Goal: Task Accomplishment & Management: Complete application form

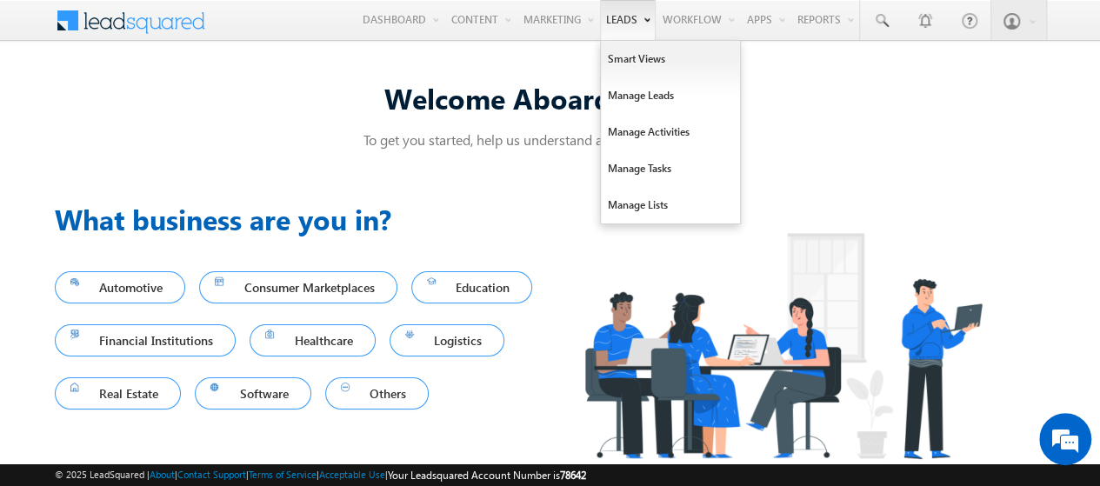
click at [628, 34] on link "Leads" at bounding box center [628, 20] width 56 height 40
click at [633, 86] on link "Manage Leads" at bounding box center [670, 95] width 139 height 37
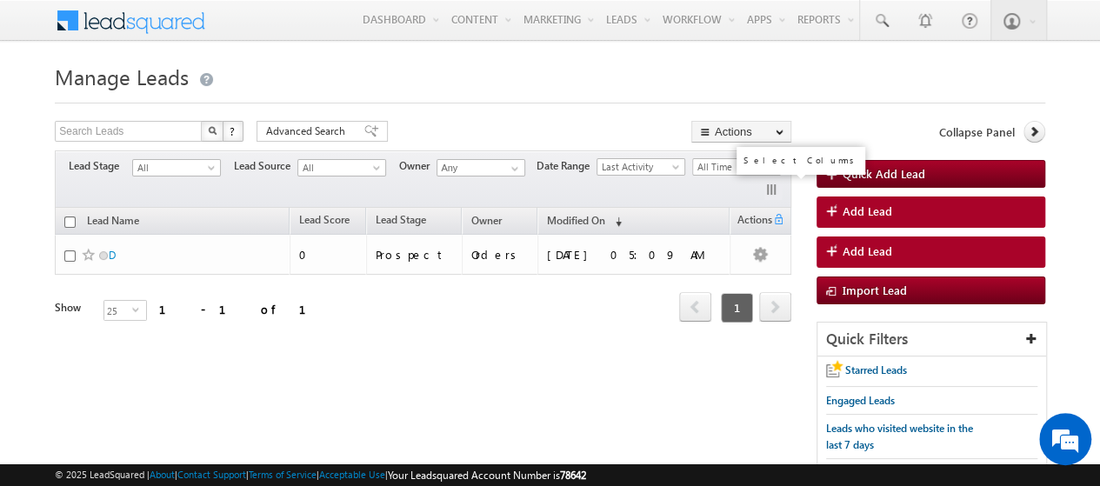
click at [771, 189] on button "button" at bounding box center [772, 191] width 17 height 17
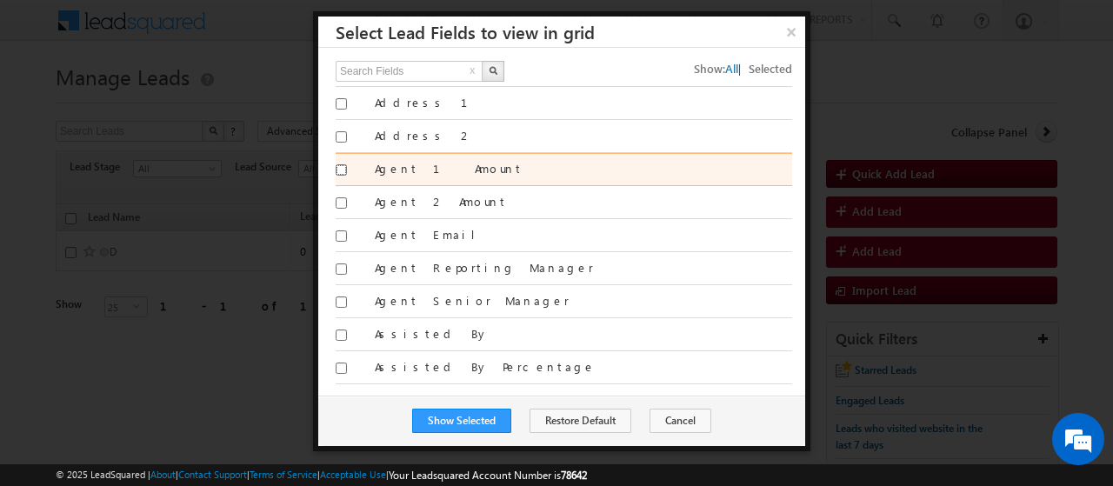
click at [339, 168] on input "Agent 1 Amount" at bounding box center [341, 169] width 11 height 11
checkbox input "true"
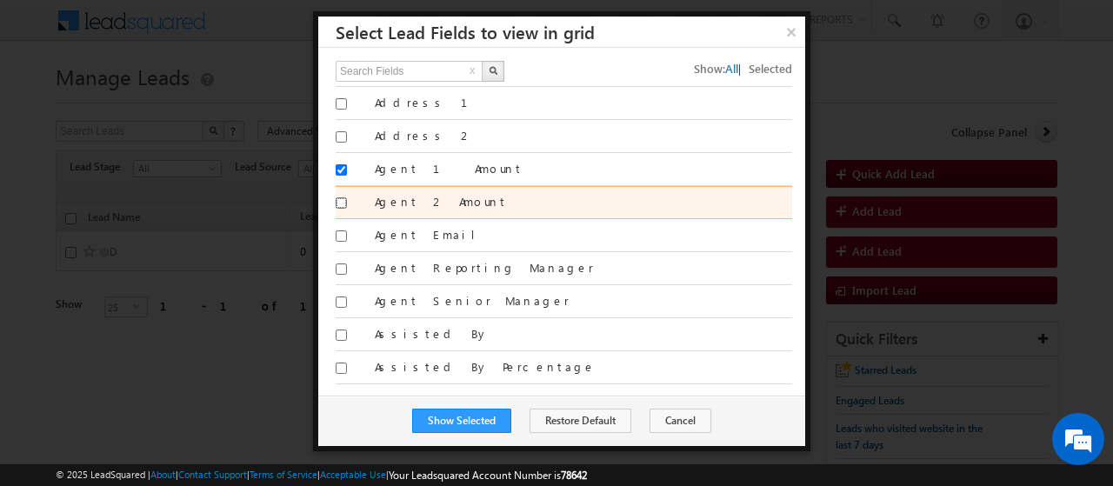
click at [339, 201] on input "Agent 2 Amount" at bounding box center [341, 202] width 11 height 11
checkbox input "true"
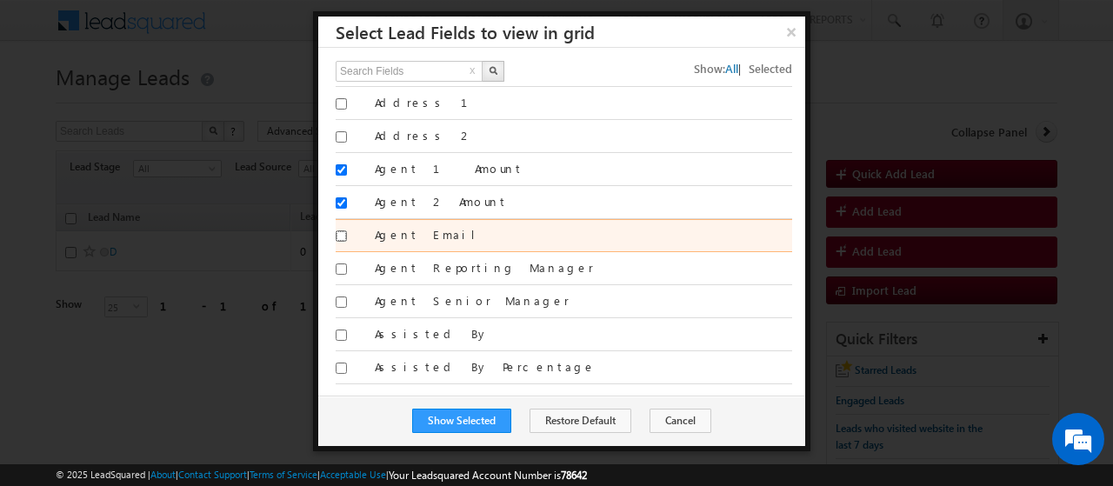
click at [339, 232] on input "Agent Email" at bounding box center [341, 235] width 11 height 11
checkbox input "true"
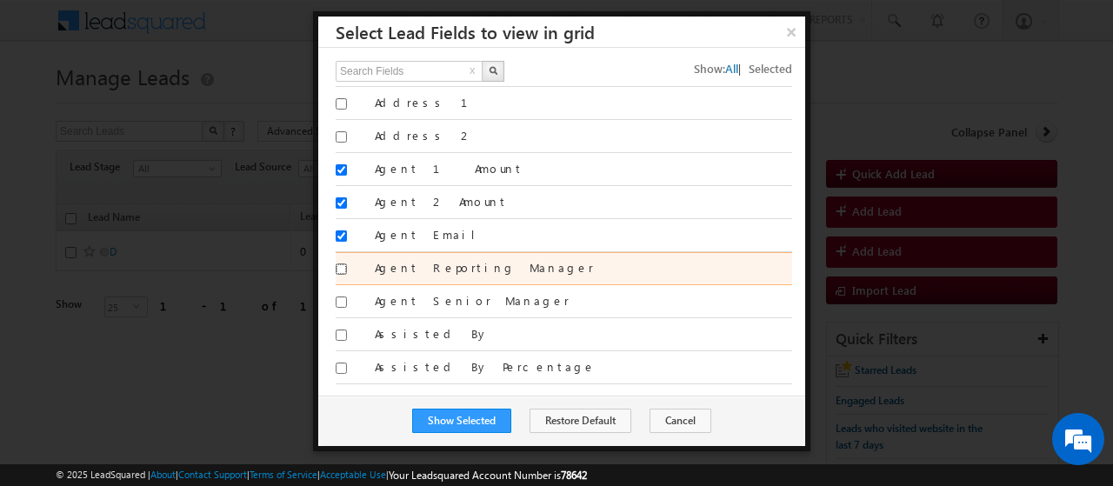
click at [340, 264] on input "Agent Reporting Manager" at bounding box center [341, 269] width 11 height 11
checkbox input "true"
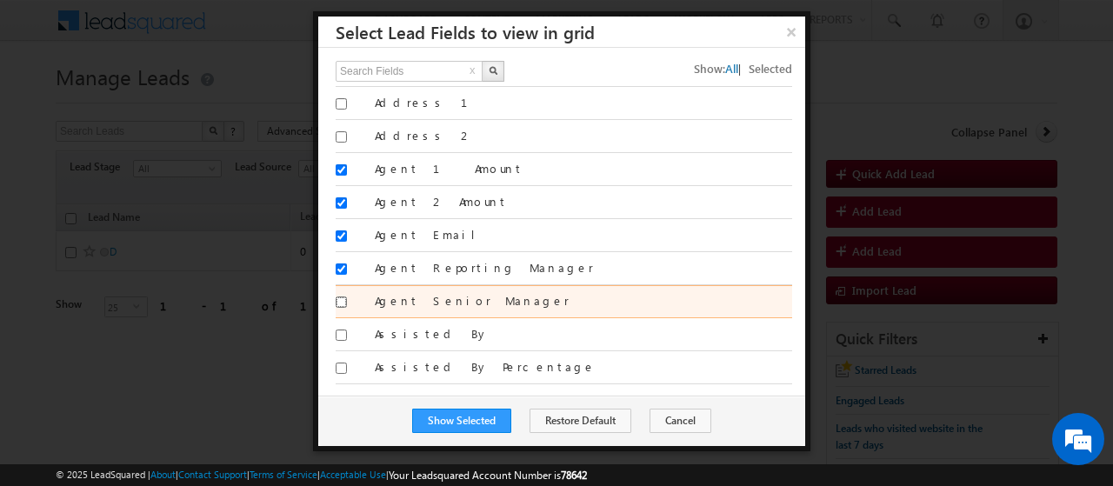
click at [340, 298] on input "Agent Senior Manager" at bounding box center [341, 302] width 11 height 11
checkbox input "true"
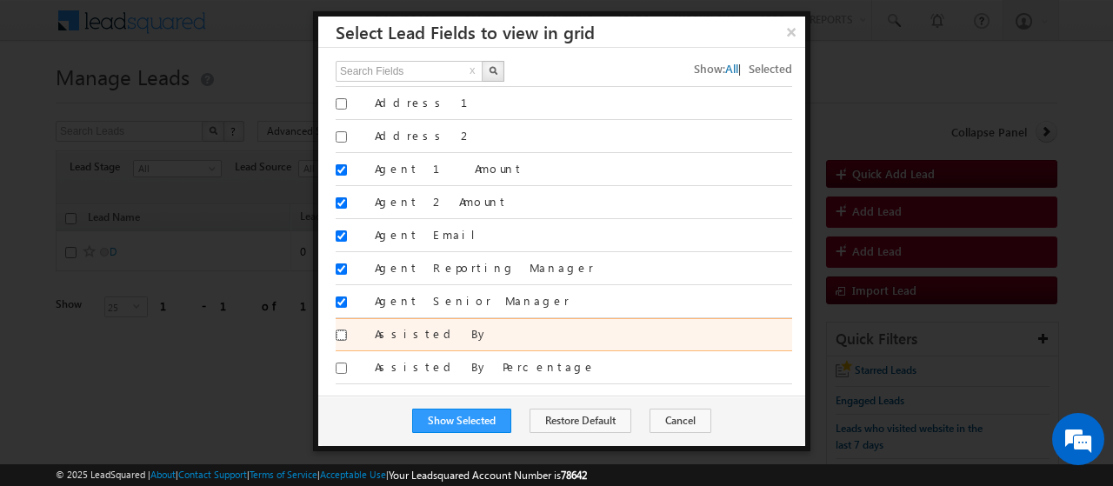
click at [336, 335] on input "Assisted By" at bounding box center [341, 335] width 11 height 11
checkbox input "true"
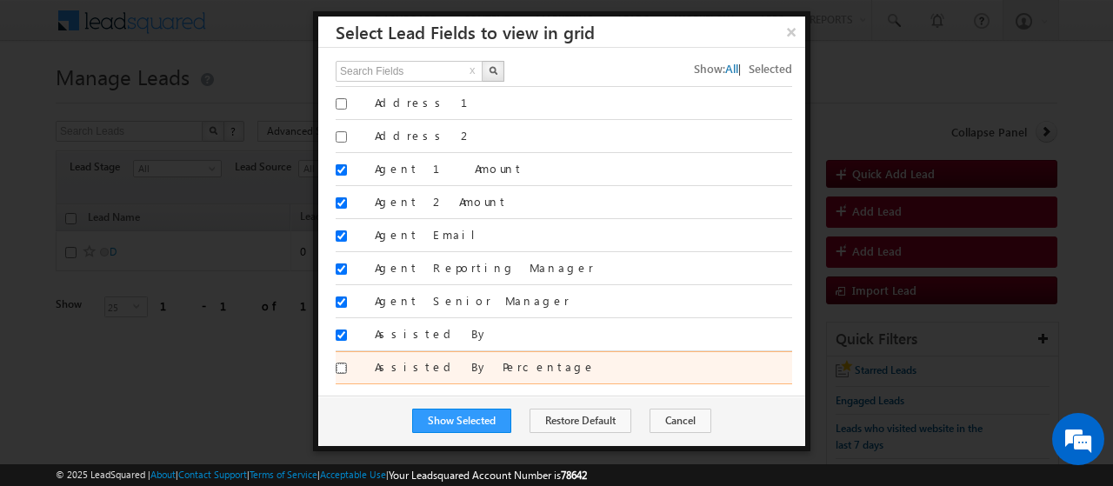
click at [338, 363] on input "Assisted By Percentage" at bounding box center [341, 368] width 11 height 11
checkbox input "true"
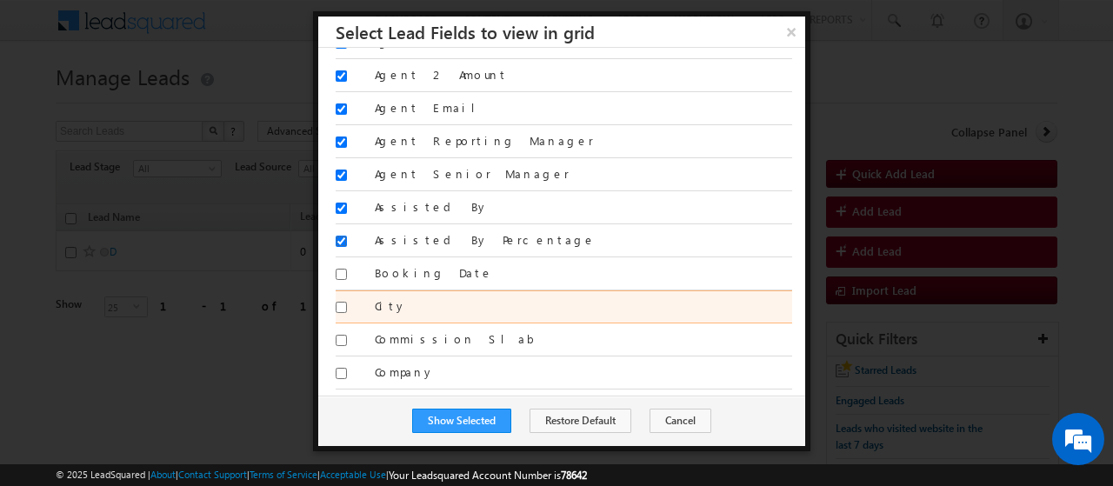
scroll to position [190, 0]
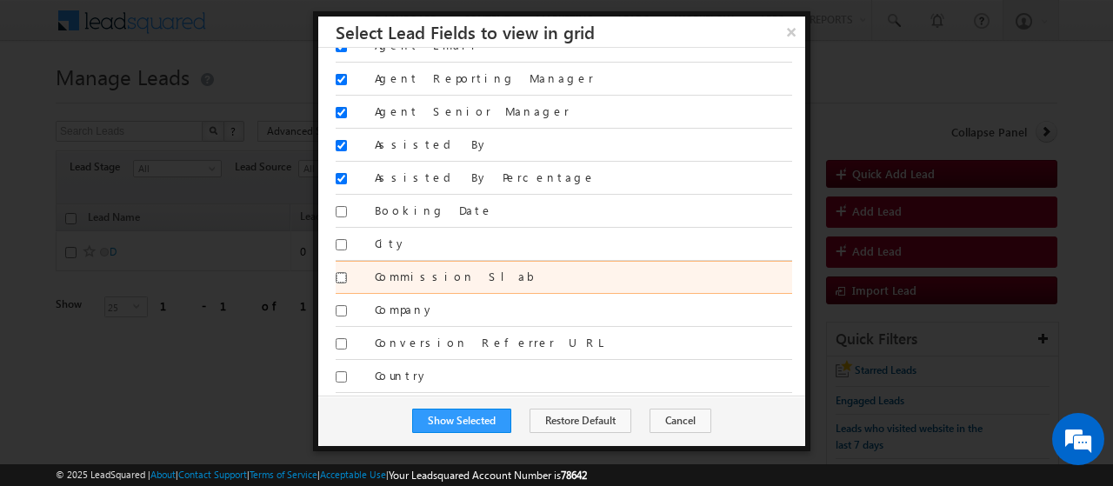
click at [341, 272] on input "Commission Slab" at bounding box center [341, 277] width 11 height 11
checkbox input "true"
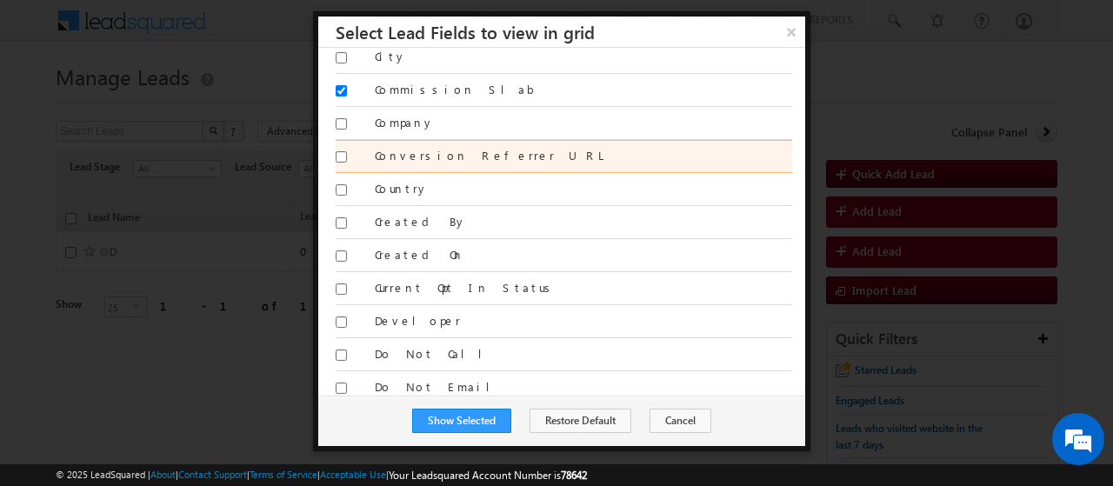
scroll to position [379, 0]
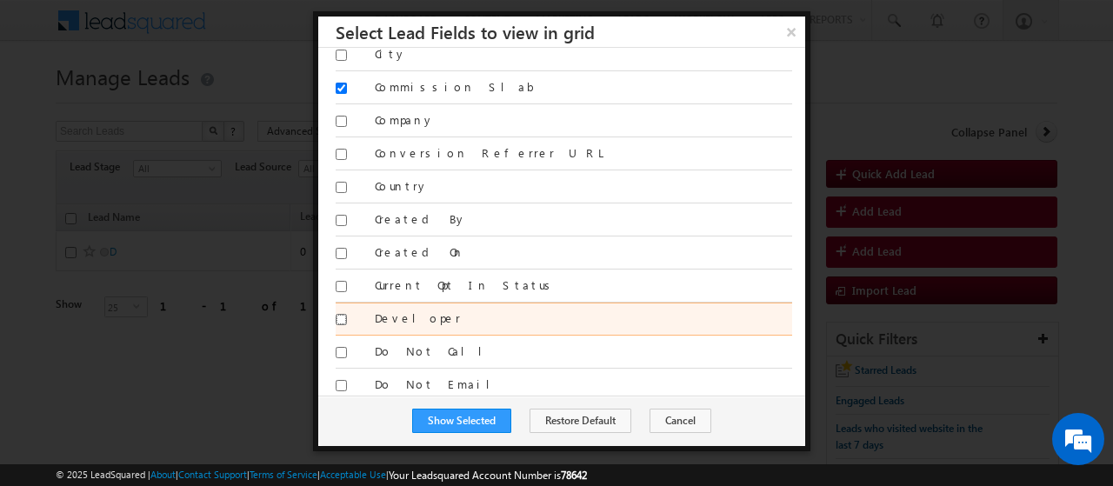
click at [337, 314] on input "Developer" at bounding box center [341, 319] width 11 height 11
checkbox input "true"
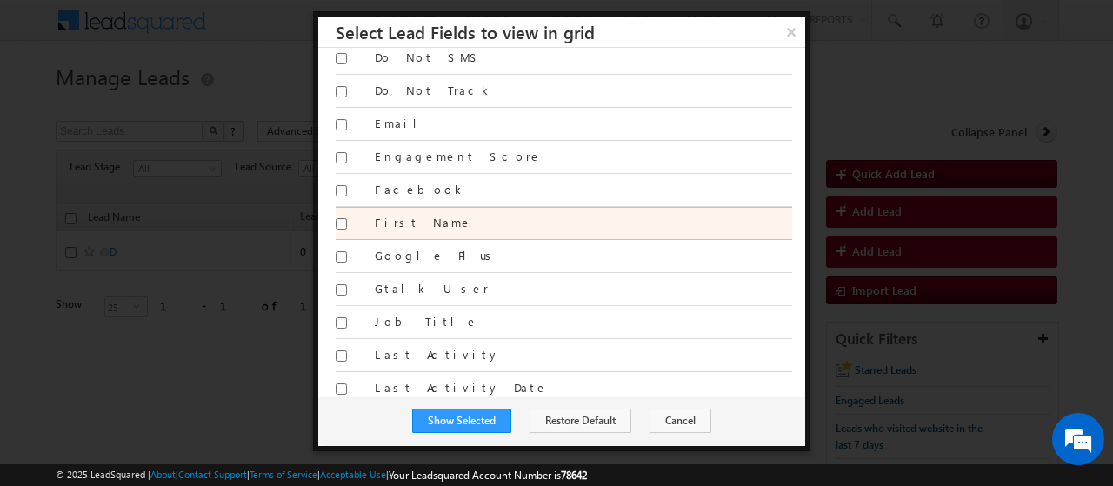
scroll to position [740, 0]
click at [343, 217] on input "First Name" at bounding box center [341, 222] width 11 height 11
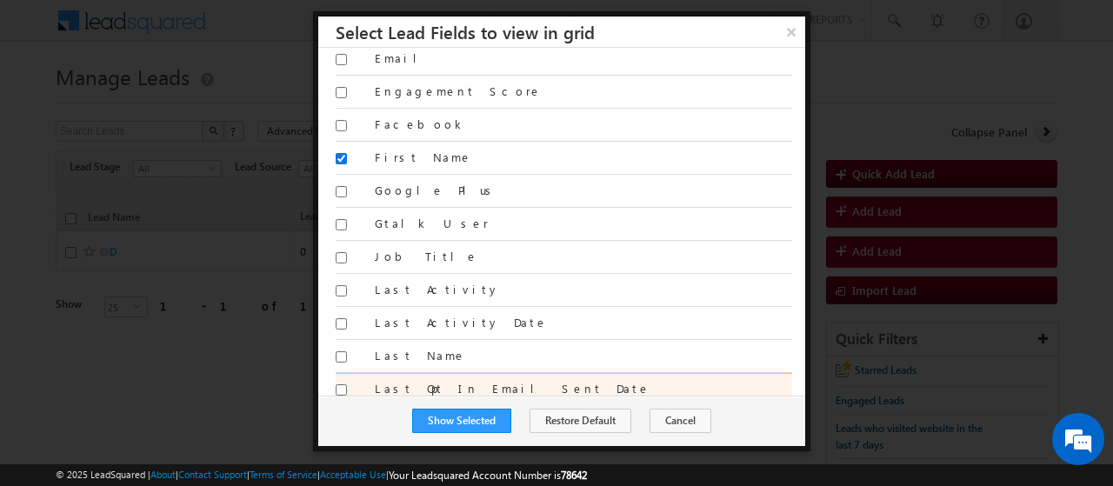
scroll to position [802, 0]
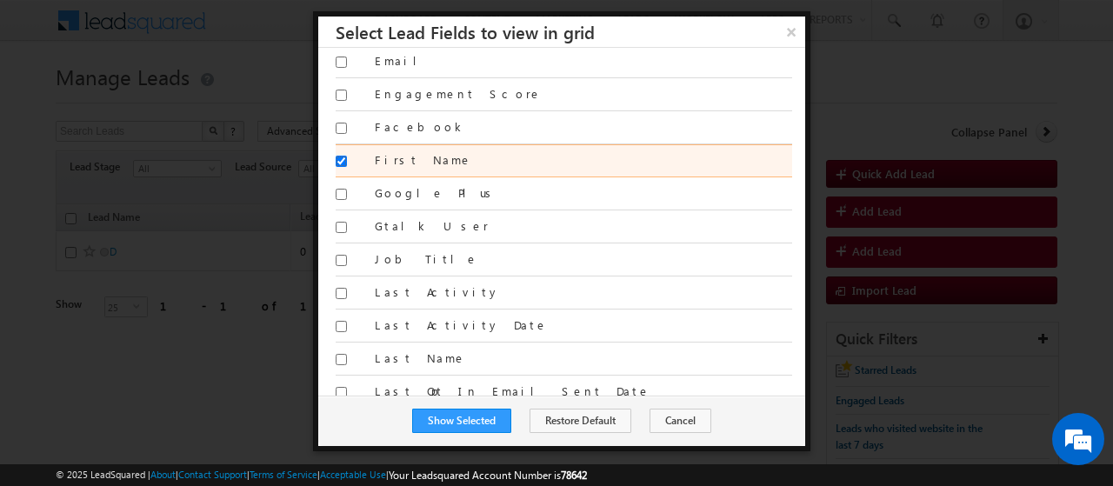
click at [338, 156] on input "First Name" at bounding box center [341, 161] width 11 height 11
checkbox input "false"
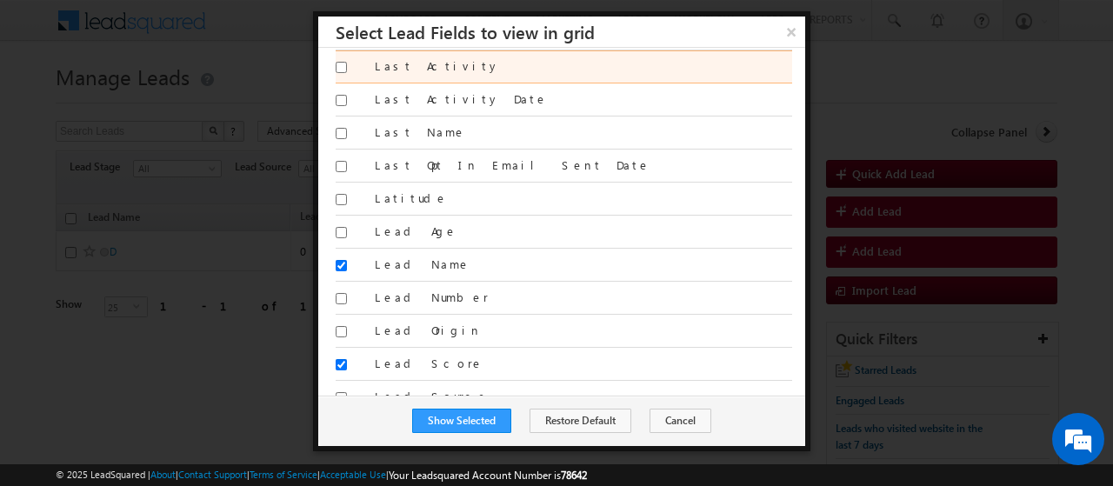
scroll to position [1029, 0]
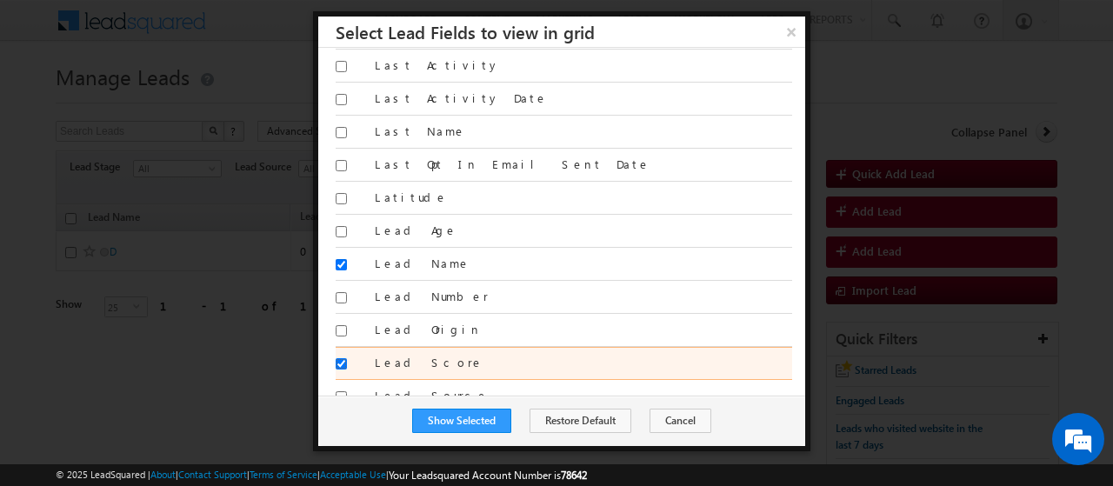
click at [338, 358] on input "Lead Score" at bounding box center [341, 363] width 11 height 11
checkbox input "false"
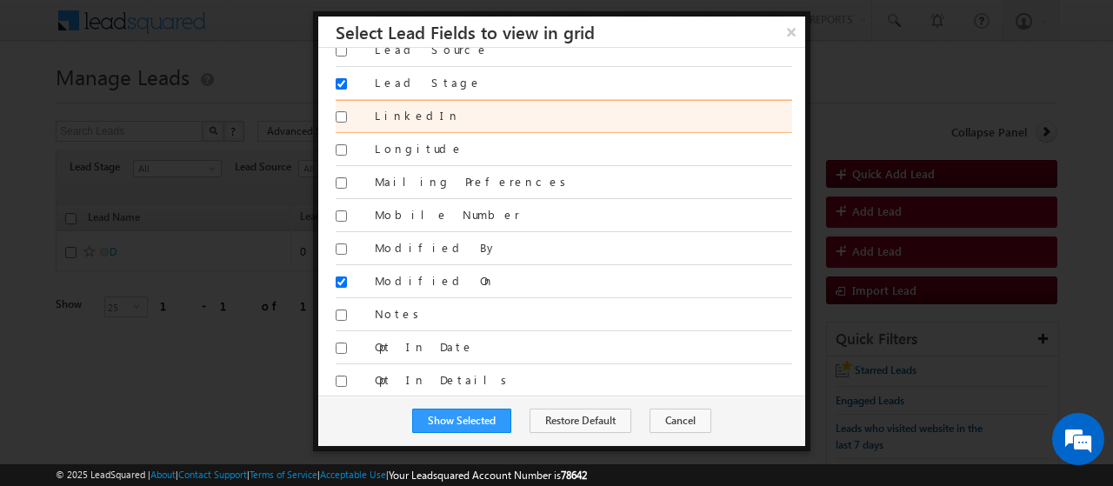
scroll to position [1378, 0]
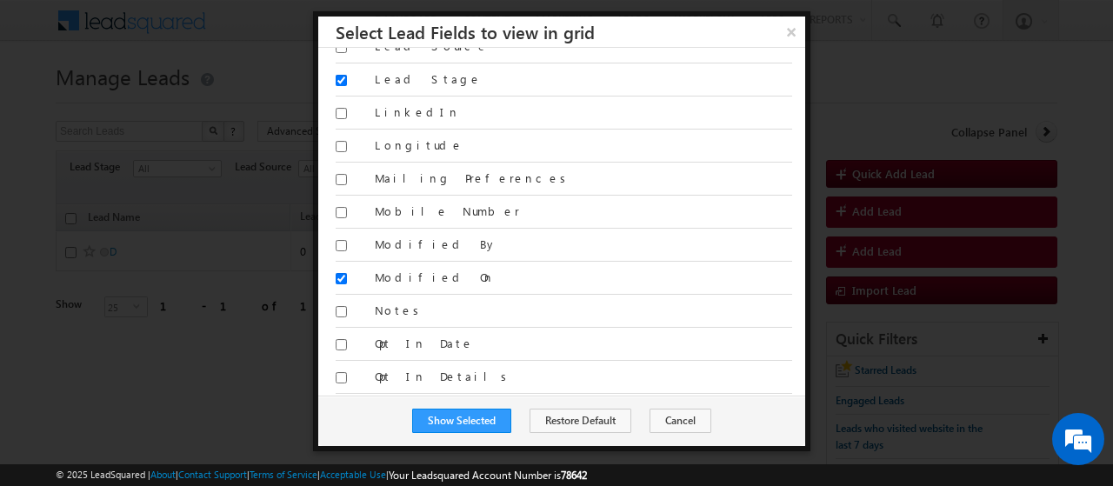
click at [335, 246] on div "Search Fields x Show: All | Selected All Address 1 Address 2" at bounding box center [561, 222] width 487 height 348
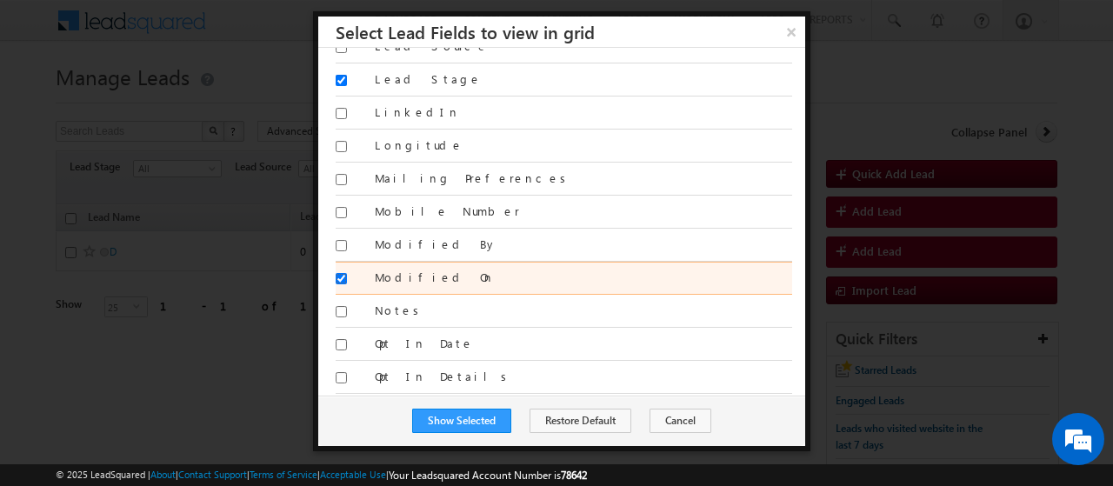
click at [343, 273] on input "Modified On" at bounding box center [341, 278] width 11 height 11
checkbox input "false"
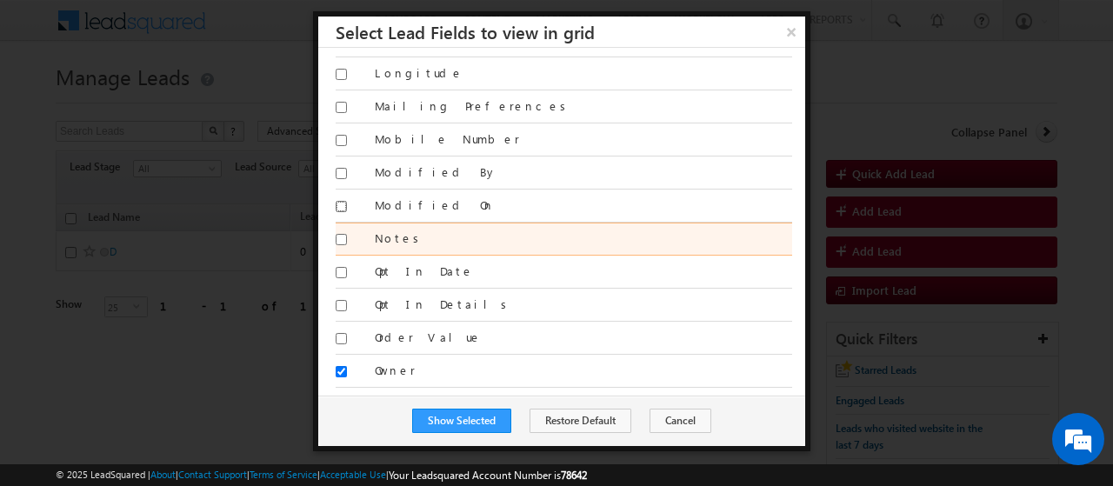
scroll to position [1488, 0]
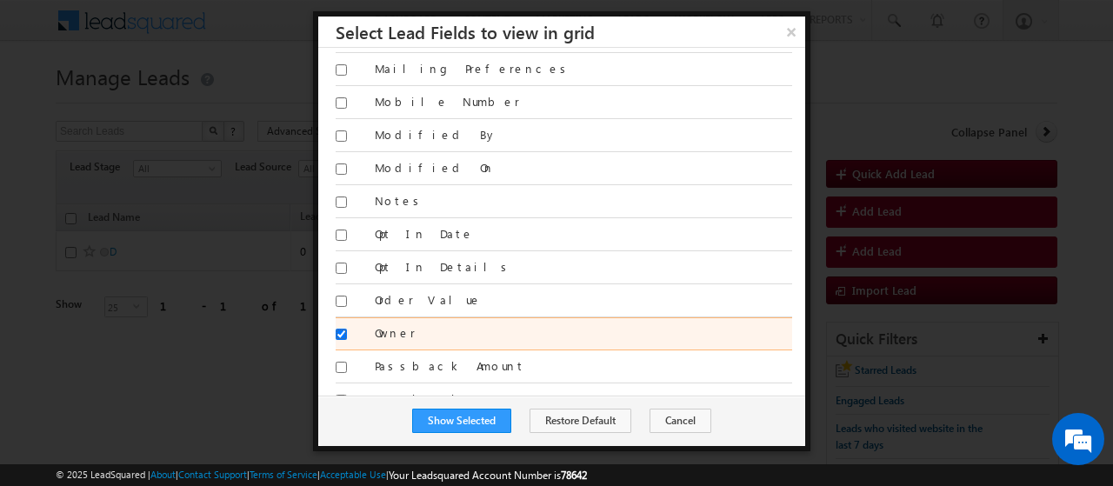
click at [339, 329] on input "Owner" at bounding box center [341, 334] width 11 height 11
checkbox input "false"
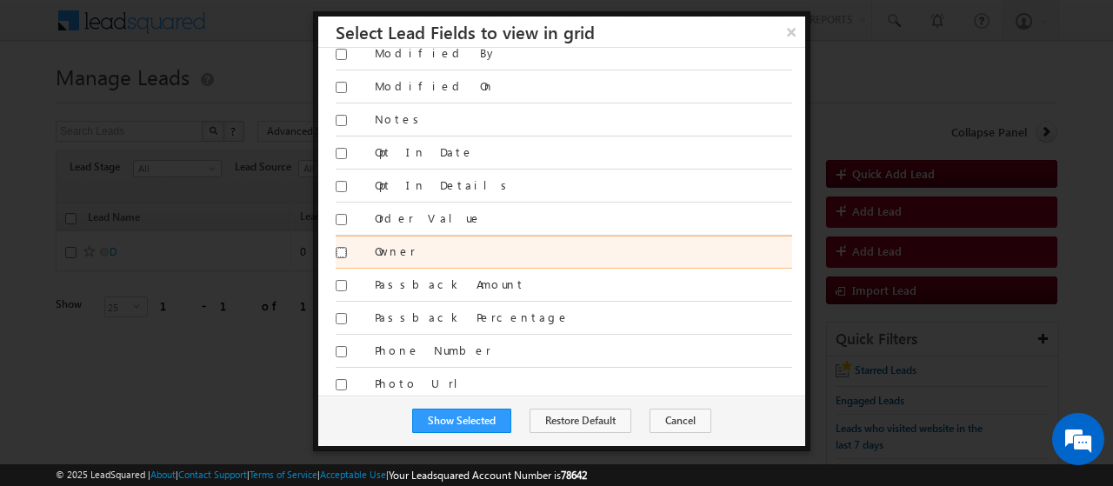
scroll to position [1608, 0]
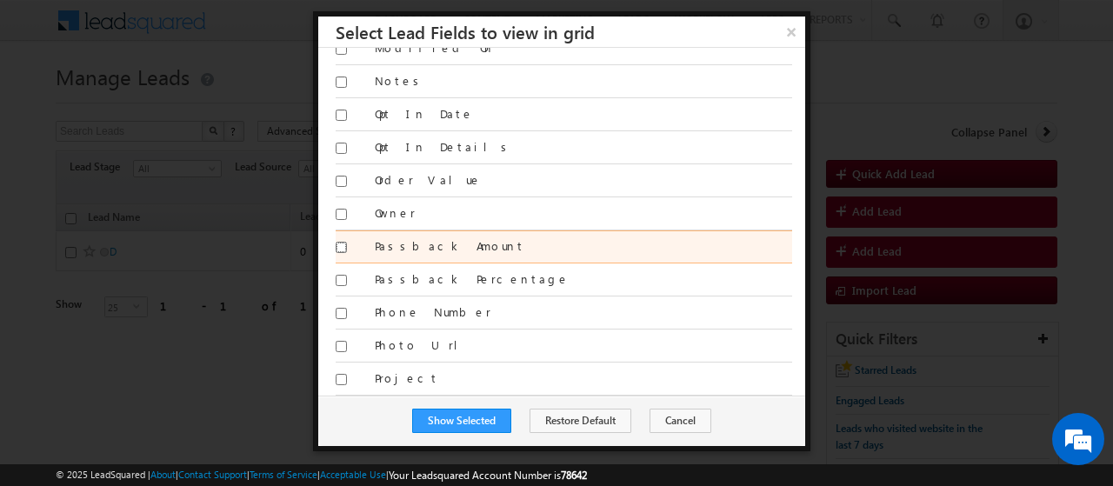
click at [341, 242] on input "Passback Amount" at bounding box center [341, 247] width 11 height 11
checkbox input "true"
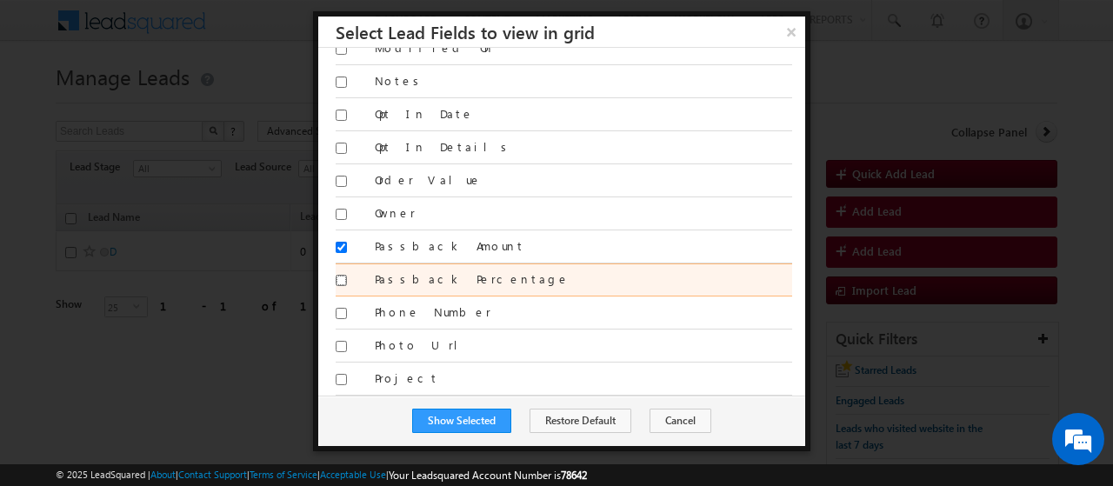
click at [341, 275] on input "Passback Percentage" at bounding box center [341, 280] width 11 height 11
checkbox input "true"
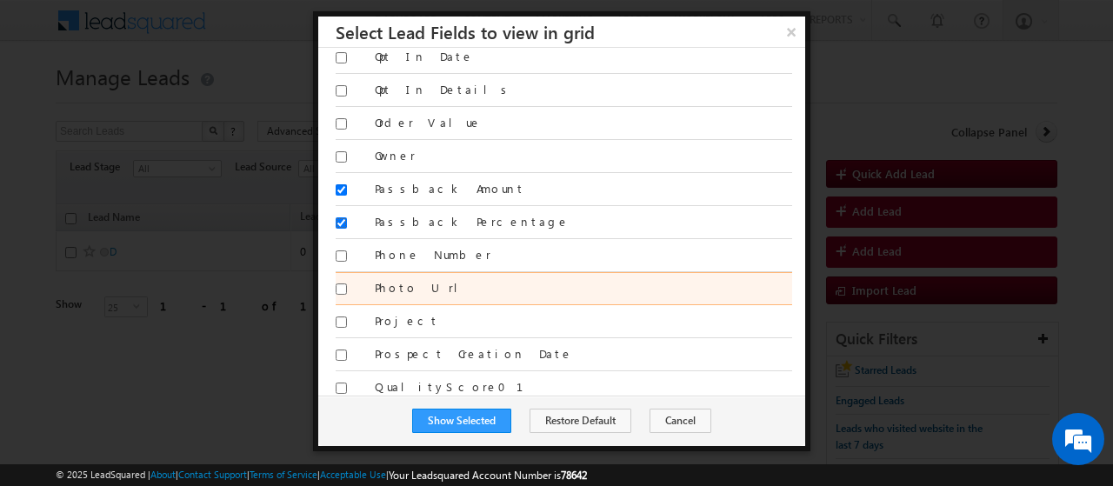
scroll to position [1695, 0]
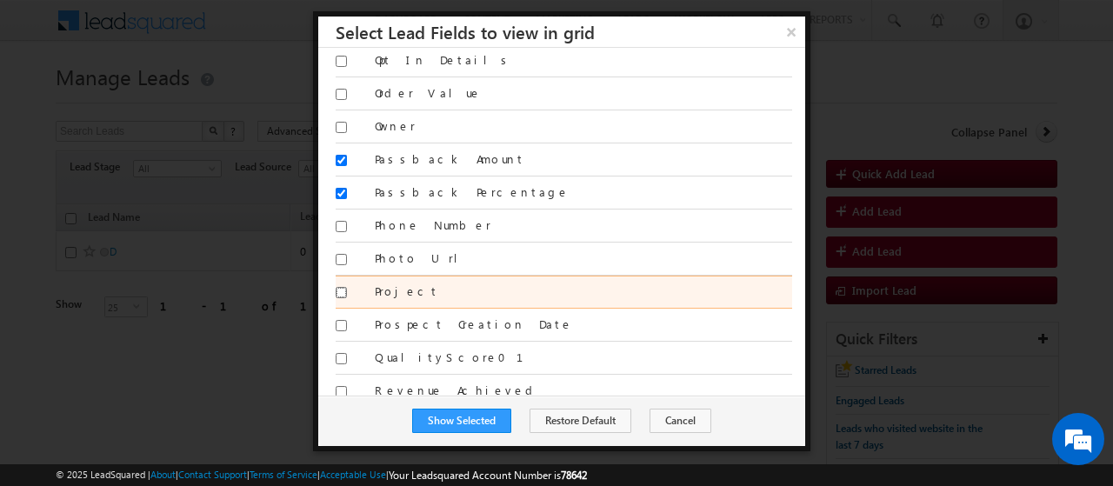
click at [337, 287] on input "Project" at bounding box center [341, 292] width 11 height 11
checkbox input "true"
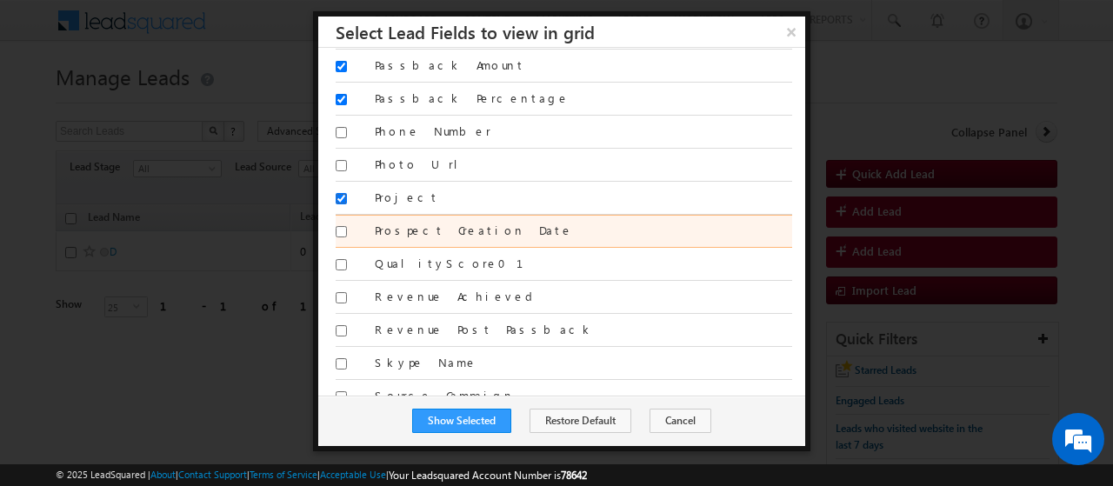
scroll to position [1790, 0]
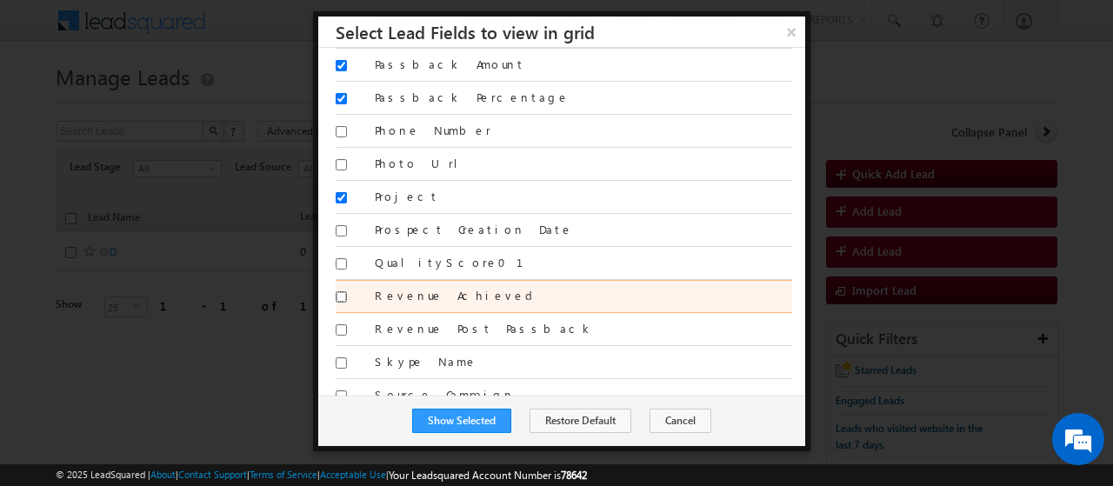
click at [343, 291] on input "Revenue Achieved" at bounding box center [341, 296] width 11 height 11
checkbox input "true"
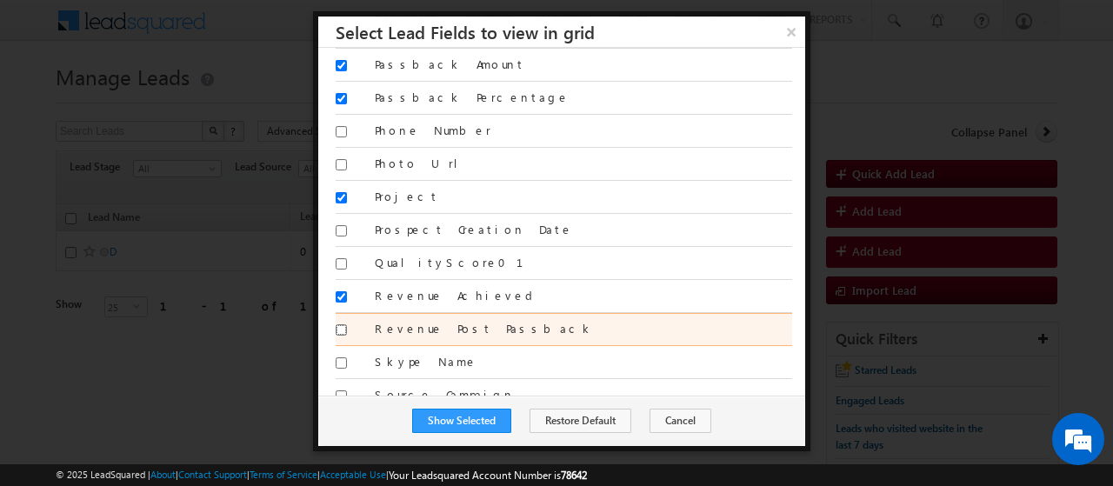
click at [343, 324] on input "Revenue Post Passback" at bounding box center [341, 329] width 11 height 11
checkbox input "true"
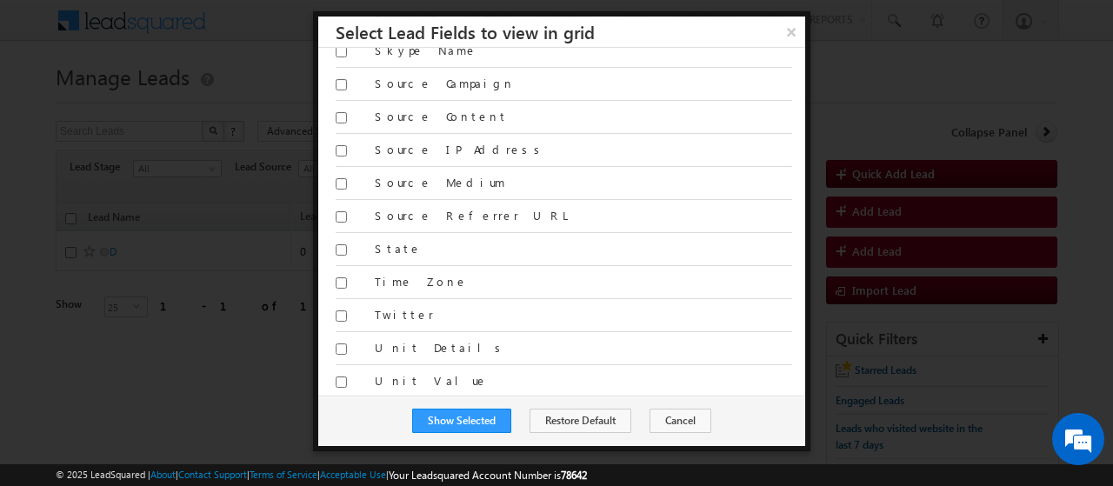
scroll to position [2111, 0]
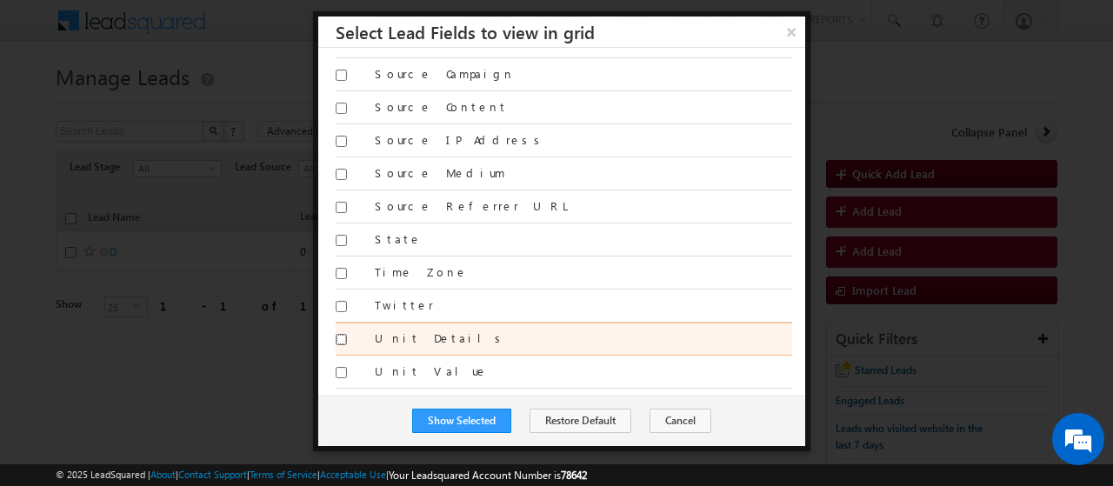
click at [340, 334] on input "Unit Details" at bounding box center [341, 339] width 11 height 11
checkbox input "true"
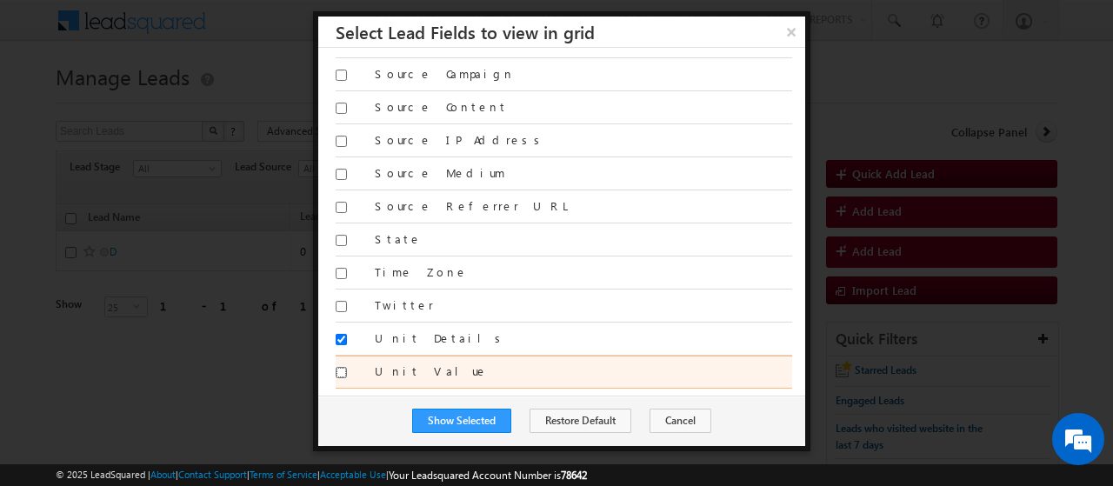
click at [340, 367] on input "Unit Value" at bounding box center [341, 372] width 11 height 11
checkbox input "true"
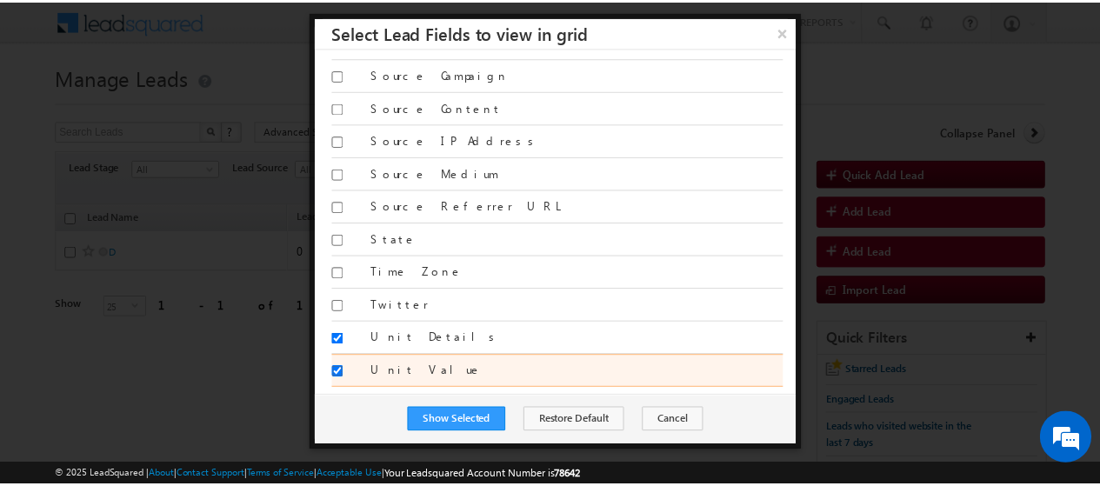
scroll to position [2138, 0]
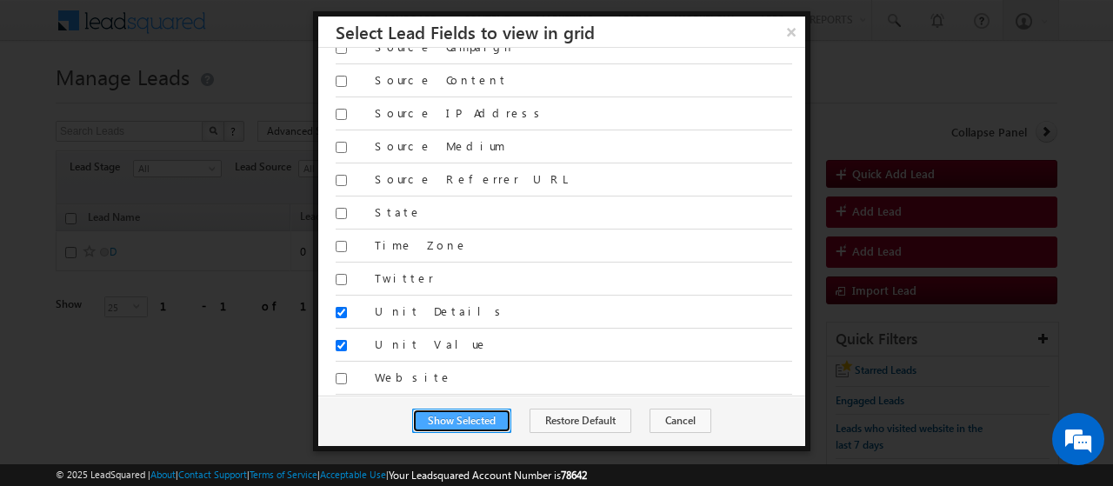
click at [459, 418] on button "Show Selected" at bounding box center [461, 421] width 99 height 24
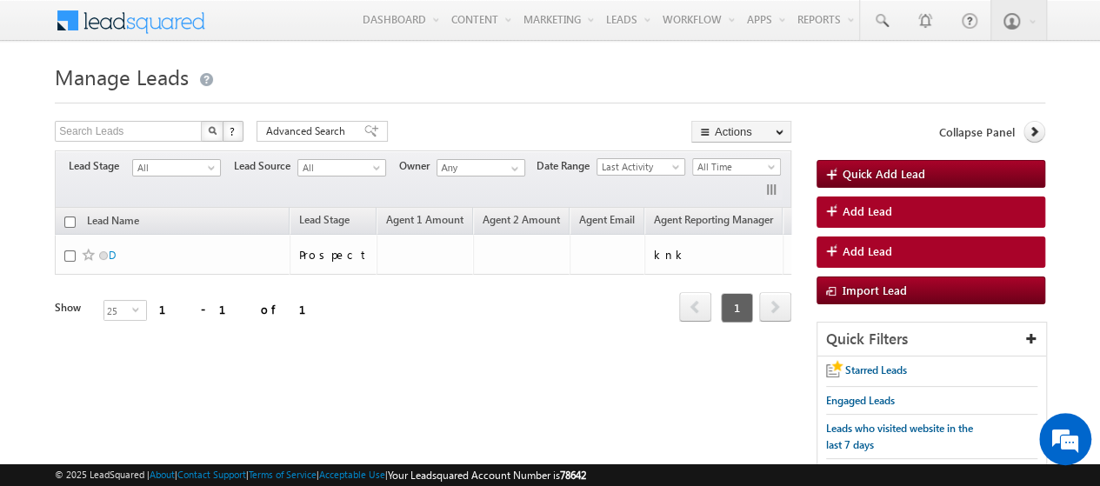
click at [288, 212] on th "Lead Name" at bounding box center [172, 221] width 235 height 27
drag, startPoint x: 287, startPoint y: 217, endPoint x: 193, endPoint y: 215, distance: 93.9
click at [193, 215] on div "Lead Name Lead Stage Agent 1 Amount Agent 2 Amount" at bounding box center [423, 266] width 737 height 117
drag, startPoint x: 287, startPoint y: 218, endPoint x: 198, endPoint y: 224, distance: 88.9
click at [195, 223] on div "Lead Name Lead Stage Agent 1 Amount Agent 2 Amount" at bounding box center [423, 266] width 737 height 117
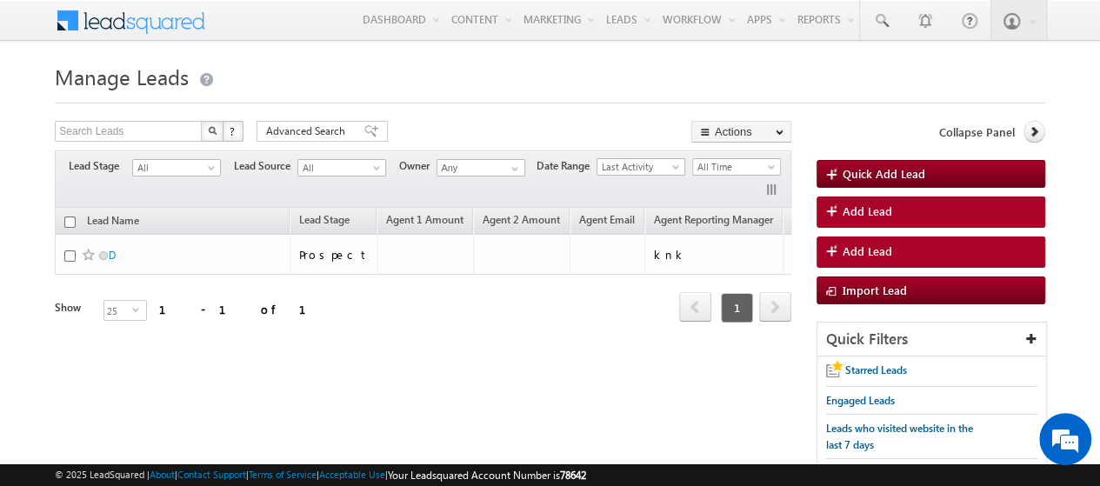
drag, startPoint x: 287, startPoint y: 204, endPoint x: 174, endPoint y: 206, distance: 113.1
click at [174, 208] on div "Lead Name Lead Stage Agent 1 Amount Agent 2 Amount" at bounding box center [423, 266] width 737 height 117
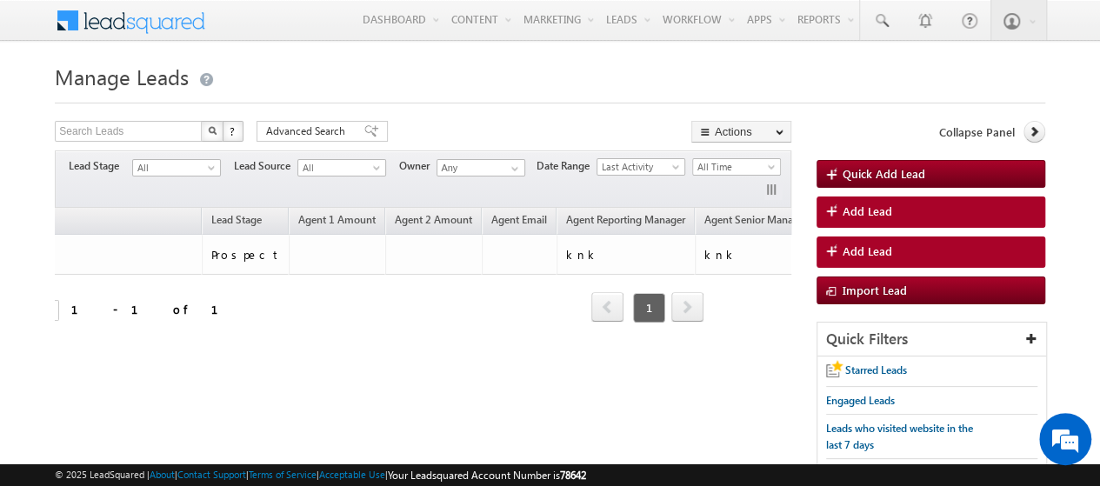
scroll to position [0, 0]
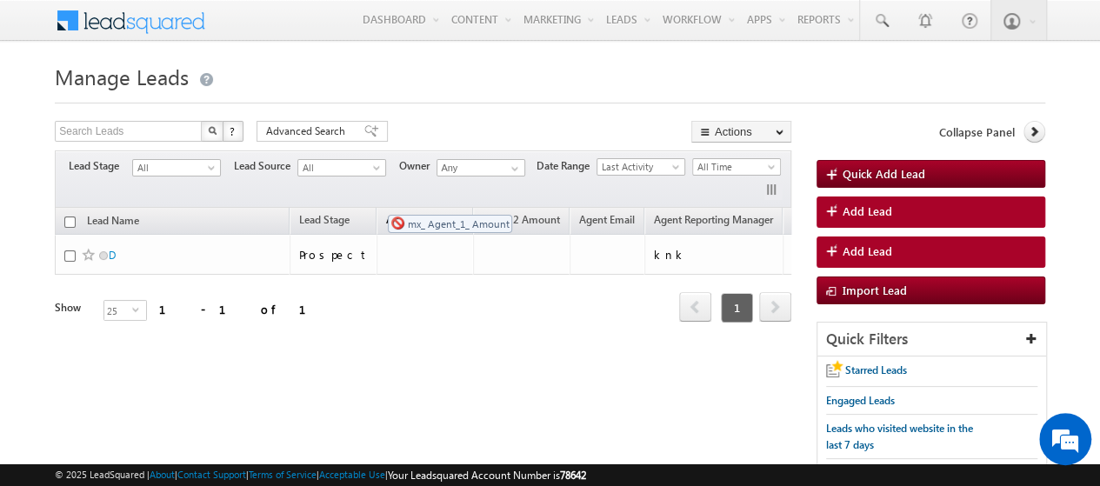
drag, startPoint x: 406, startPoint y: 218, endPoint x: 379, endPoint y: 206, distance: 29.6
click at [379, 210] on link "Agent 1 Amount" at bounding box center [424, 221] width 95 height 23
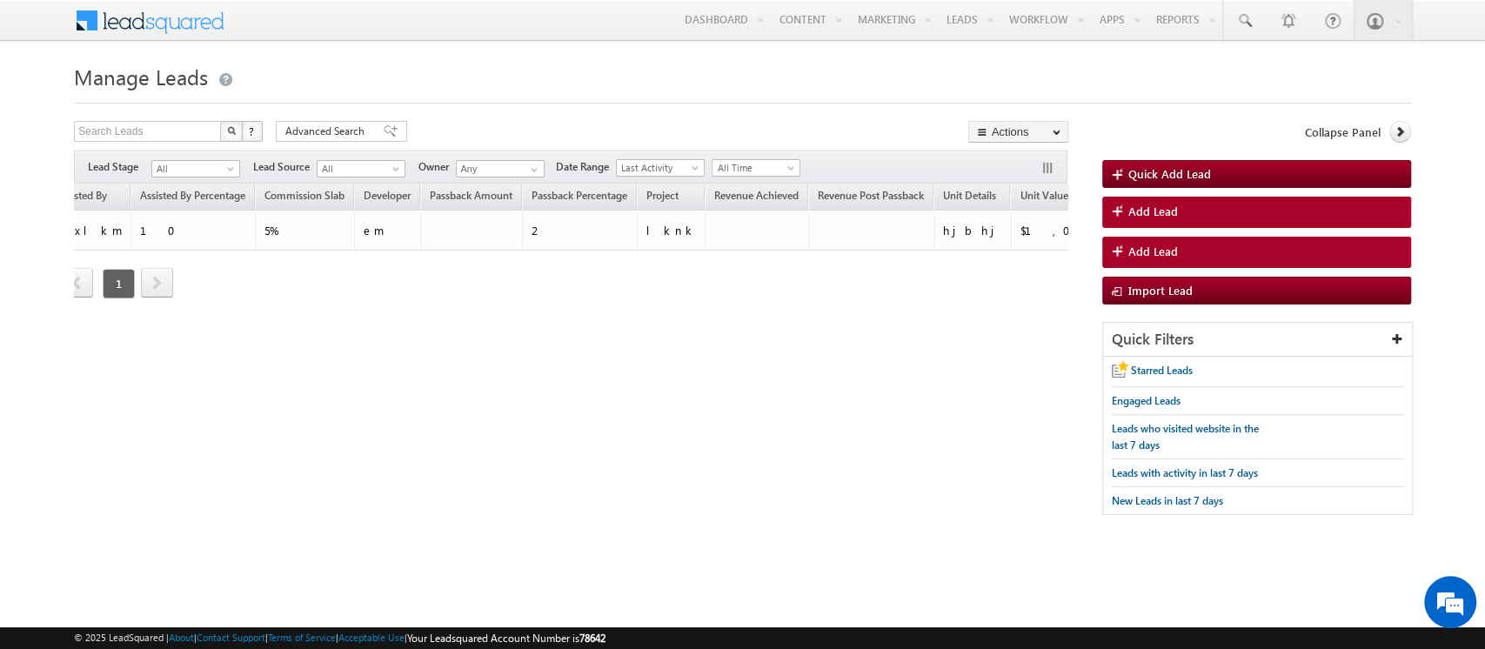
scroll to position [0, 945]
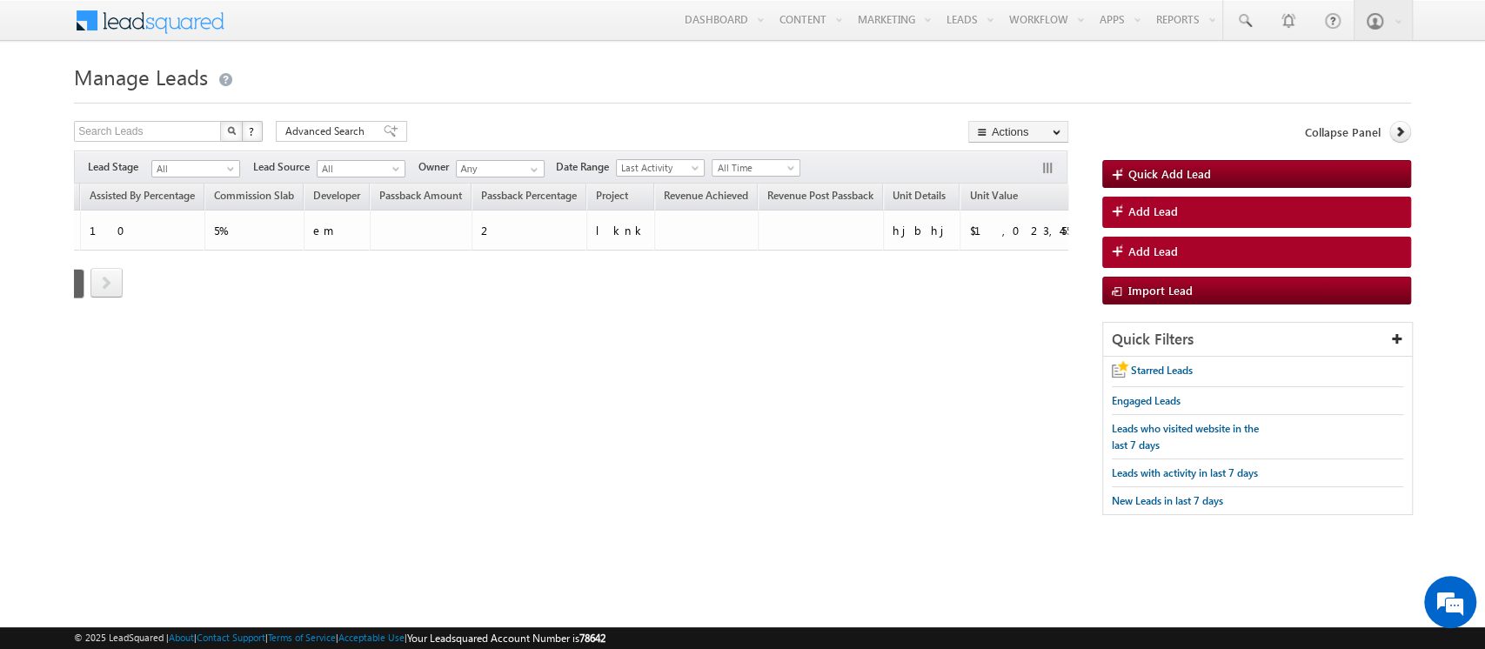
drag, startPoint x: 1084, startPoint y: 3, endPoint x: 1044, endPoint y: 164, distance: 165.8
click at [1044, 164] on button "button" at bounding box center [1048, 169] width 17 height 17
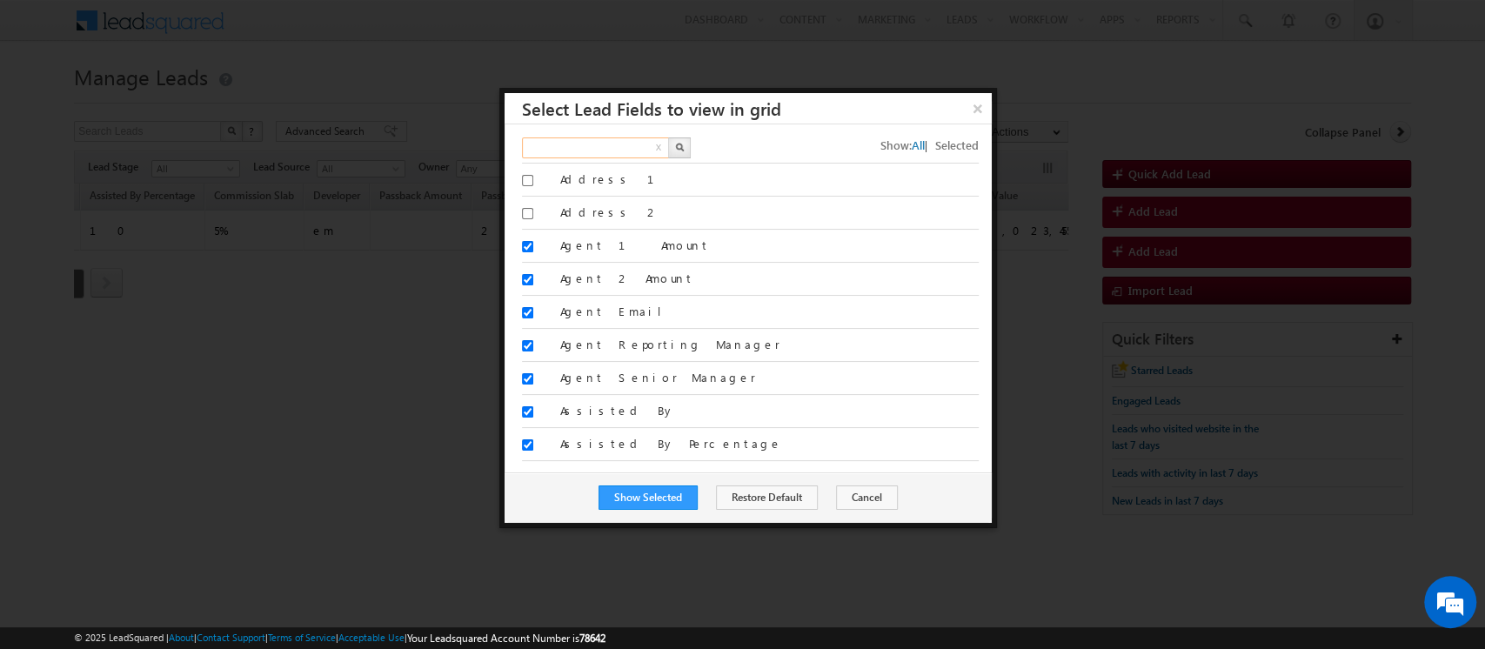
click at [604, 144] on input "text" at bounding box center [596, 147] width 149 height 21
type input "client"
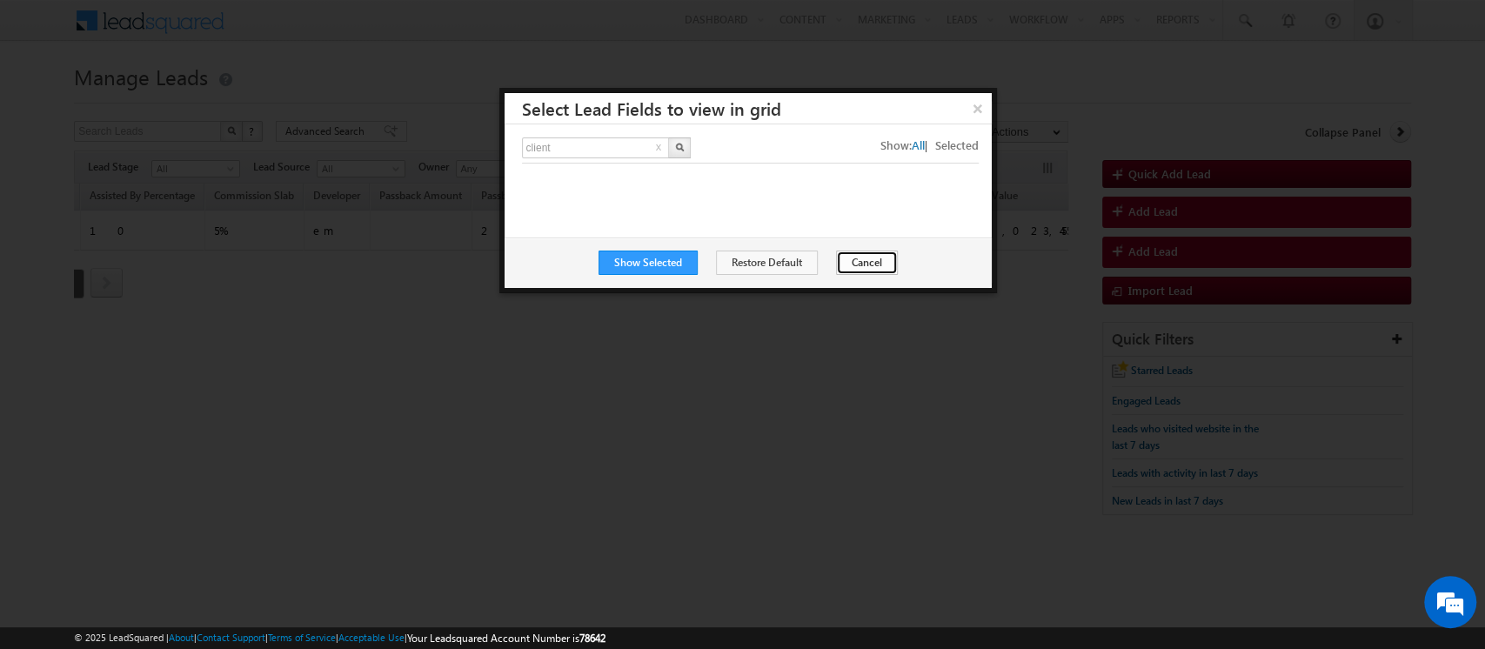
click at [868, 258] on button "Cancel" at bounding box center [867, 262] width 62 height 24
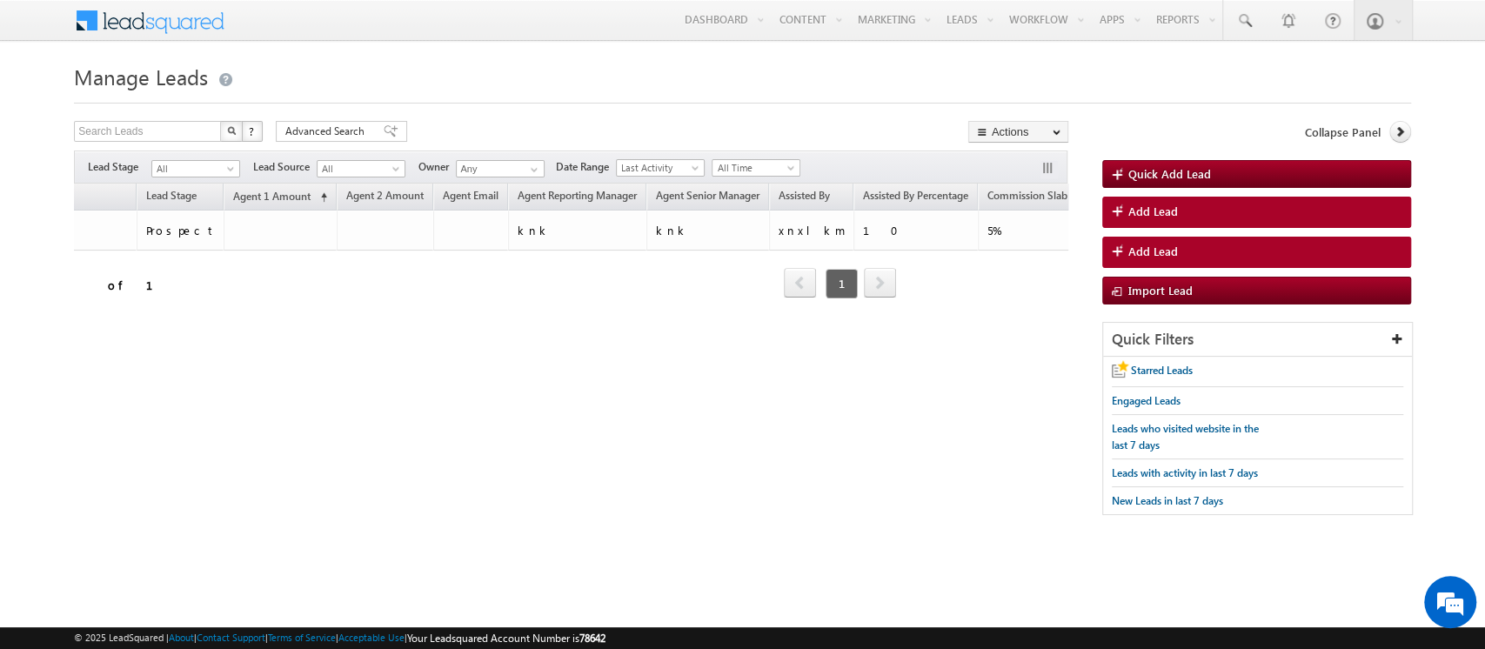
scroll to position [0, 0]
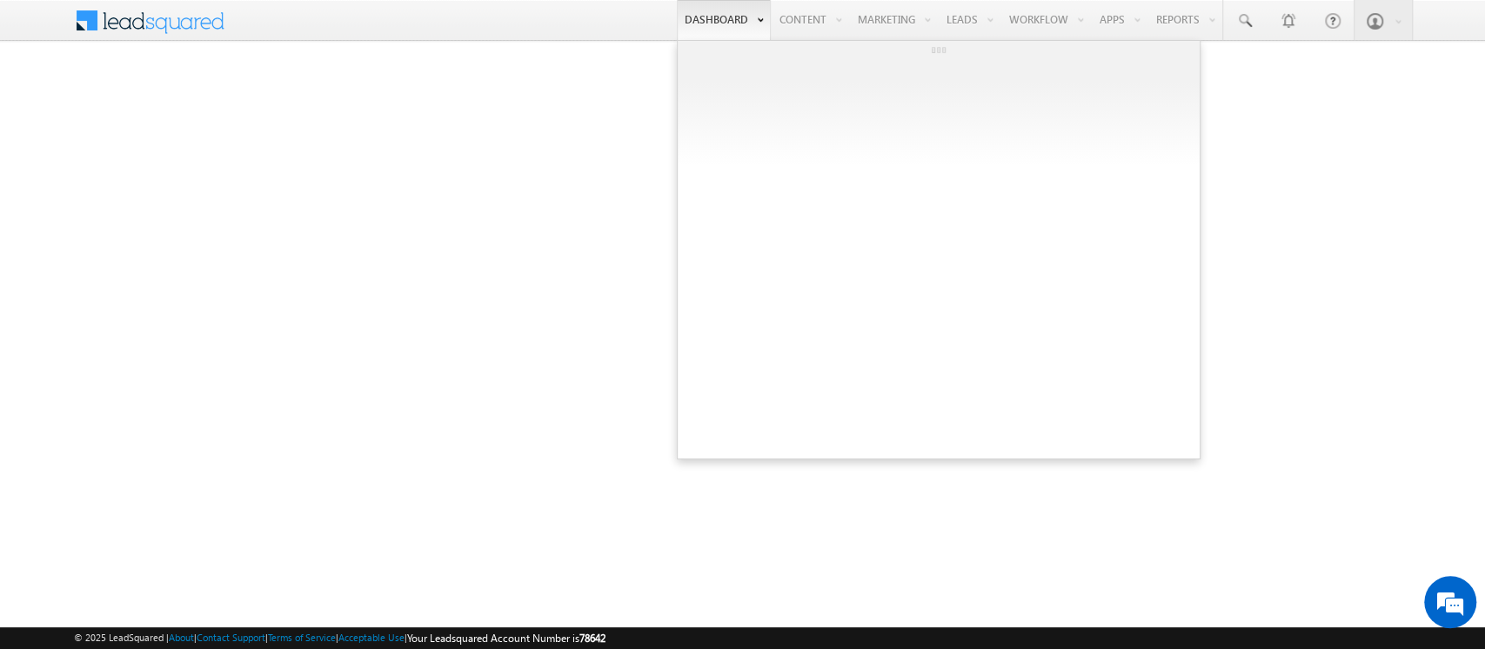
click at [715, 17] on link "Dashboard" at bounding box center [724, 20] width 94 height 40
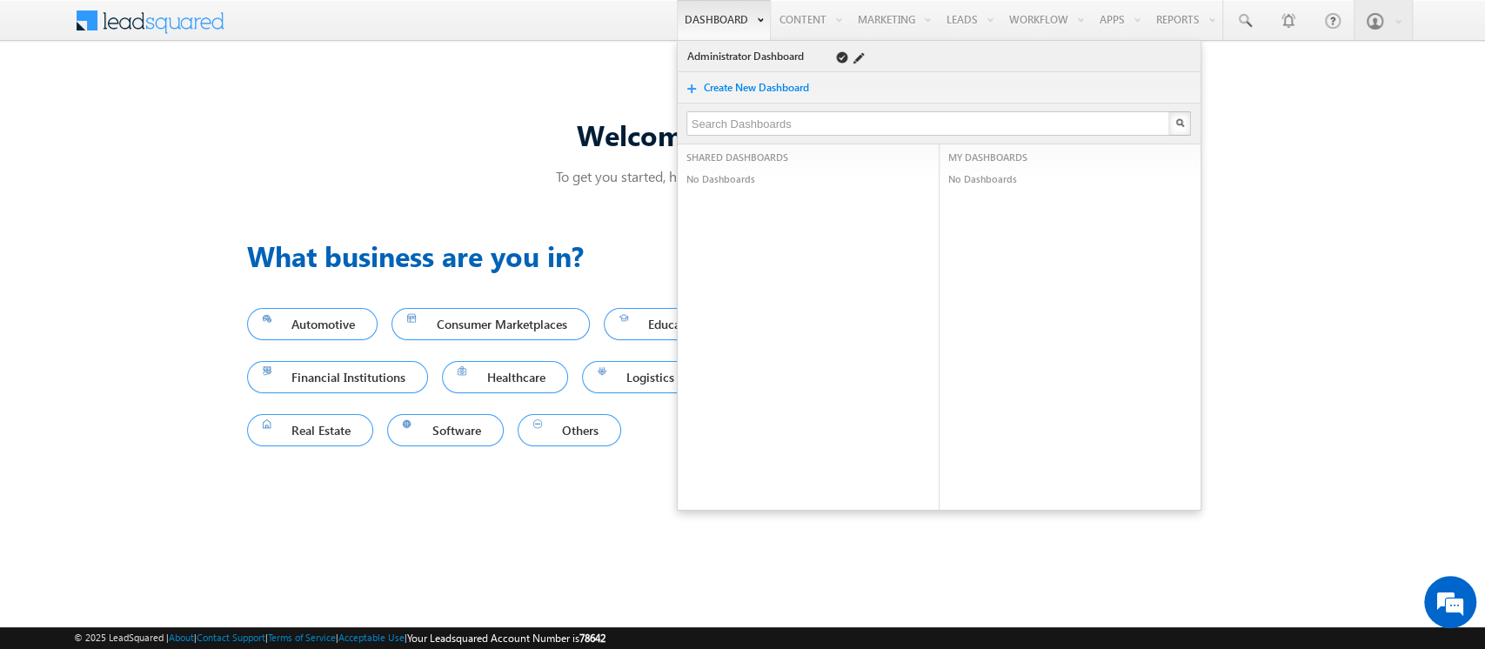
click at [710, 55] on link "Administrator Dashboard" at bounding box center [747, 56] width 123 height 17
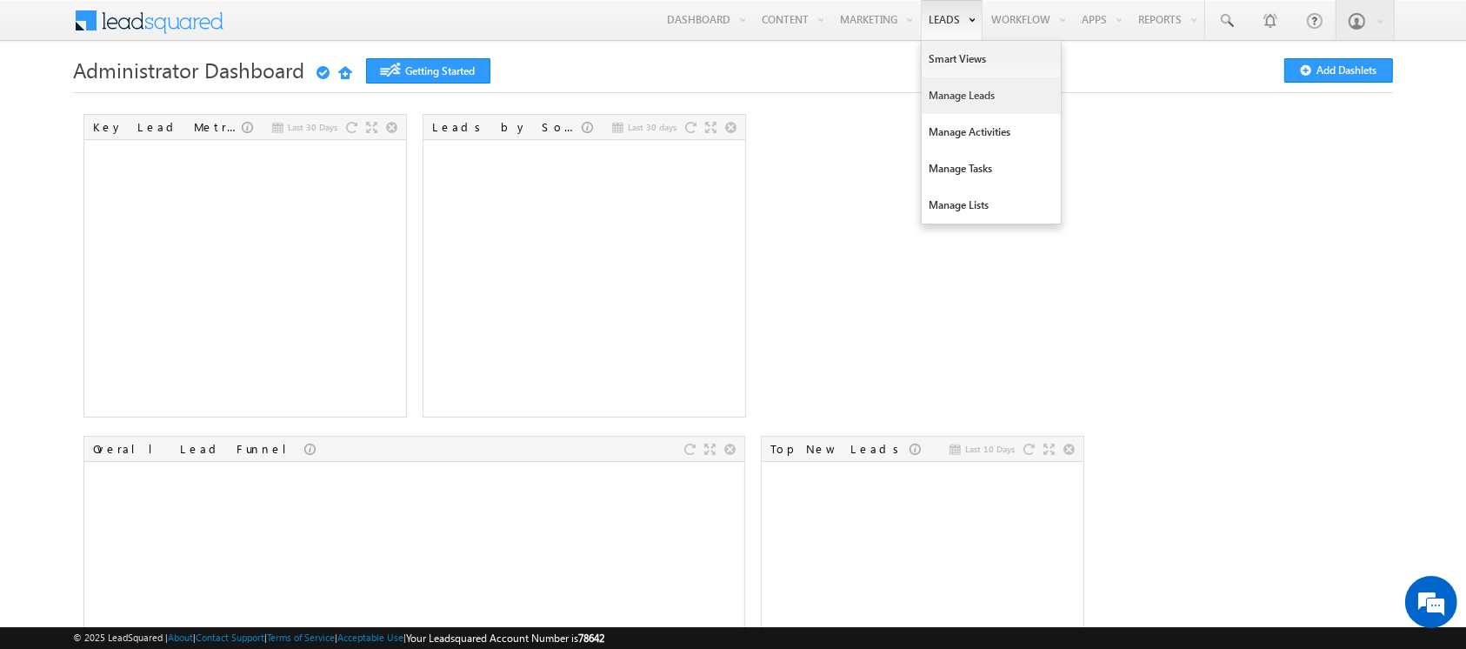
click at [933, 98] on link "Manage Leads" at bounding box center [991, 95] width 139 height 37
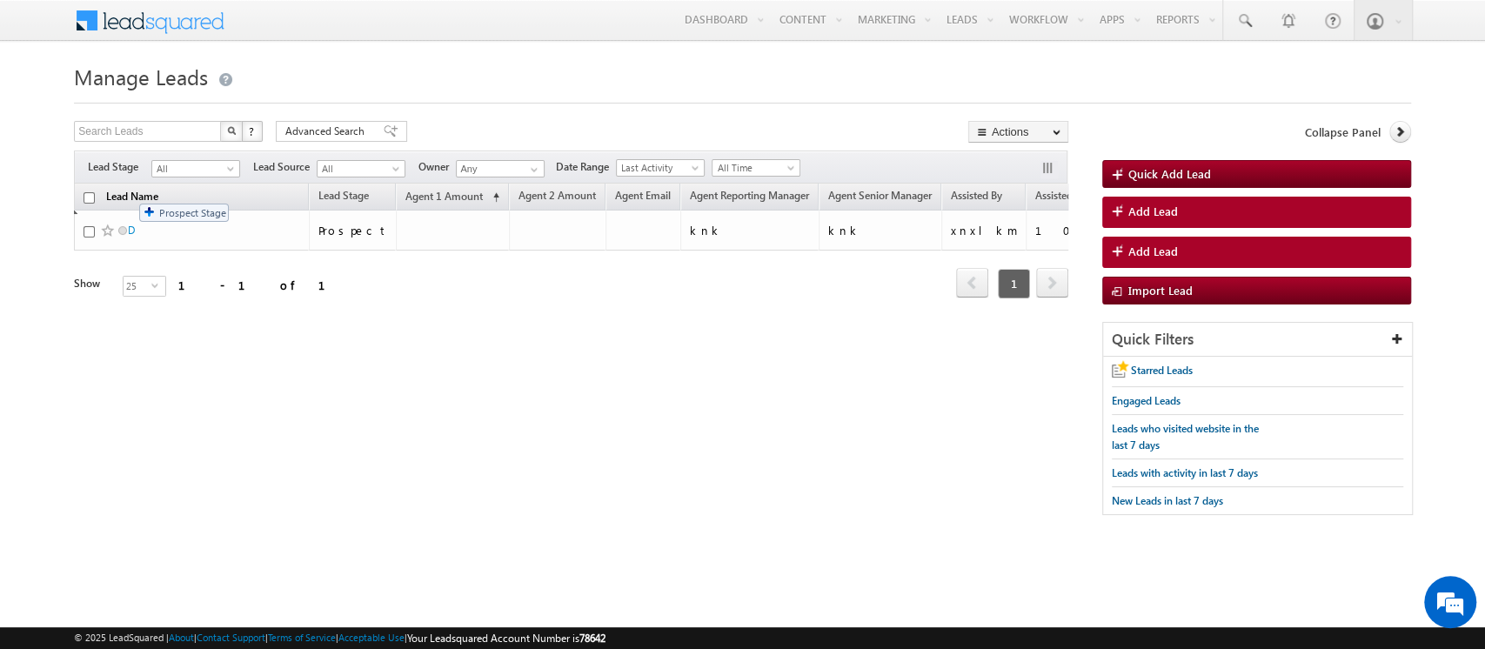
drag, startPoint x: 337, startPoint y: 200, endPoint x: 130, endPoint y: 195, distance: 206.2
drag, startPoint x: 344, startPoint y: 192, endPoint x: 217, endPoint y: 202, distance: 128.2
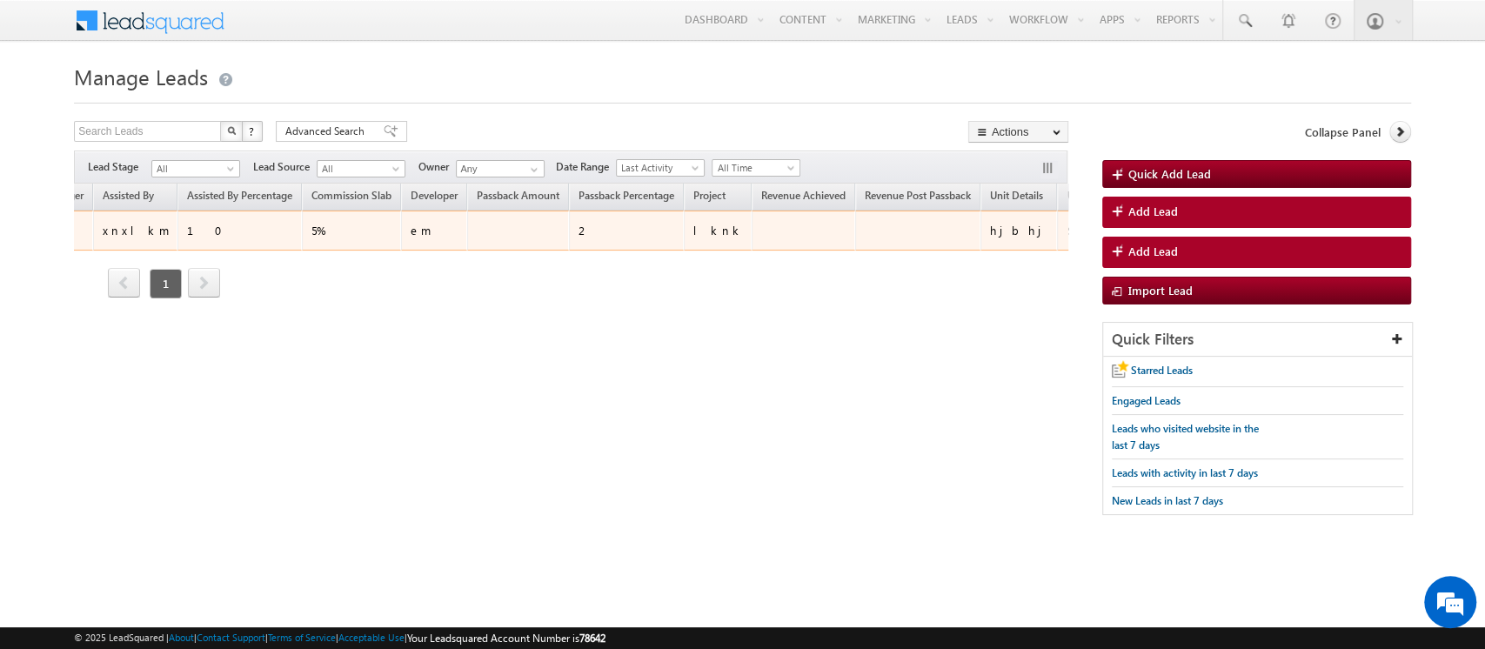
scroll to position [0, 945]
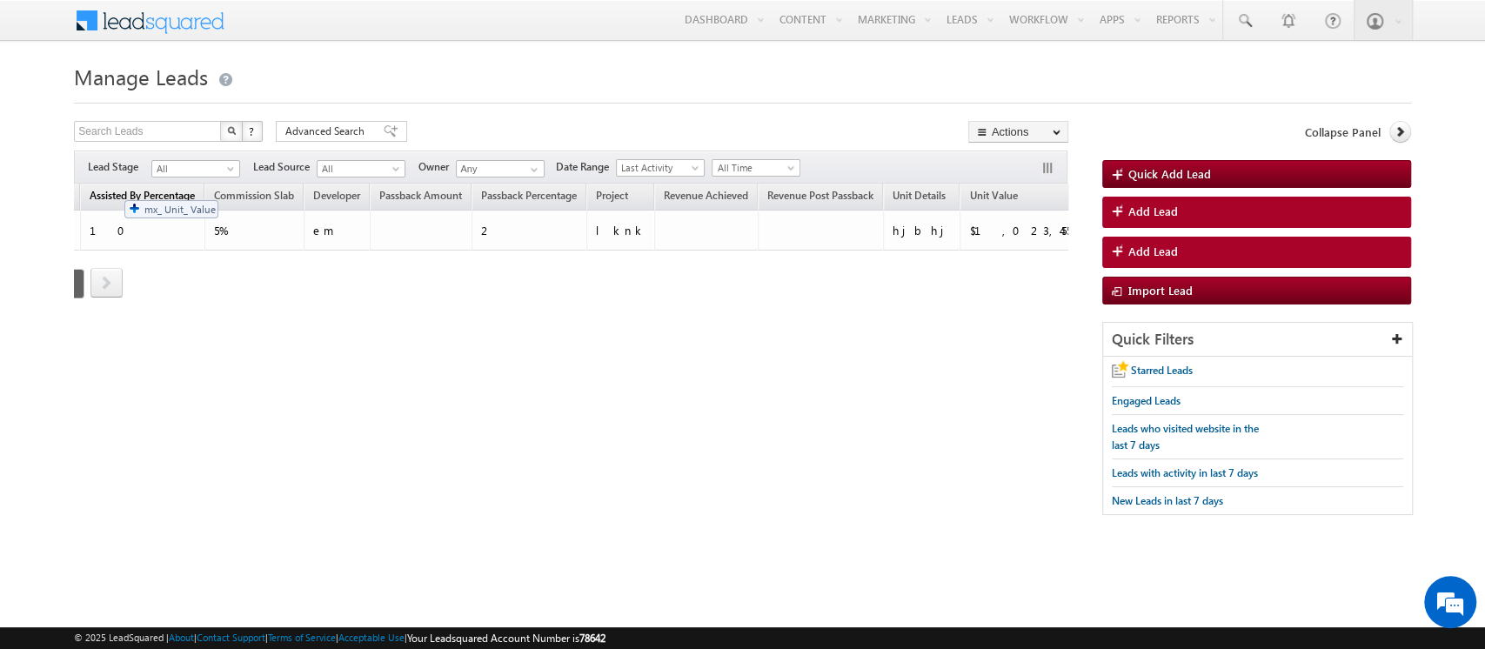
drag, startPoint x: 971, startPoint y: 195, endPoint x: 108, endPoint y: 191, distance: 862.7
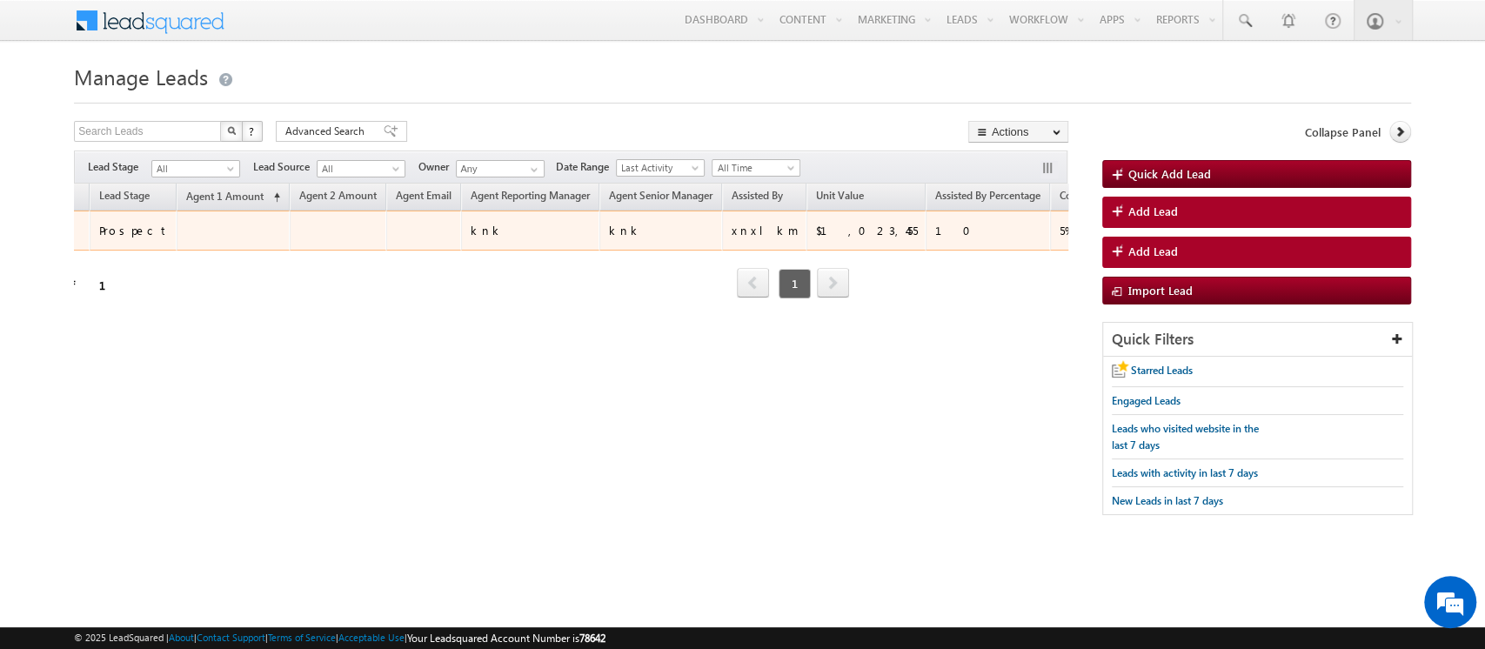
scroll to position [0, 136]
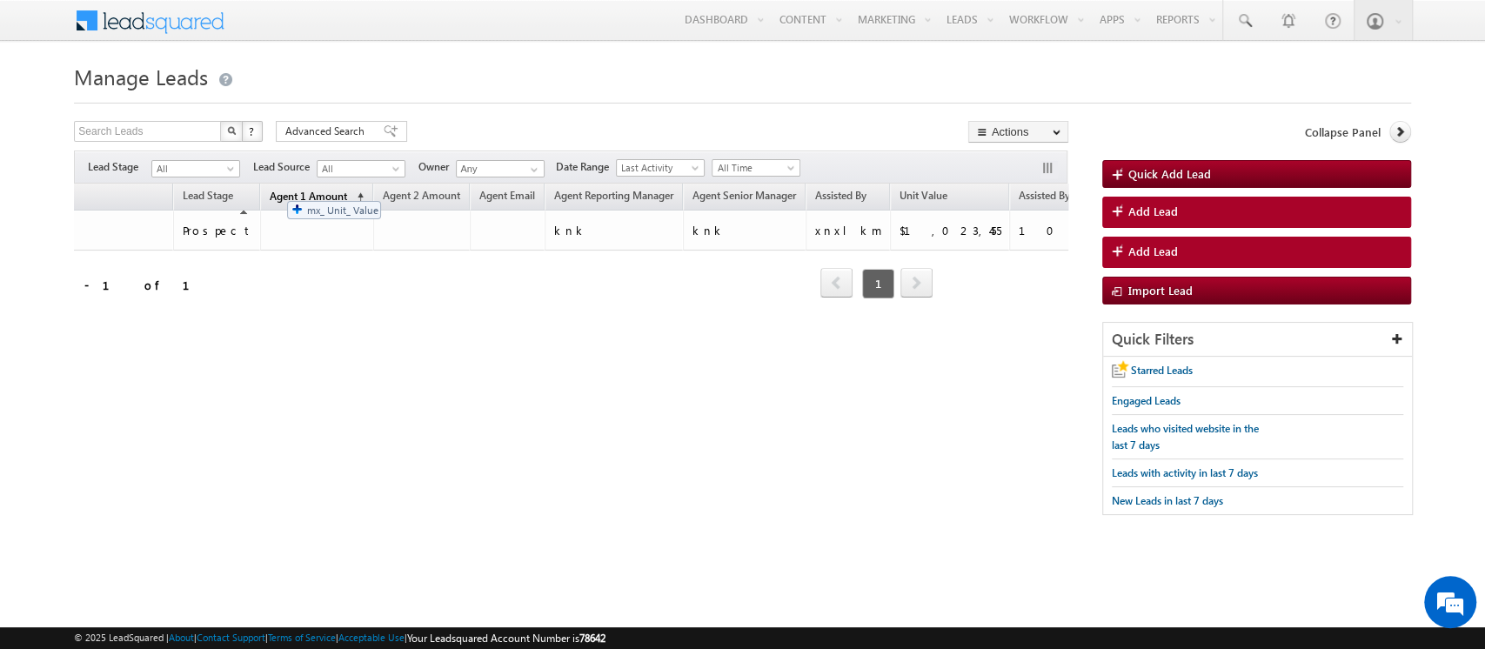
drag, startPoint x: 899, startPoint y: 193, endPoint x: 277, endPoint y: 193, distance: 622.7
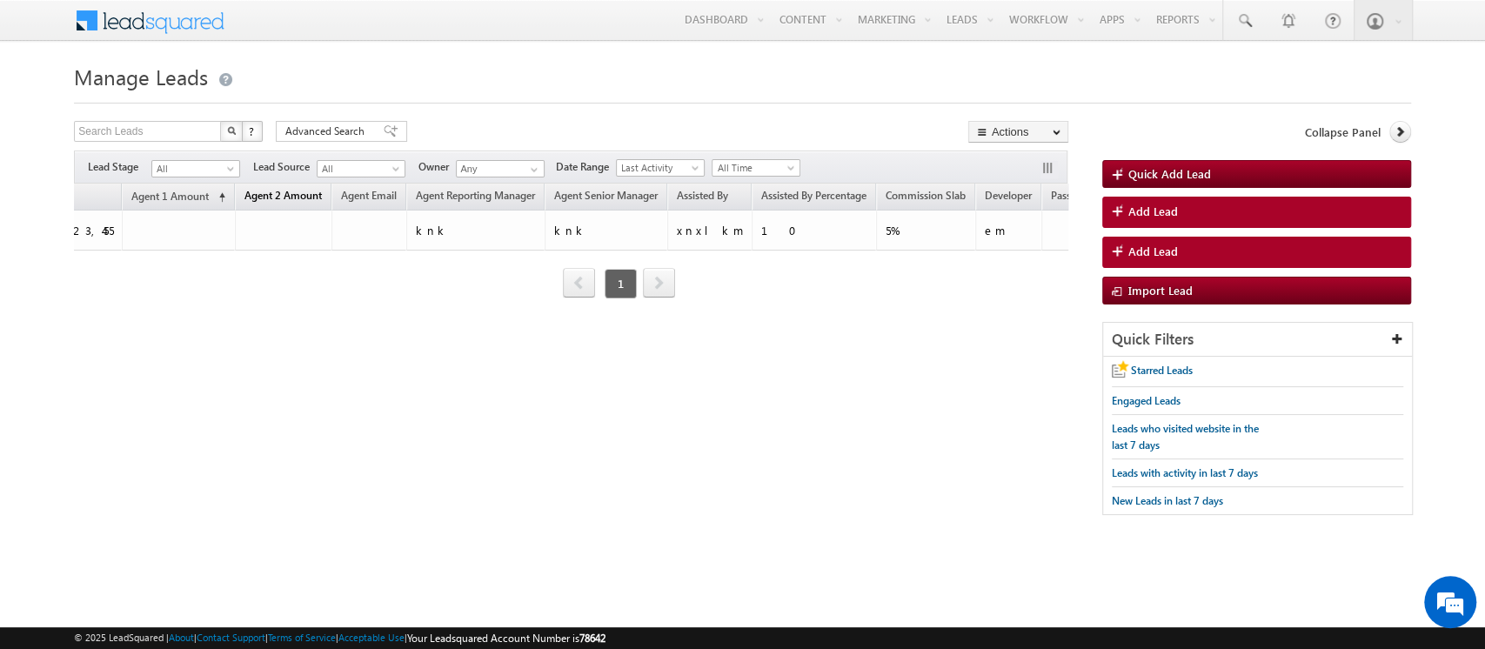
scroll to position [0, 395]
drag, startPoint x: 838, startPoint y: 192, endPoint x: 131, endPoint y: 196, distance: 707.1
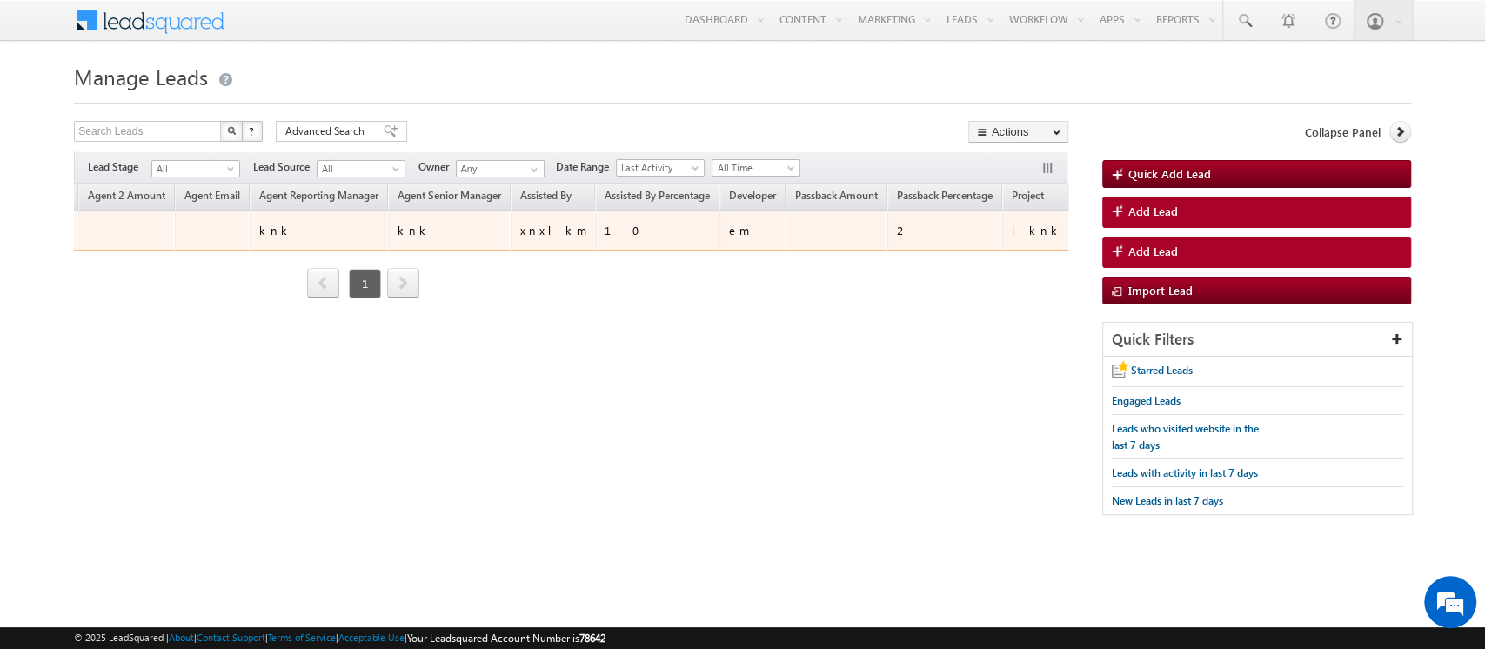
scroll to position [0, 752]
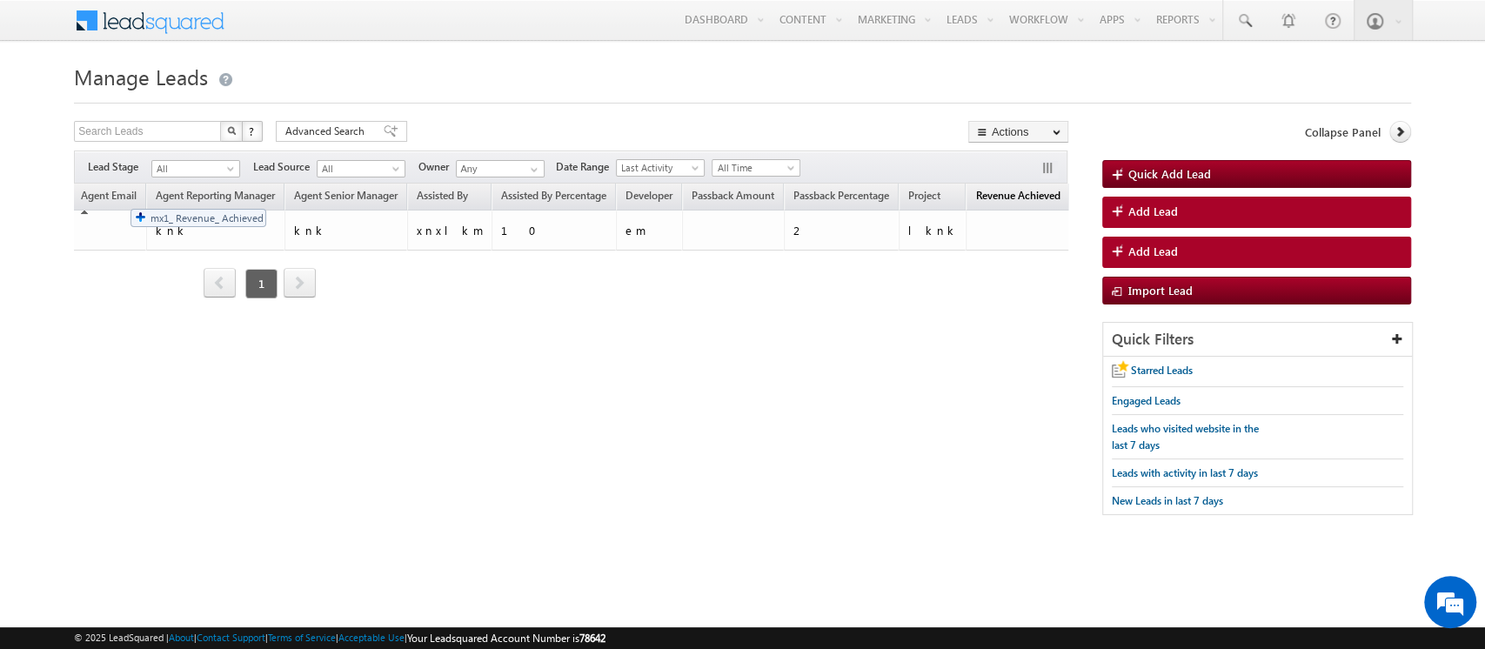
drag, startPoint x: 947, startPoint y: 194, endPoint x: 123, endPoint y: 193, distance: 824.5
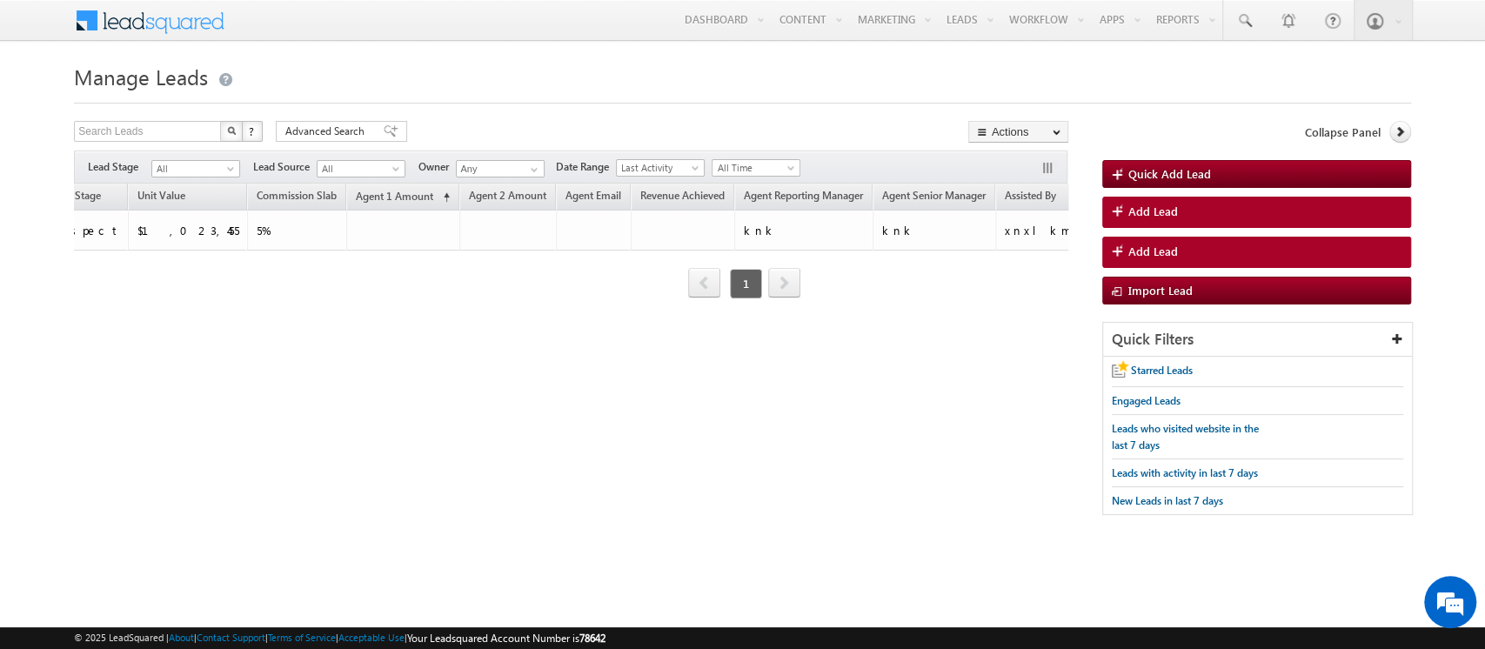
scroll to position [0, 0]
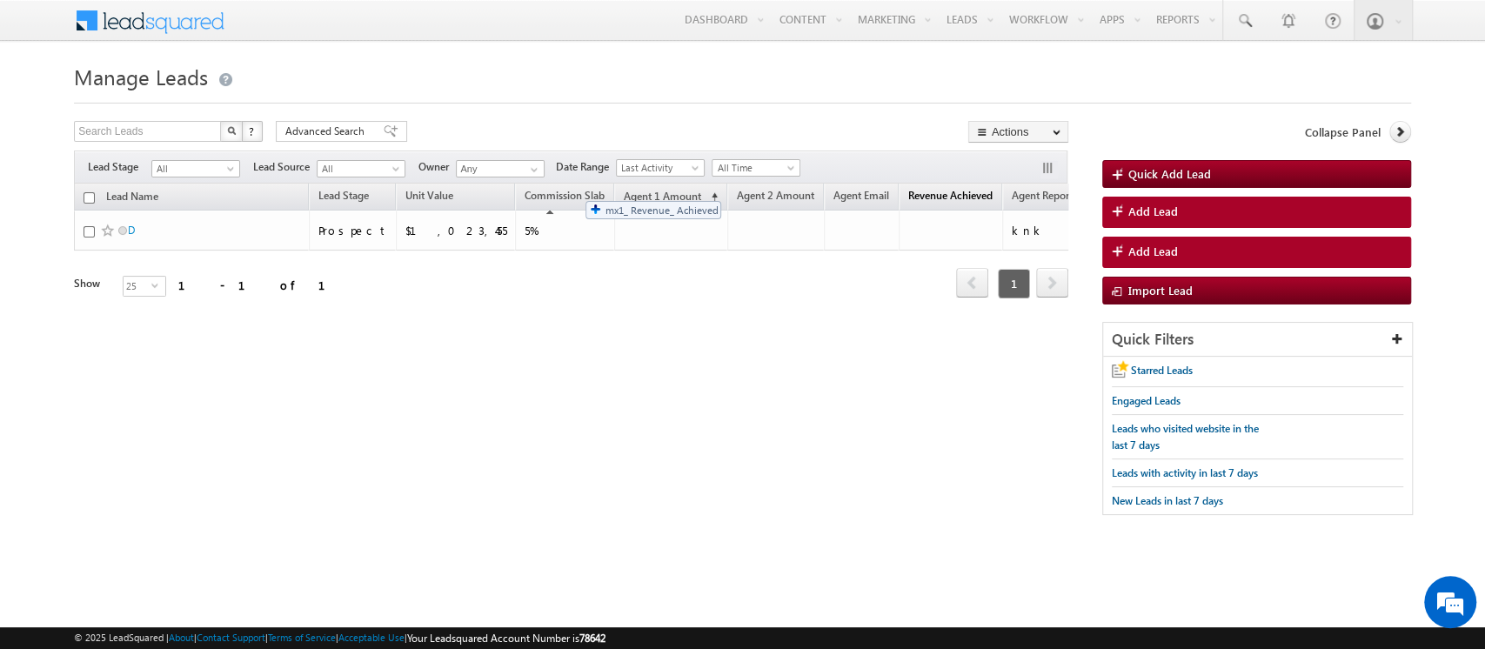
drag, startPoint x: 909, startPoint y: 197, endPoint x: 577, endPoint y: 192, distance: 331.4
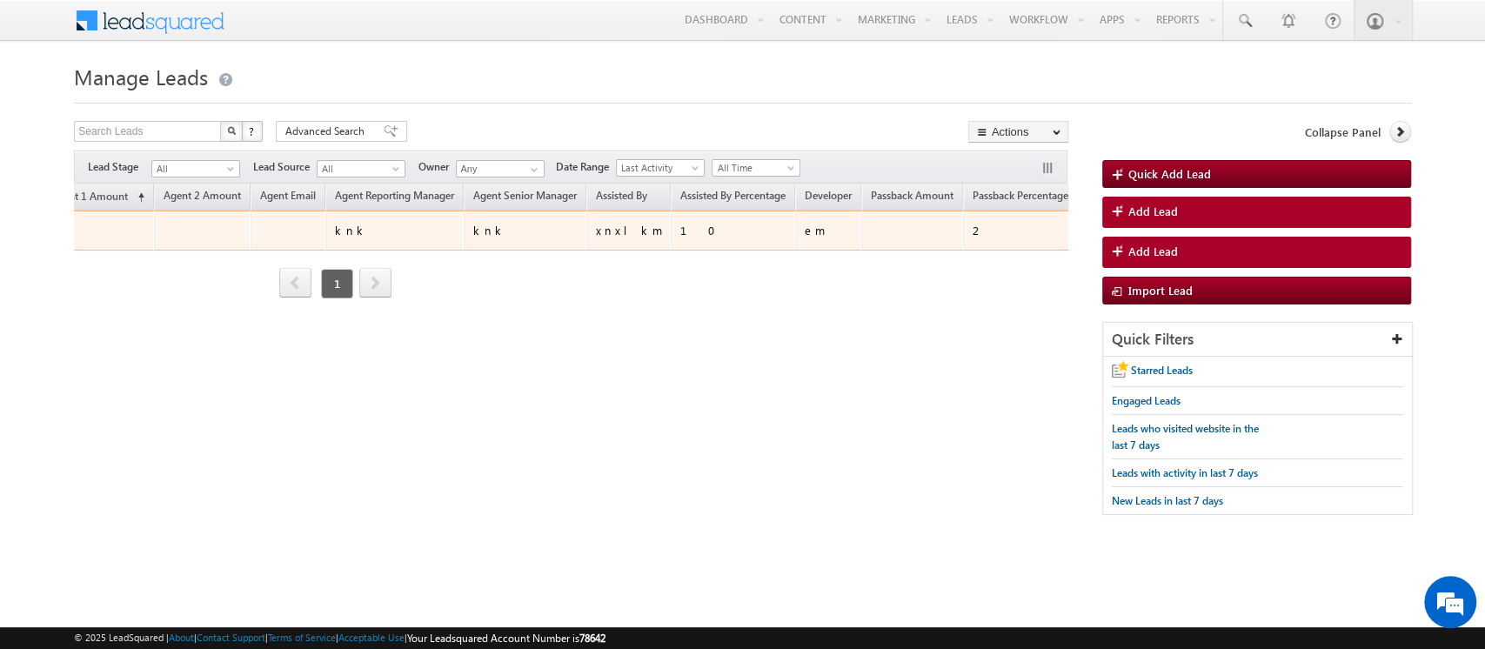
scroll to position [0, 679]
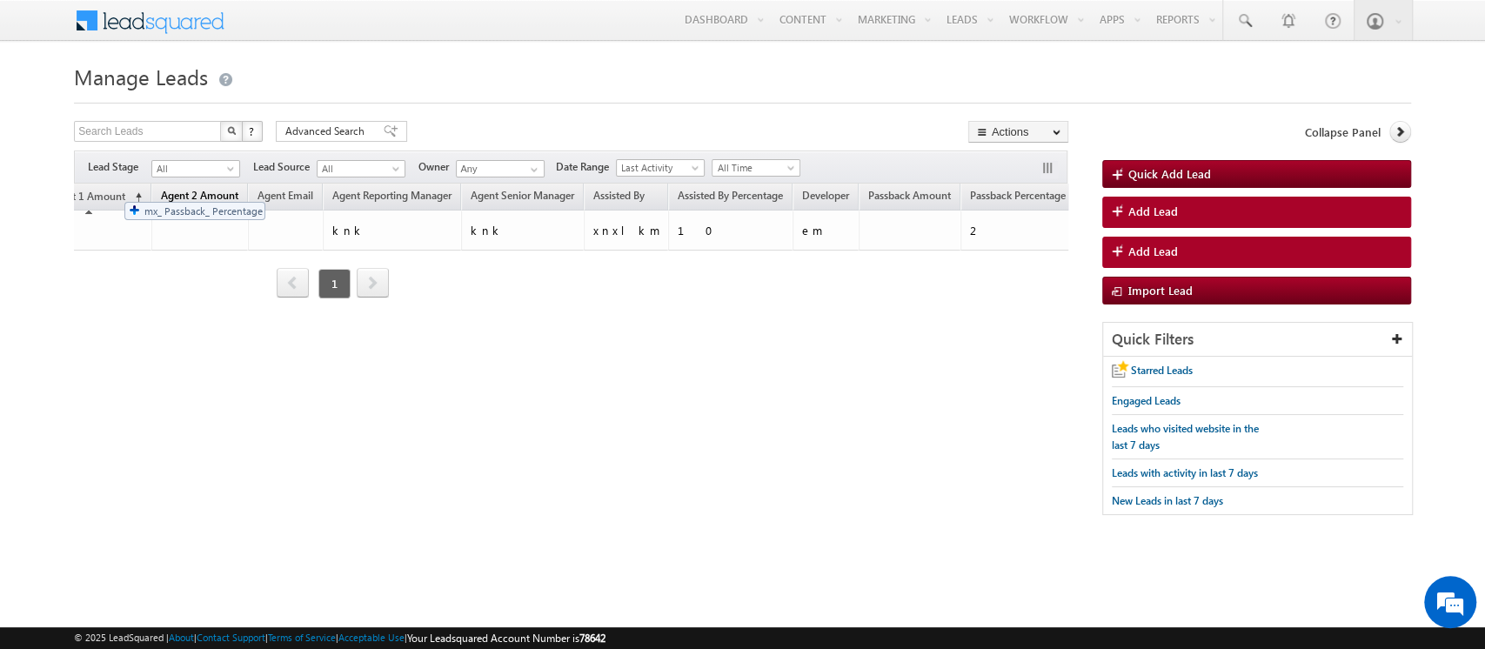
drag, startPoint x: 959, startPoint y: 192, endPoint x: 116, endPoint y: 193, distance: 843.6
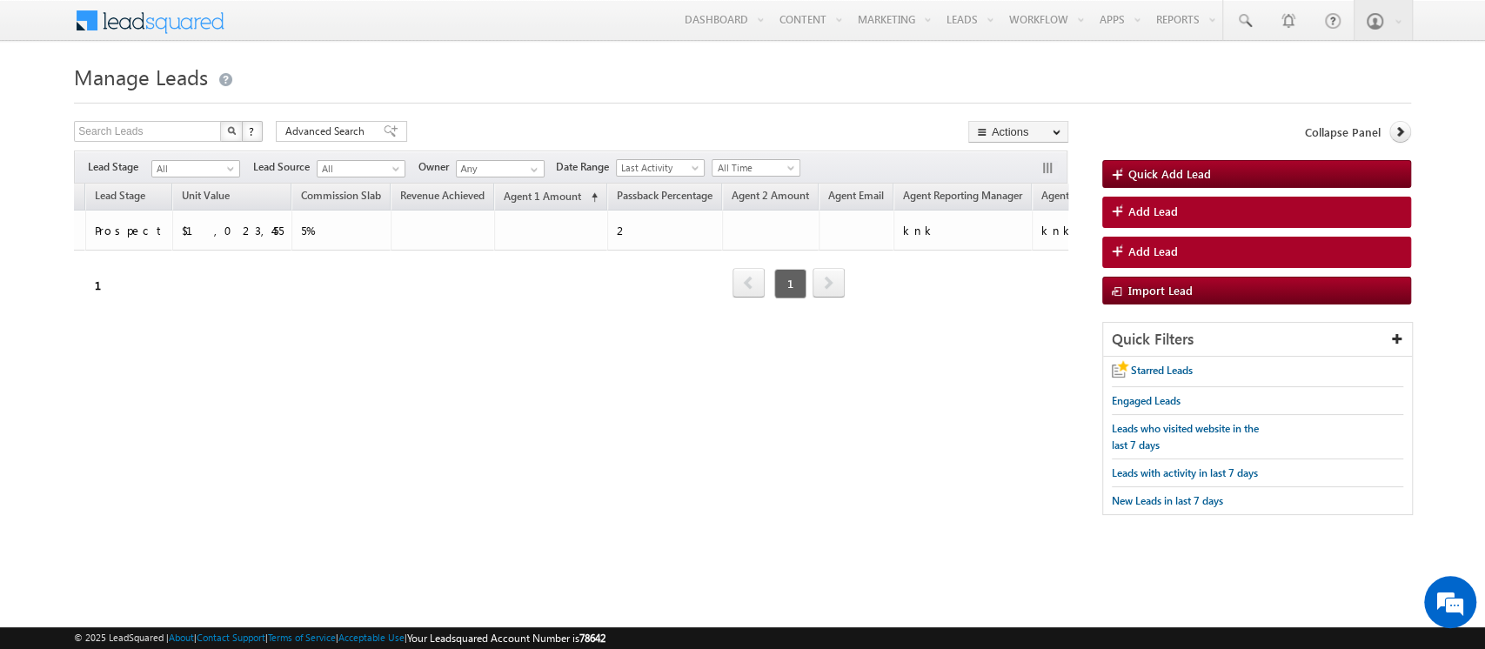
scroll to position [0, 222]
drag, startPoint x: 560, startPoint y: 192, endPoint x: 452, endPoint y: 191, distance: 107.8
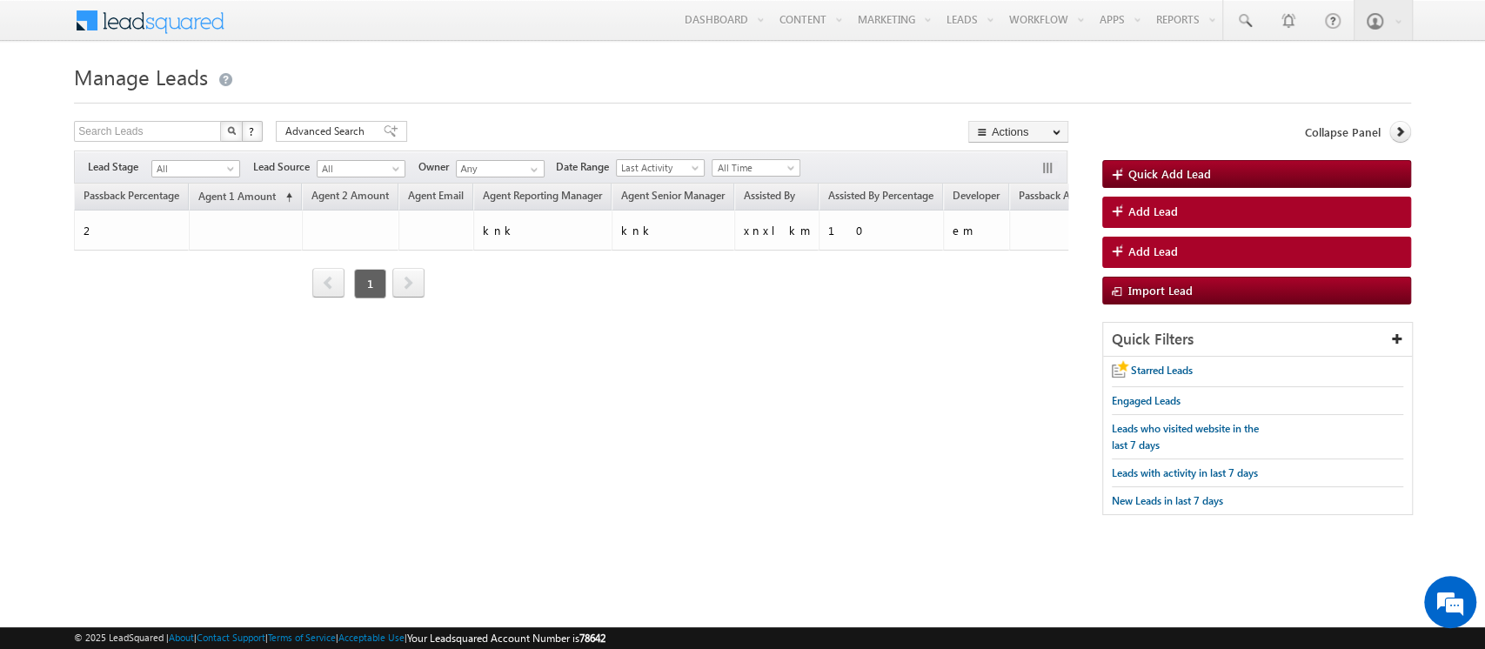
scroll to position [0, 649]
drag, startPoint x: 988, startPoint y: 198, endPoint x: 158, endPoint y: 198, distance: 829.7
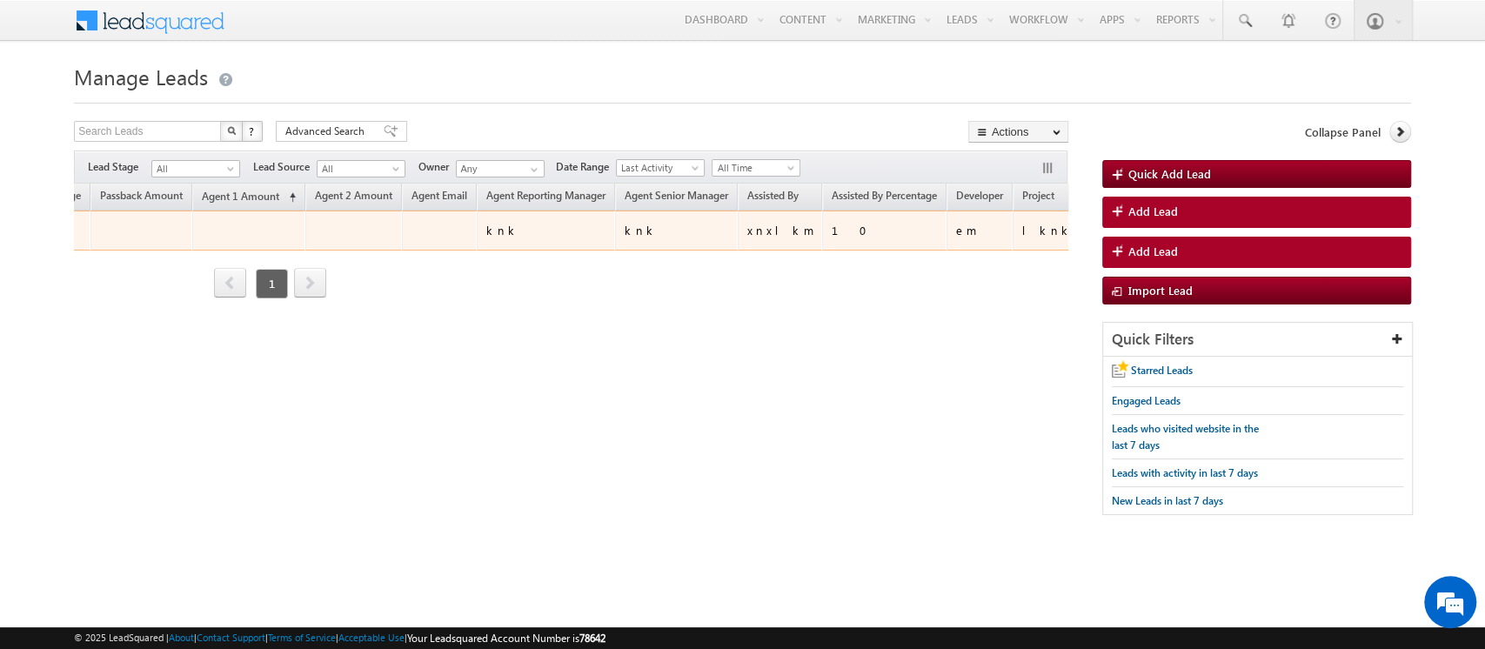
scroll to position [0, 744]
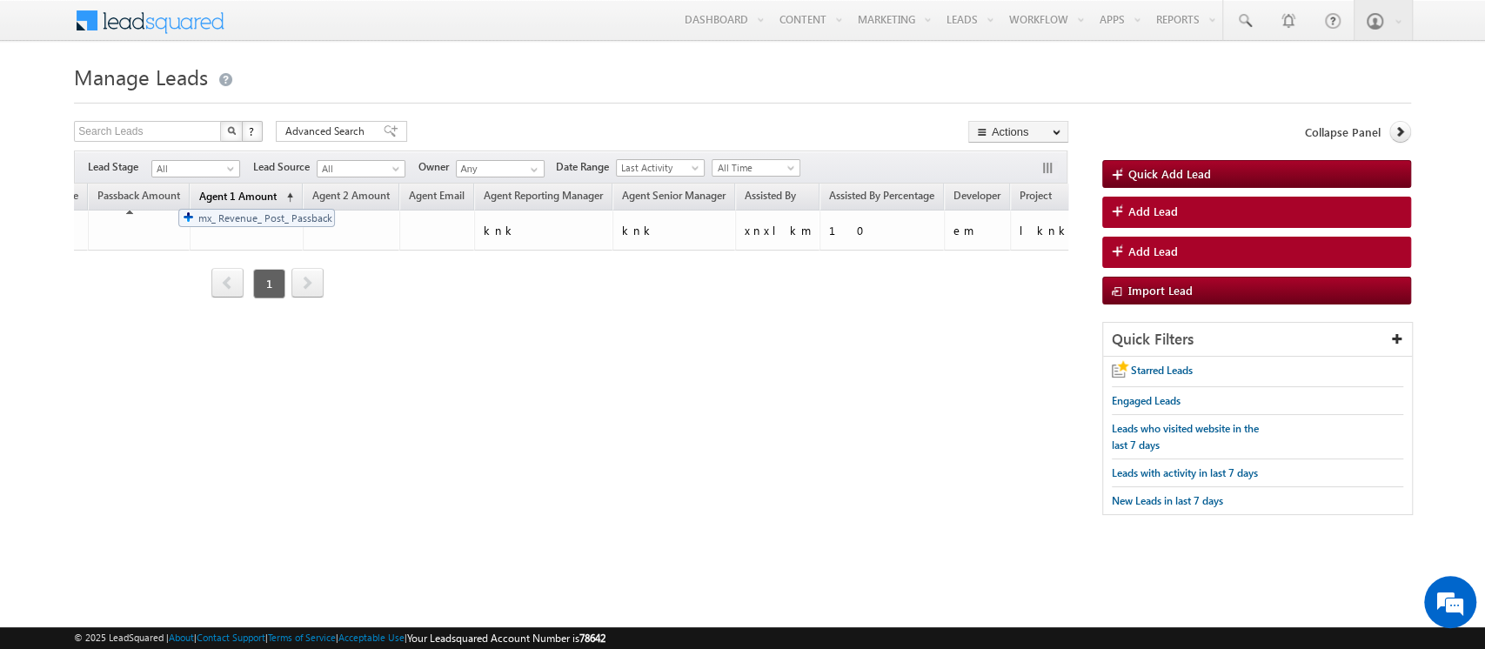
drag, startPoint x: 1037, startPoint y: 196, endPoint x: 170, endPoint y: 200, distance: 867.1
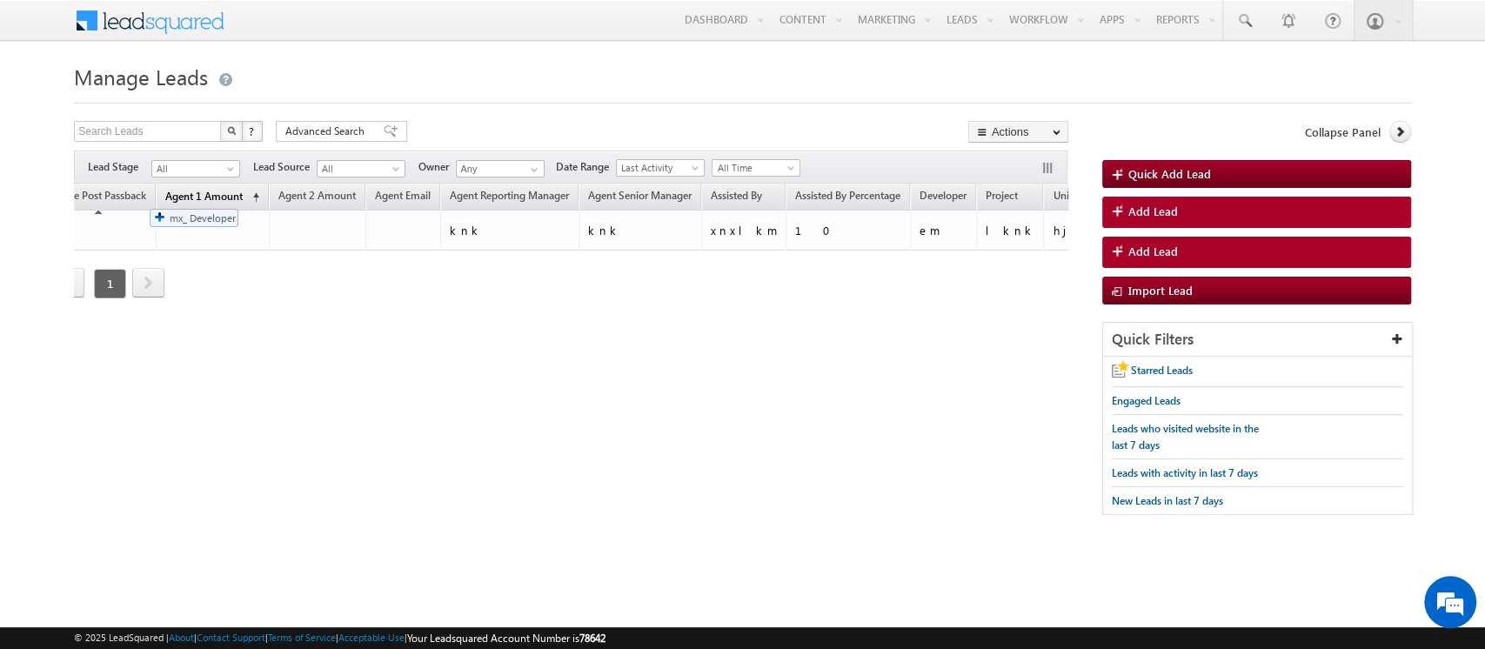
drag, startPoint x: 888, startPoint y: 199, endPoint x: 141, endPoint y: 200, distance: 747.1
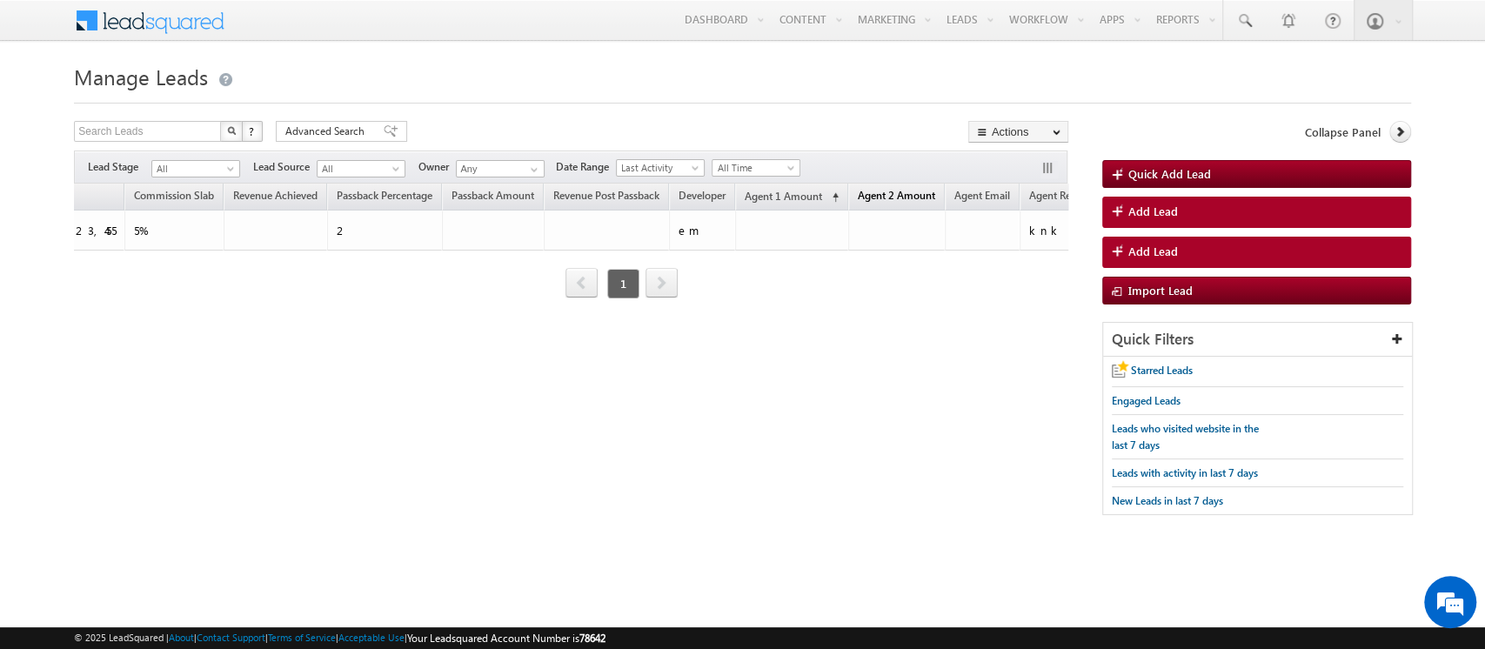
scroll to position [0, 0]
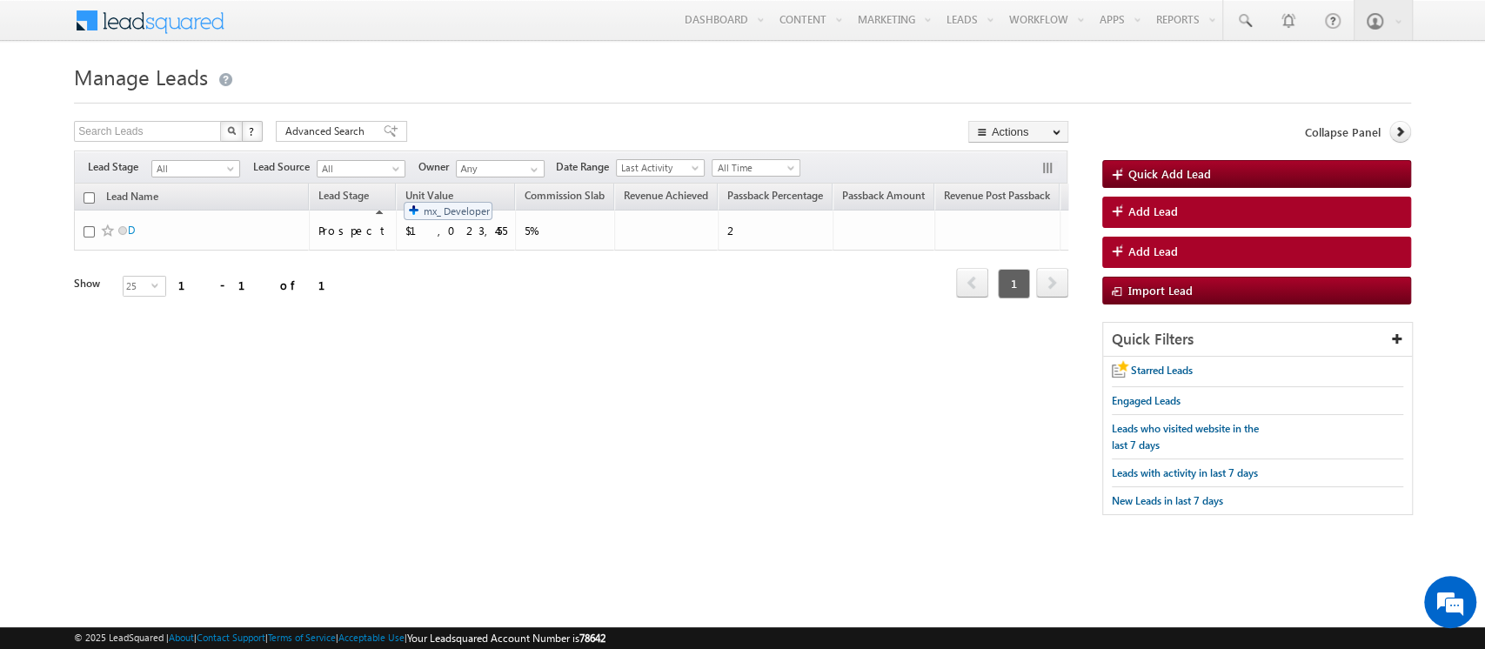
drag, startPoint x: 1023, startPoint y: 191, endPoint x: 395, endPoint y: 195, distance: 627.9
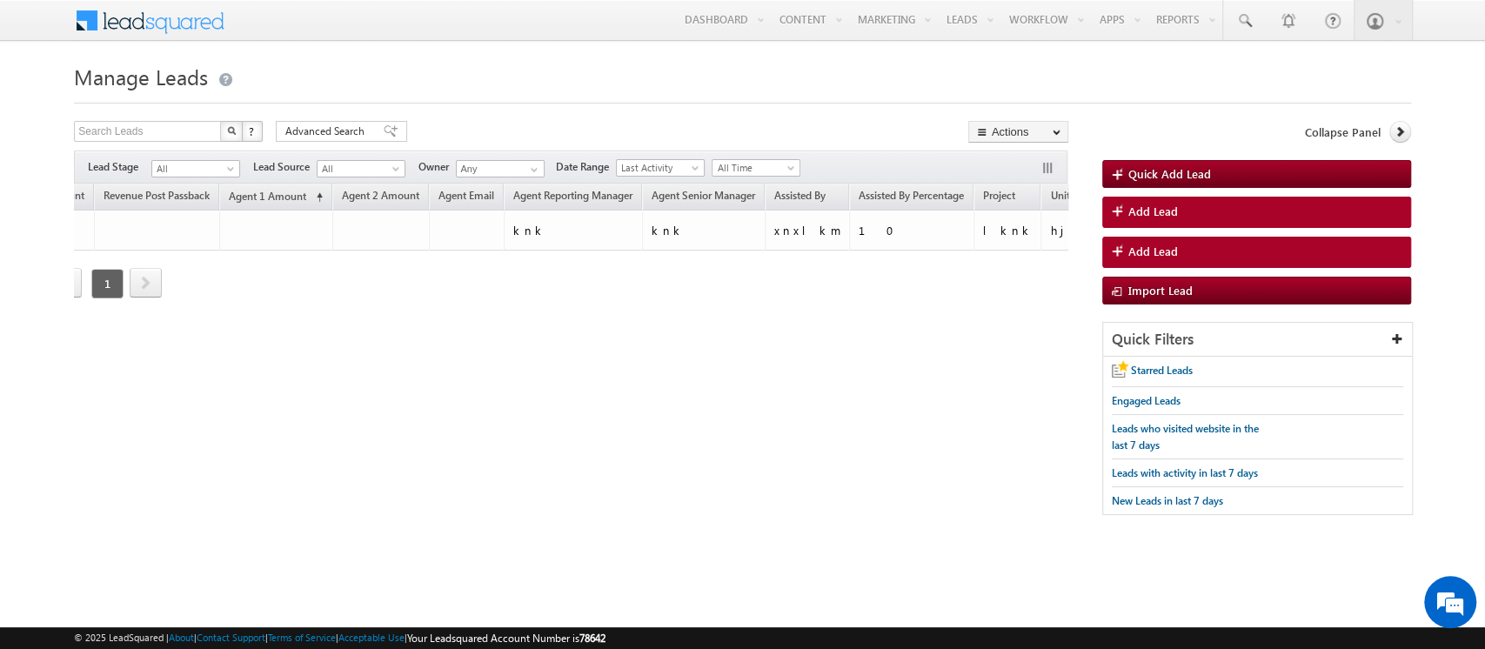
scroll to position [0, 911]
drag, startPoint x: 937, startPoint y: 193, endPoint x: 128, endPoint y: 194, distance: 808.8
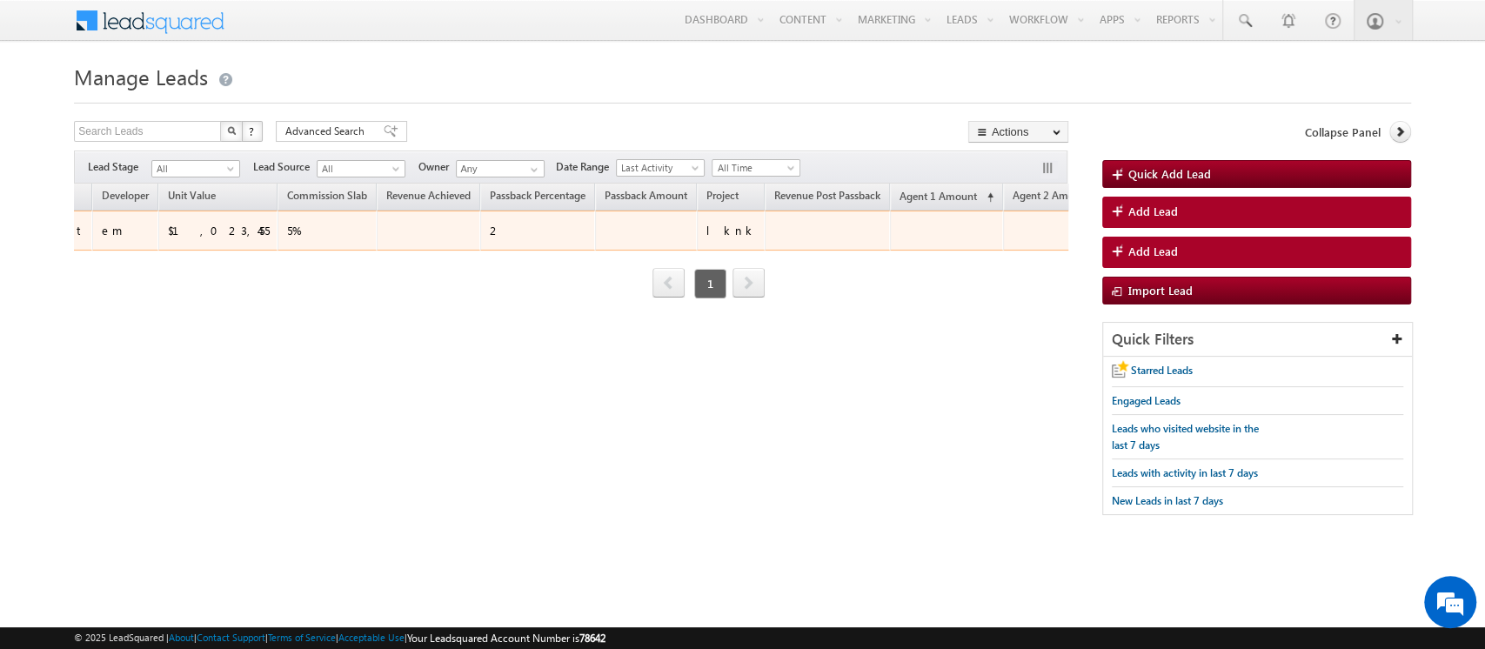
scroll to position [0, 0]
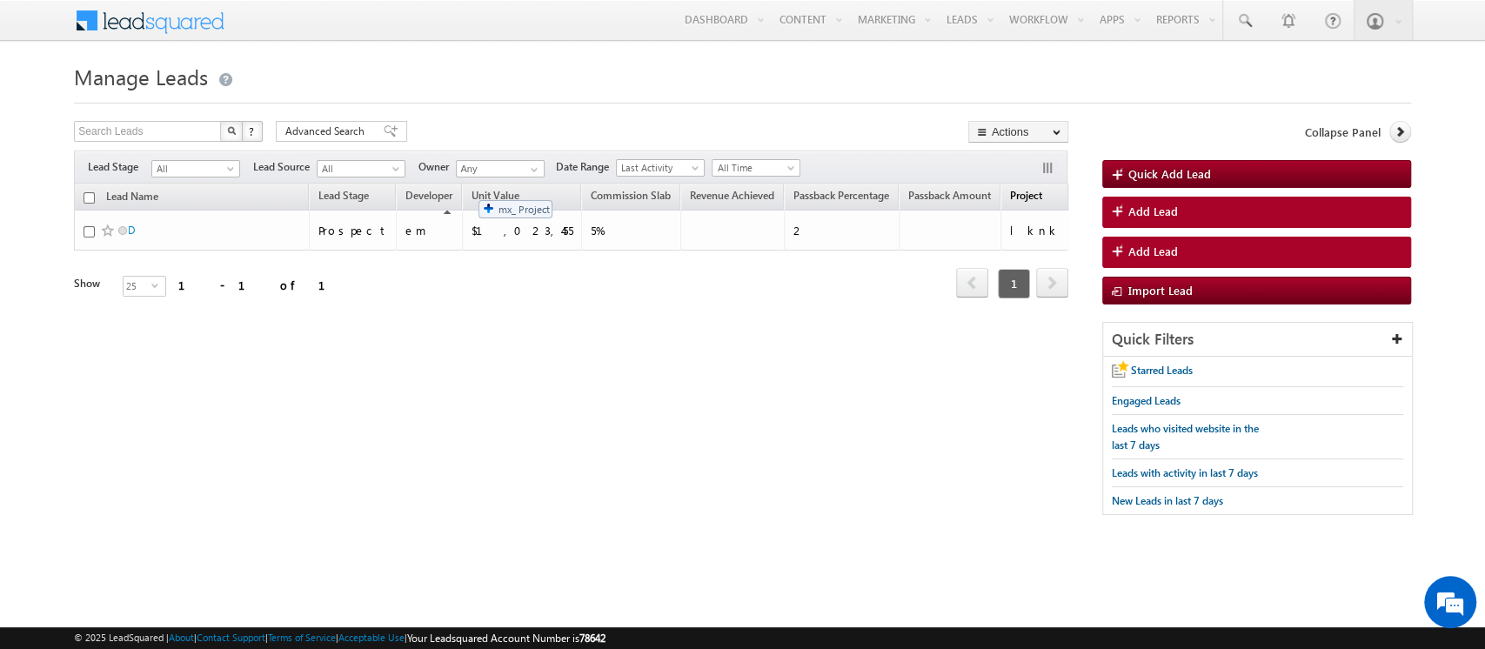
drag, startPoint x: 971, startPoint y: 196, endPoint x: 470, endPoint y: 191, distance: 501.0
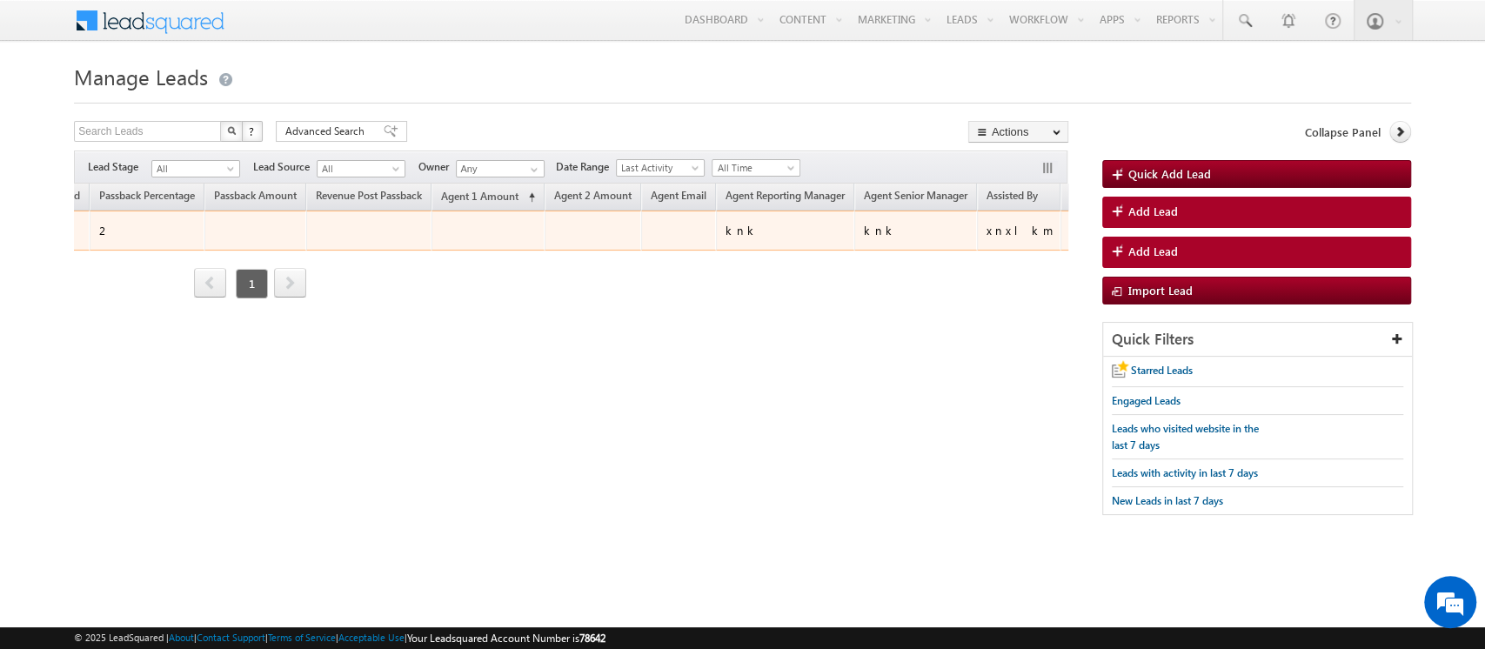
scroll to position [0, 945]
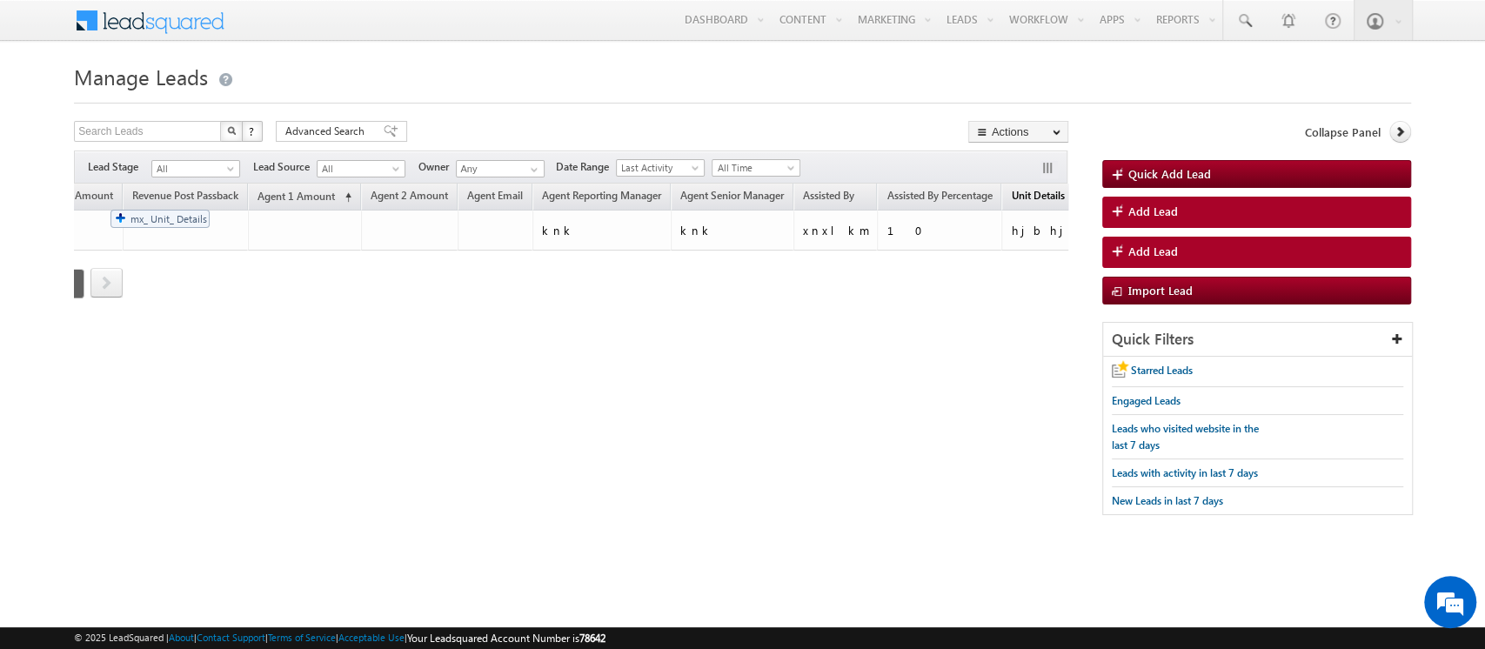
drag, startPoint x: 976, startPoint y: 198, endPoint x: 103, endPoint y: 201, distance: 873.2
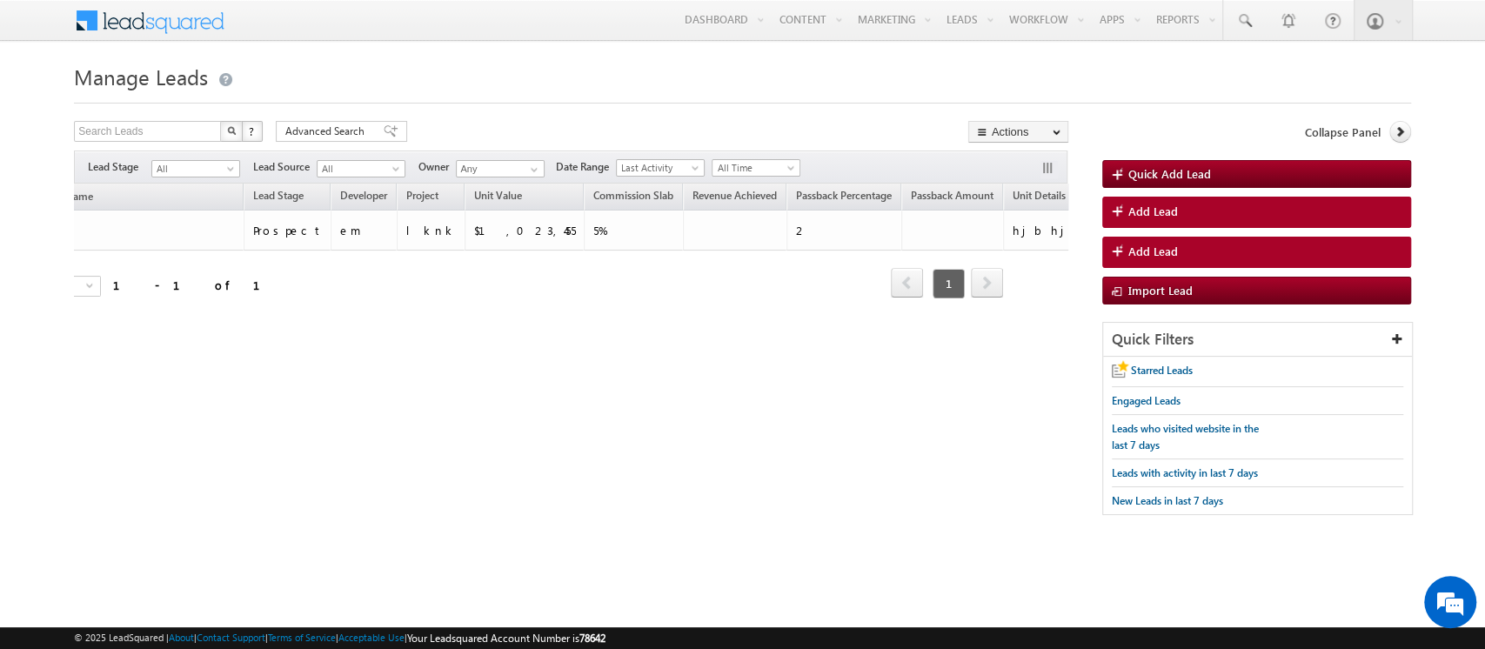
scroll to position [0, 0]
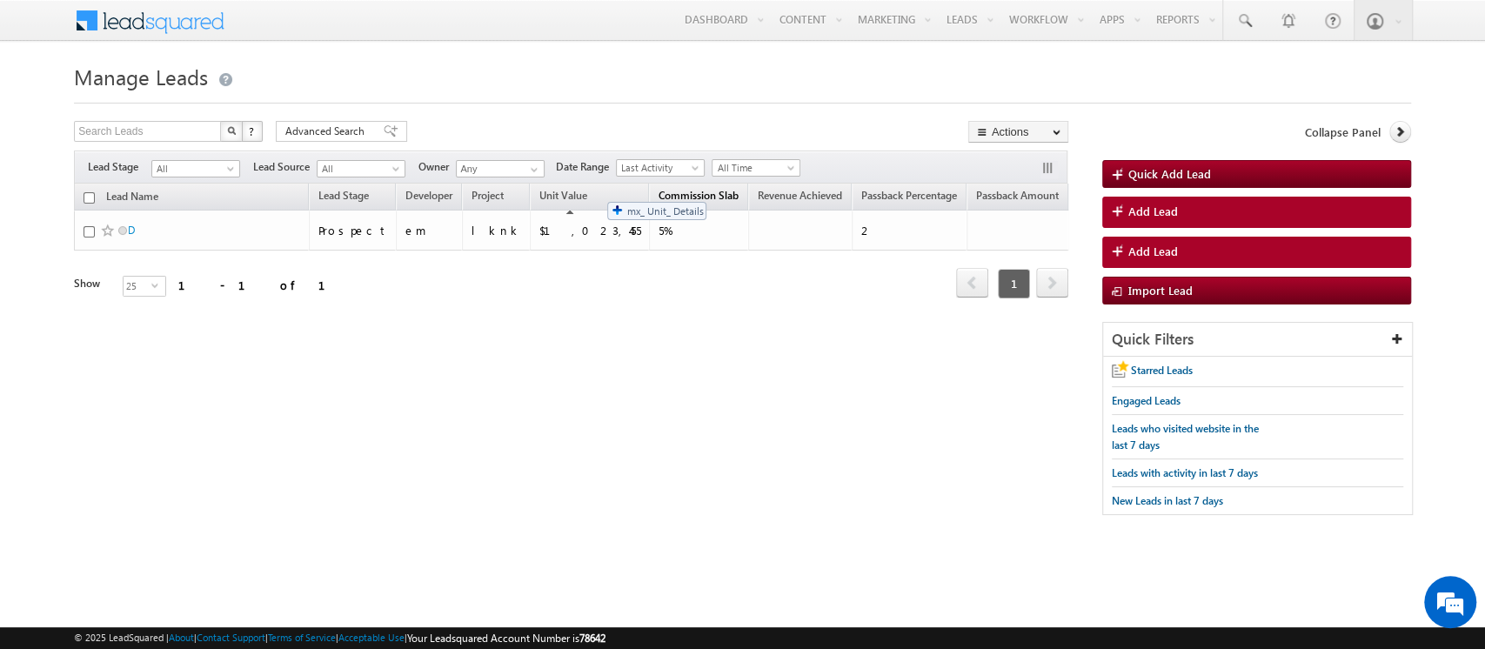
drag, startPoint x: 1018, startPoint y: 197, endPoint x: 598, endPoint y: 193, distance: 419.2
drag, startPoint x: 604, startPoint y: 193, endPoint x: 515, endPoint y: 192, distance: 88.7
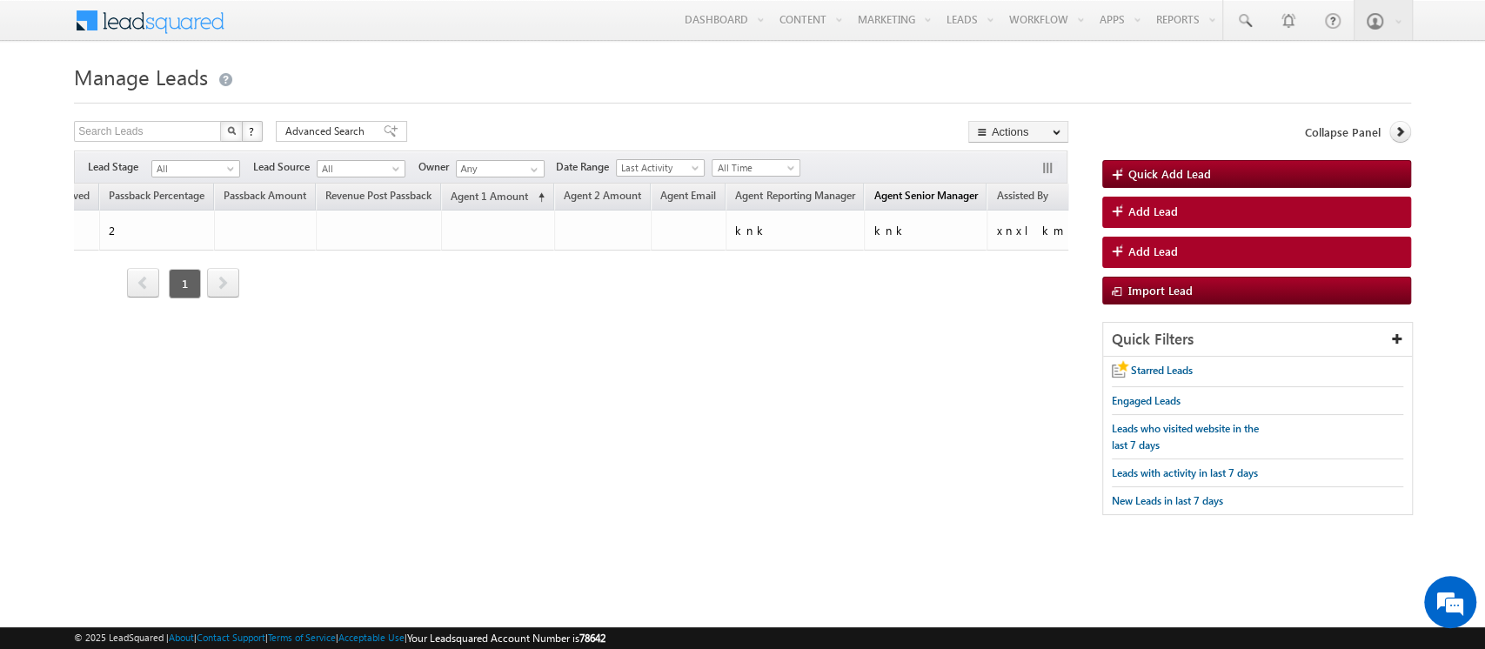
scroll to position [0, 830]
drag, startPoint x: 933, startPoint y: 195, endPoint x: 494, endPoint y: 194, distance: 439.2
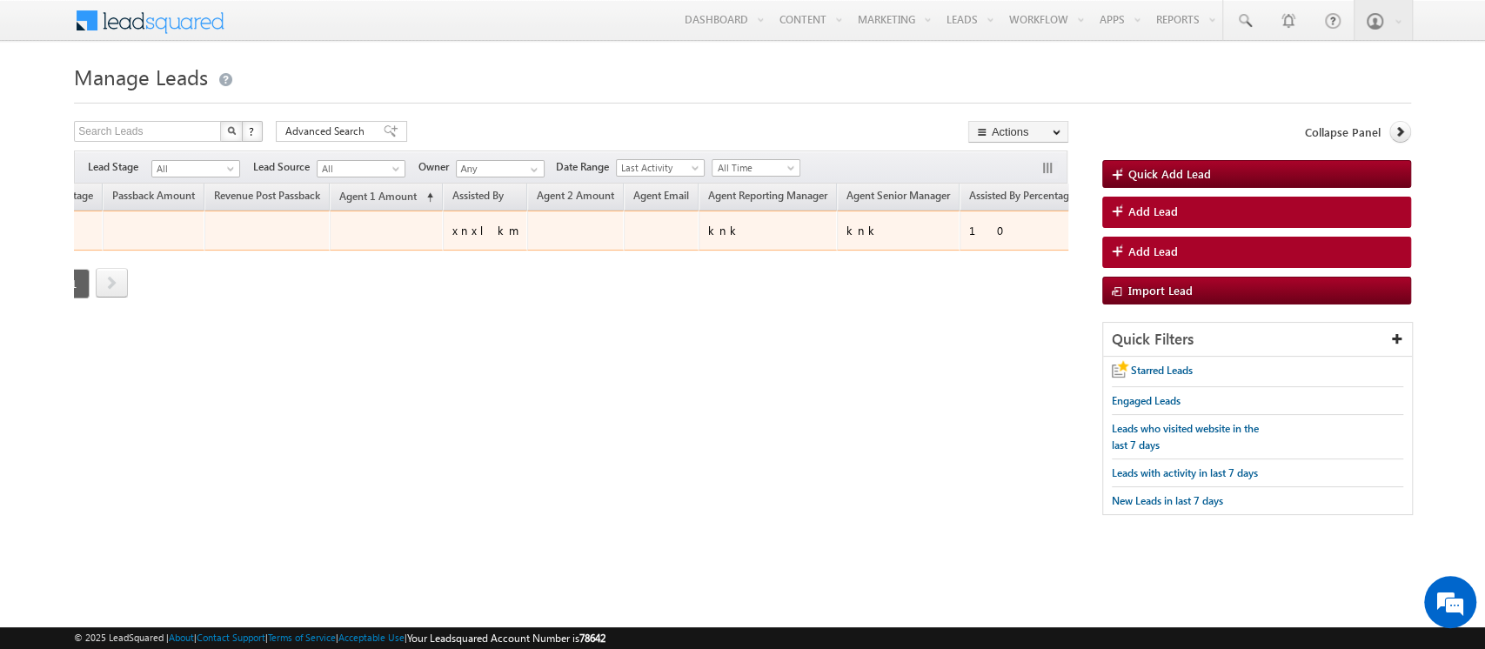
scroll to position [0, 945]
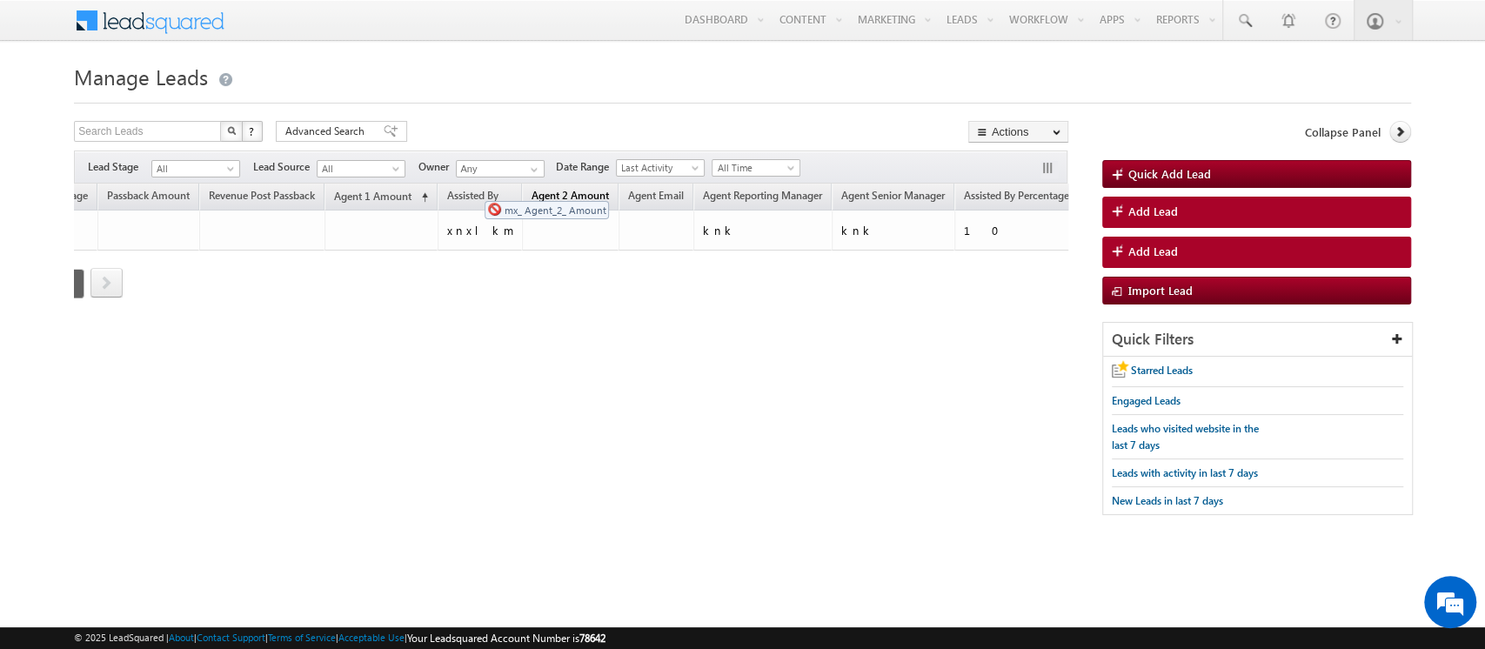
drag, startPoint x: 501, startPoint y: 195, endPoint x: 478, endPoint y: 192, distance: 22.8
click at [531, 192] on span "Agent 2 Amount" at bounding box center [569, 195] width 77 height 13
drag, startPoint x: 959, startPoint y: 191, endPoint x: 431, endPoint y: 195, distance: 527.9
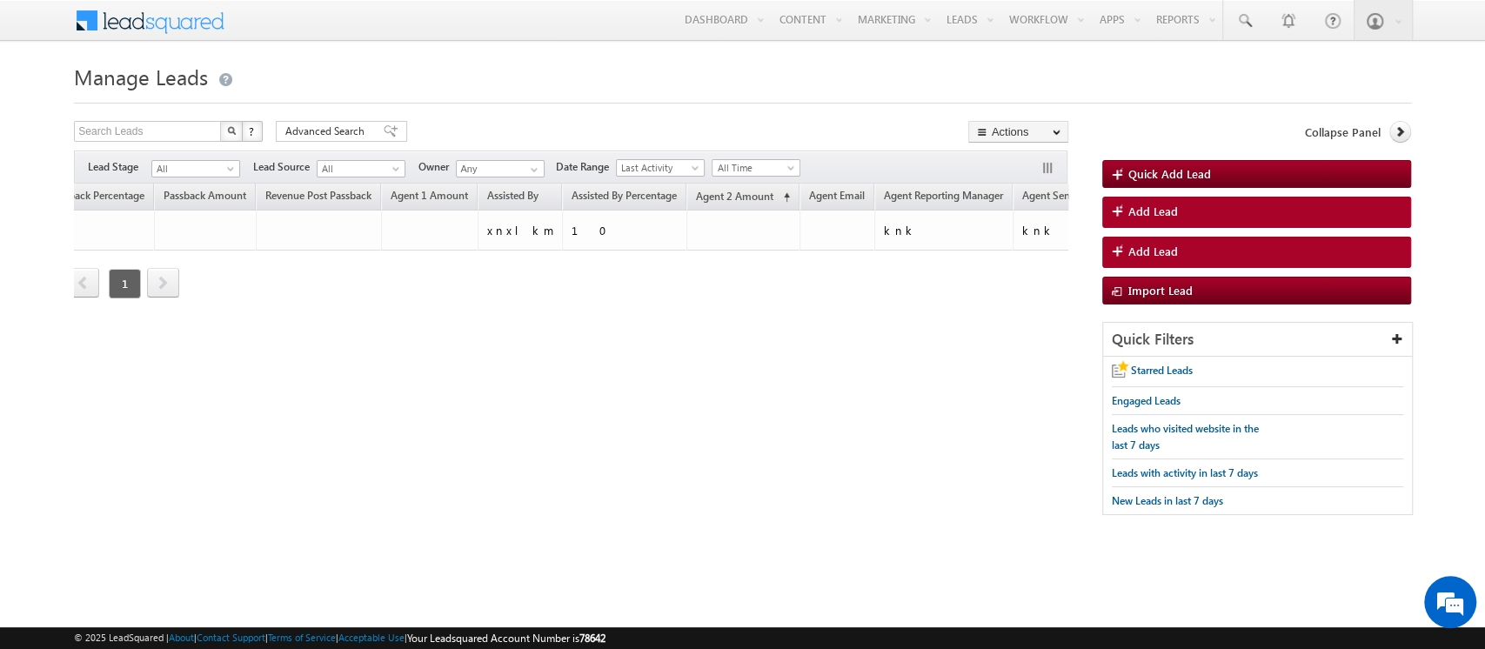
scroll to position [0, 876]
drag, startPoint x: 771, startPoint y: 192, endPoint x: 334, endPoint y: 196, distance: 436.6
click at [228, 170] on span at bounding box center [232, 172] width 14 height 14
click at [534, 57] on body "Menu Orders order @indg lobal .ae" at bounding box center [742, 266] width 1485 height 532
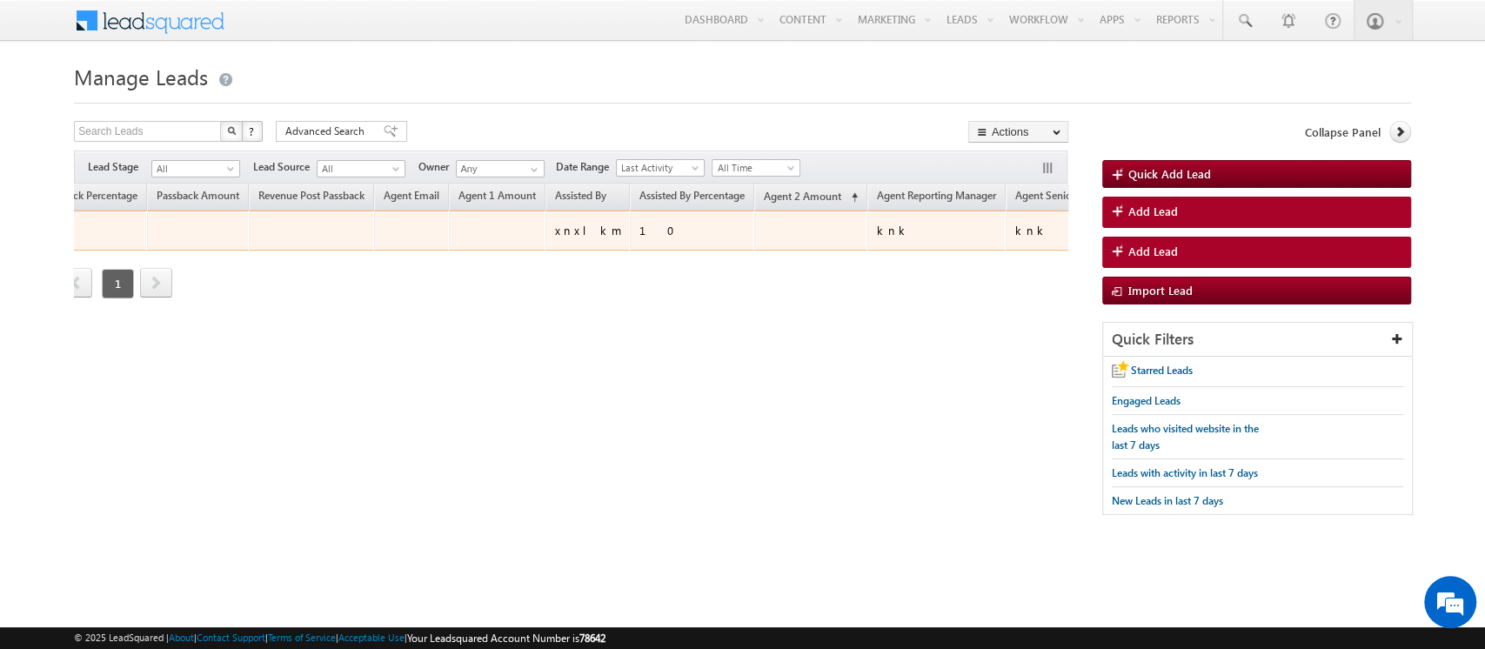
scroll to position [0, 889]
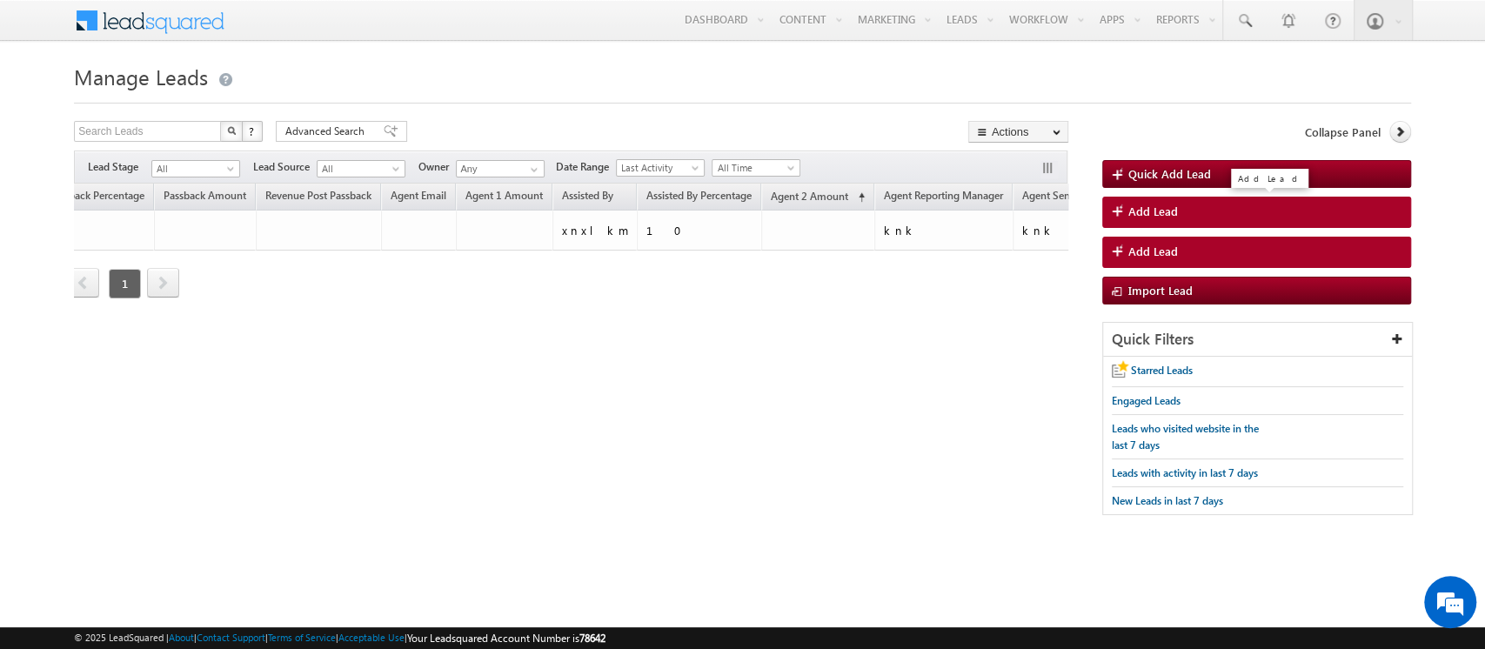
click at [1182, 198] on link "Add Lead" at bounding box center [1256, 212] width 309 height 31
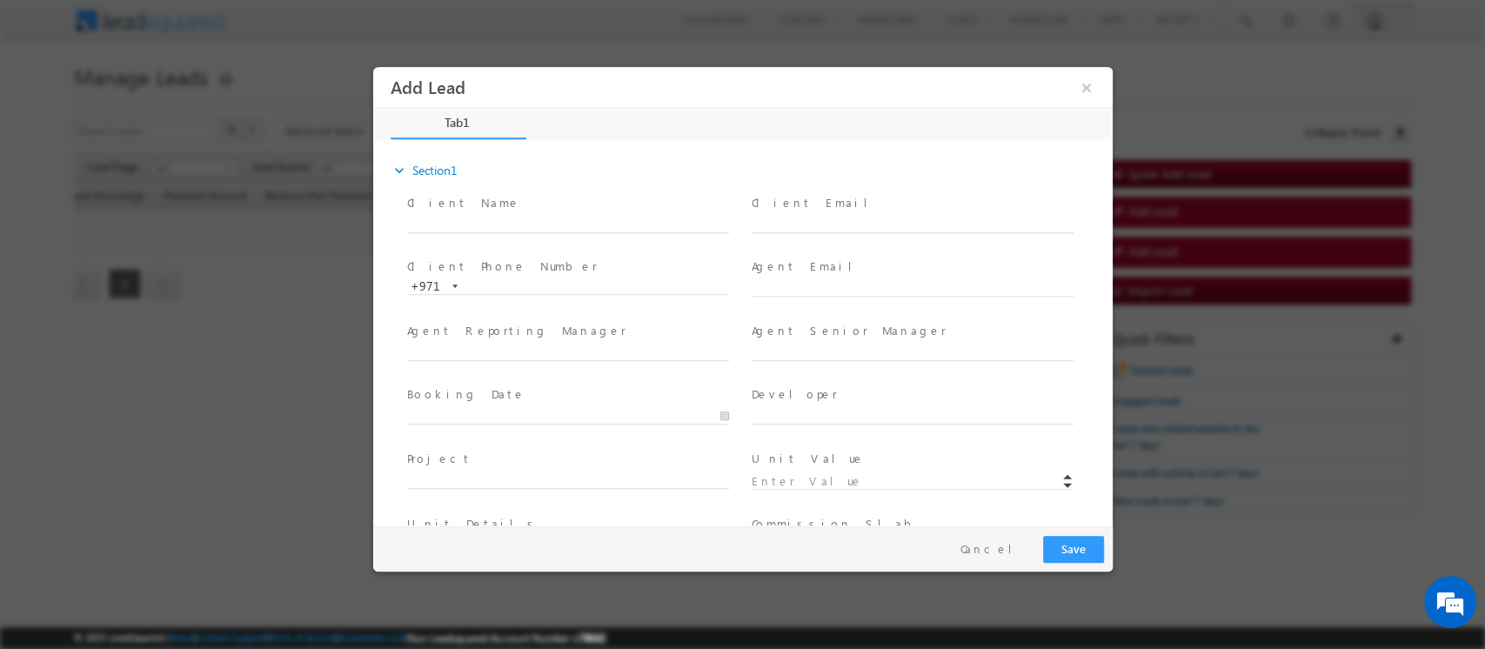
scroll to position [0, 0]
click at [422, 225] on input "text" at bounding box center [567, 224] width 322 height 17
paste input "Willam Bradford Taylor"
type input "Willam Bradford Taylor"
click at [811, 226] on input "text" at bounding box center [912, 224] width 322 height 17
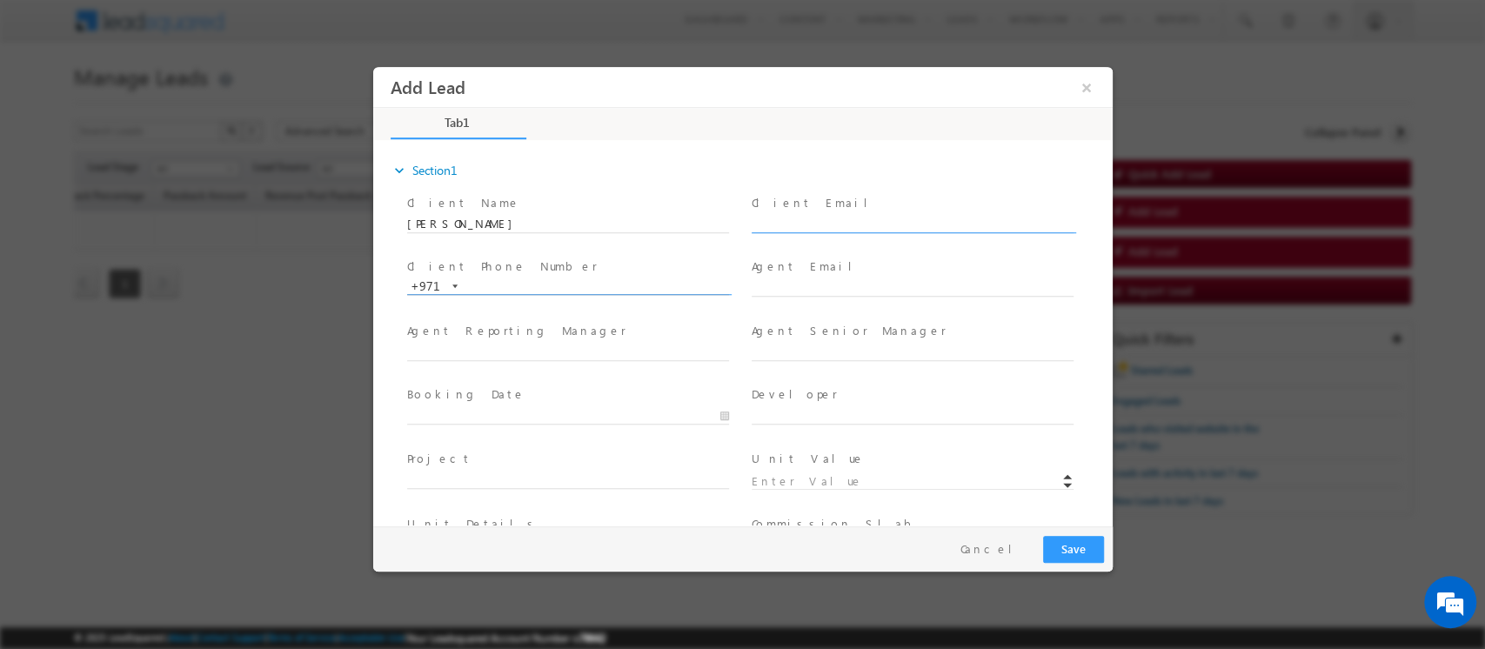
click at [591, 287] on input "text" at bounding box center [567, 286] width 322 height 17
click at [810, 290] on input "text" at bounding box center [912, 288] width 322 height 17
type input "123456"
type input "divya"
type input "Meet"
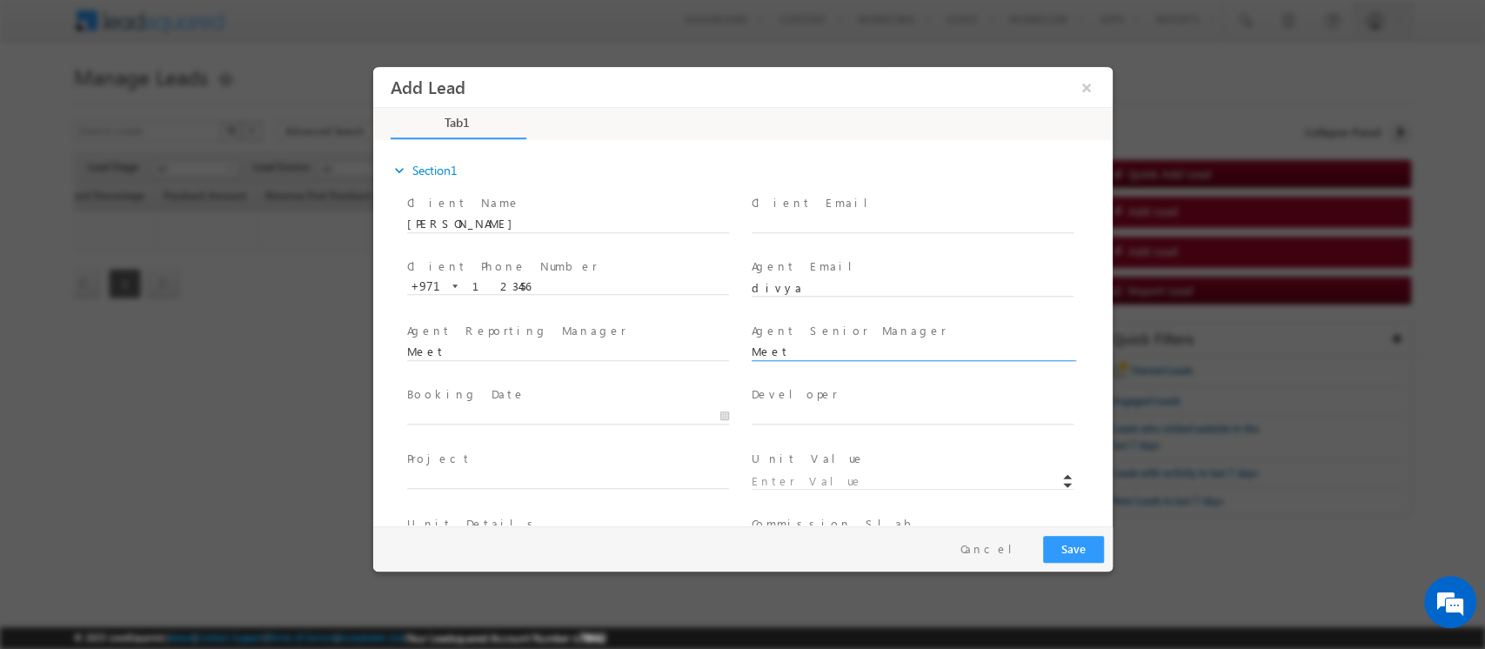
type input "Meet"
click at [604, 410] on input "text" at bounding box center [567, 416] width 322 height 17
click at [649, 387] on span "Booking Date *" at bounding box center [566, 395] width 321 height 19
click at [781, 417] on input "text" at bounding box center [912, 416] width 322 height 17
type input "Emaar"
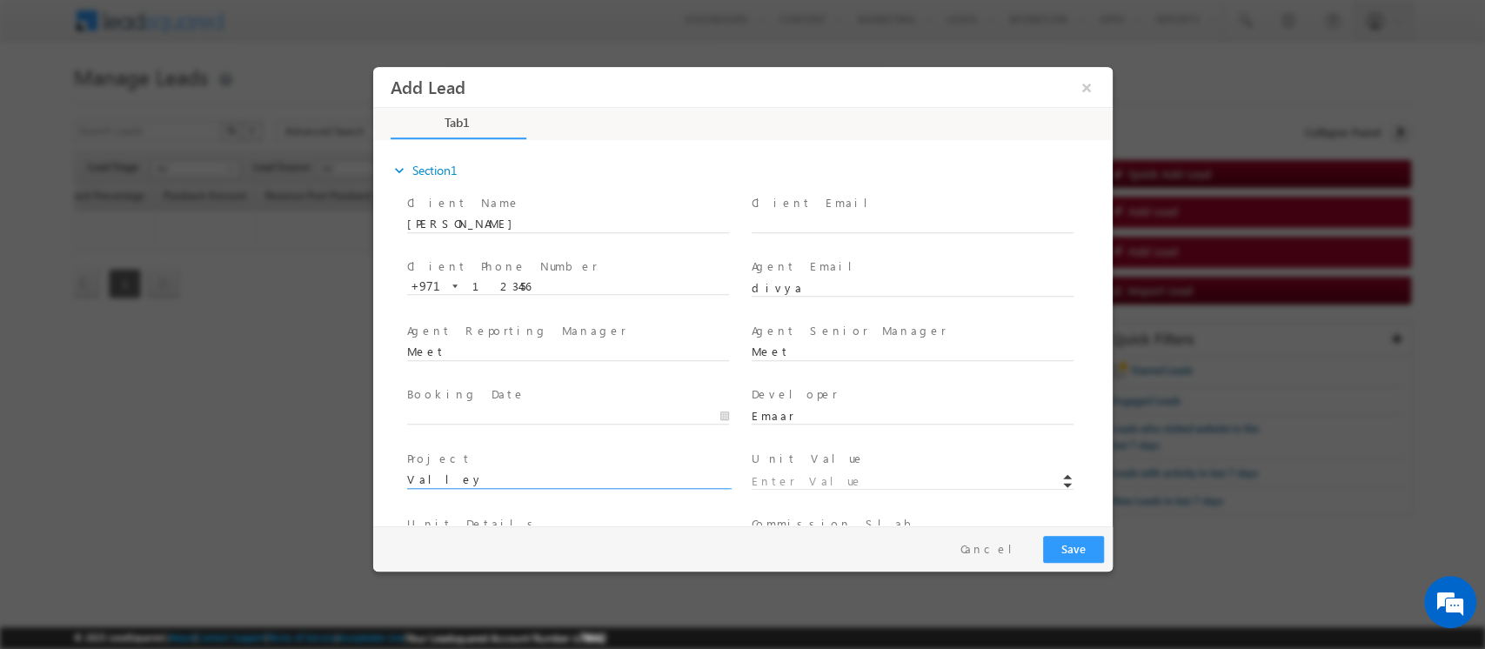
type input "Valley"
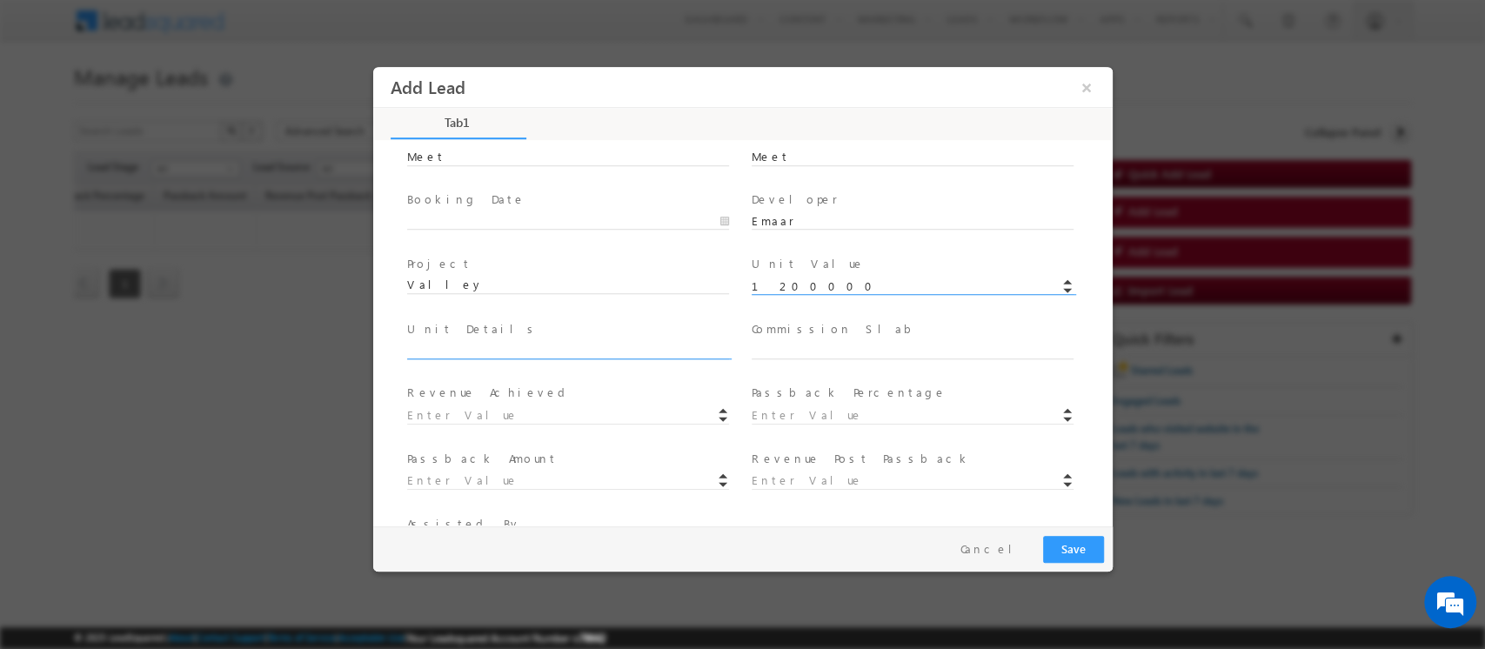
type input "1200000"
click at [612, 344] on input "text" at bounding box center [567, 350] width 322 height 17
type input "V111"
click at [818, 347] on input "text" at bounding box center [912, 350] width 322 height 17
type input "4%"
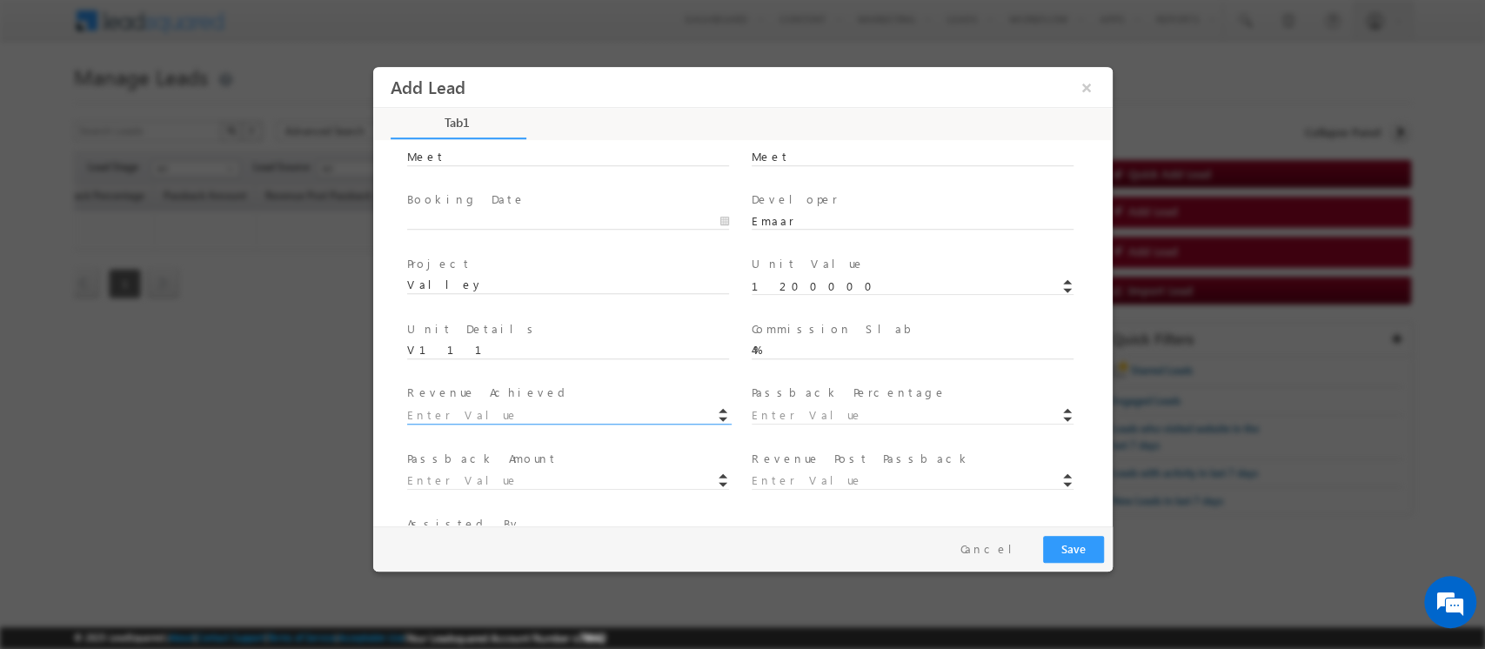
click at [653, 409] on input at bounding box center [567, 415] width 322 height 17
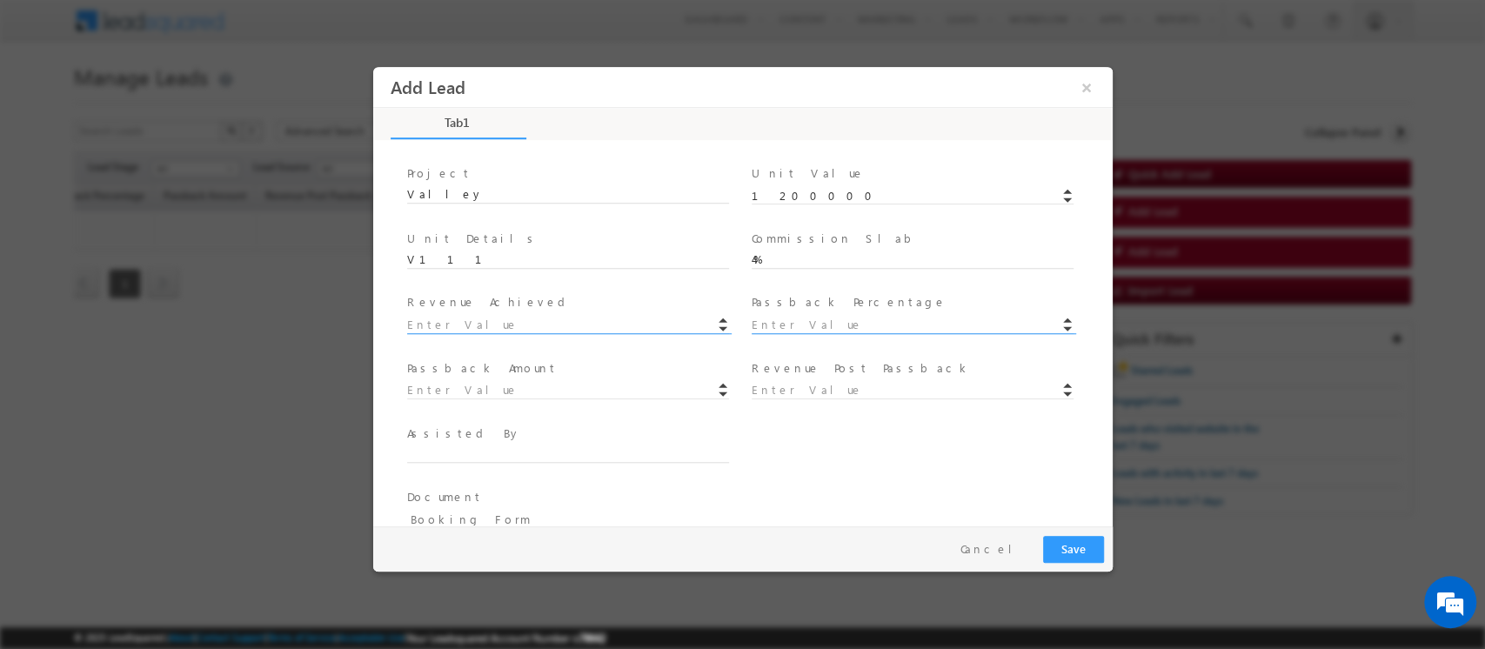
click at [853, 327] on input at bounding box center [912, 325] width 322 height 17
click at [861, 494] on span "Document *" at bounding box center [731, 497] width 650 height 19
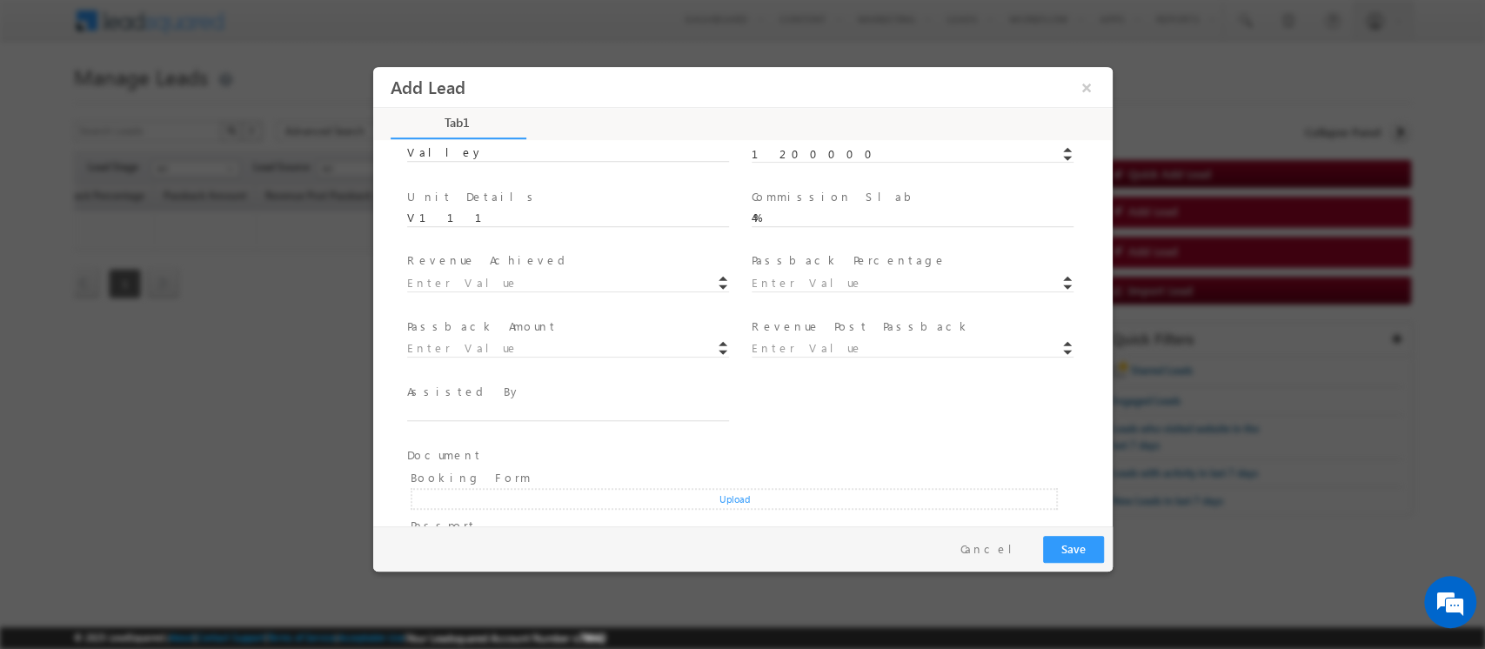
scroll to position [324, 0]
click at [513, 277] on input at bounding box center [567, 285] width 322 height 17
click at [823, 286] on input at bounding box center [912, 285] width 322 height 17
type input "2"
type input "1"
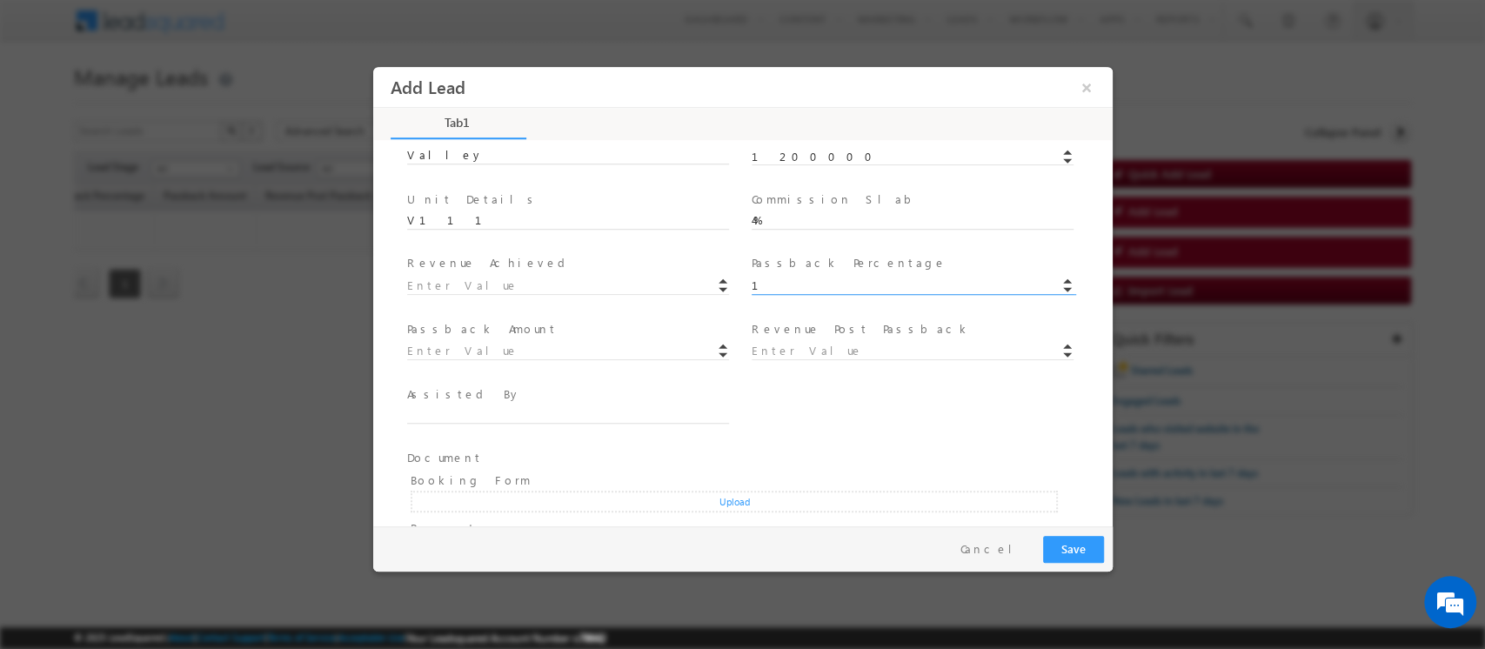
type input "12000"
type input "-12000"
click at [560, 349] on input "12000" at bounding box center [567, 351] width 322 height 17
click at [791, 288] on input "1" at bounding box center [912, 285] width 322 height 17
type input "1"
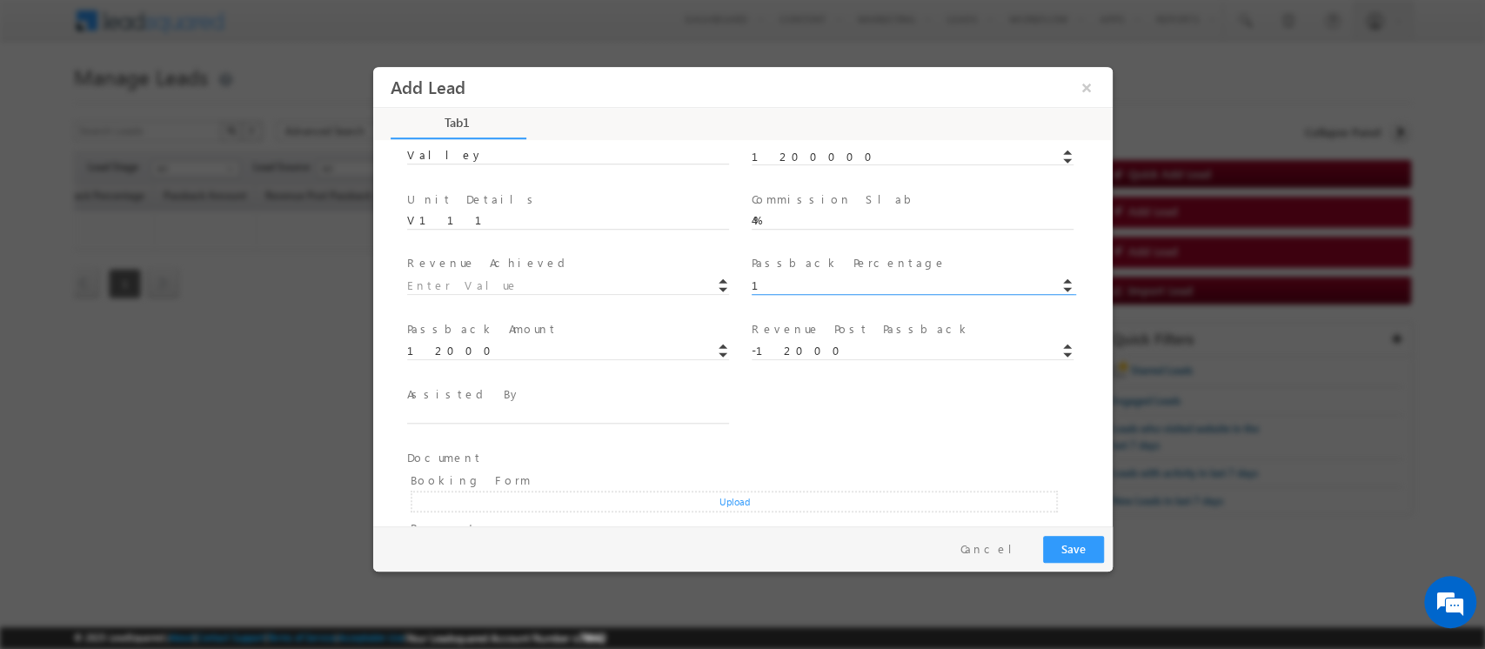
click at [848, 390] on div "Assisted By * Assisted By Percentage *" at bounding box center [757, 414] width 709 height 64
click at [444, 280] on input at bounding box center [567, 285] width 322 height 17
type input "100000"
click at [484, 354] on input "12000" at bounding box center [567, 351] width 322 height 17
click at [451, 272] on div "Revenue Achieved * 100000" at bounding box center [574, 275] width 337 height 41
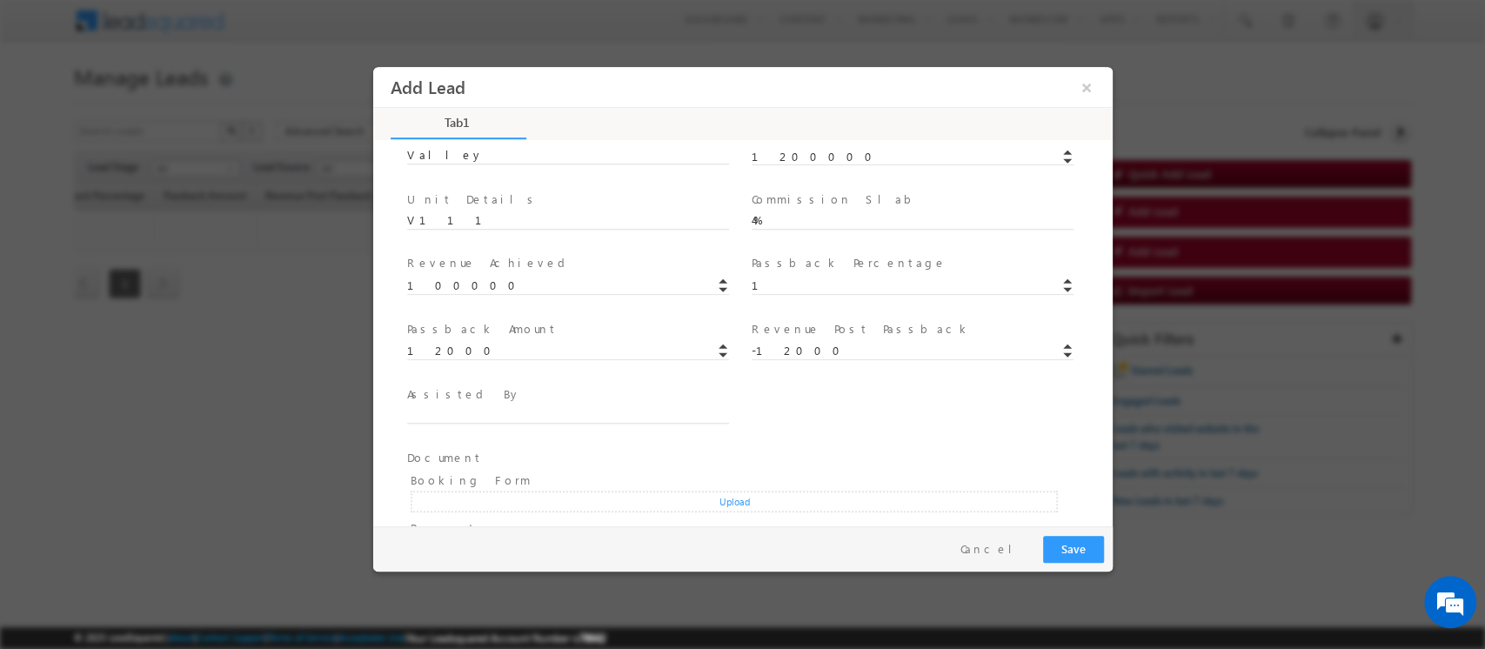
click at [444, 294] on span at bounding box center [566, 303] width 321 height 19
click at [449, 283] on input "100000" at bounding box center [567, 285] width 322 height 17
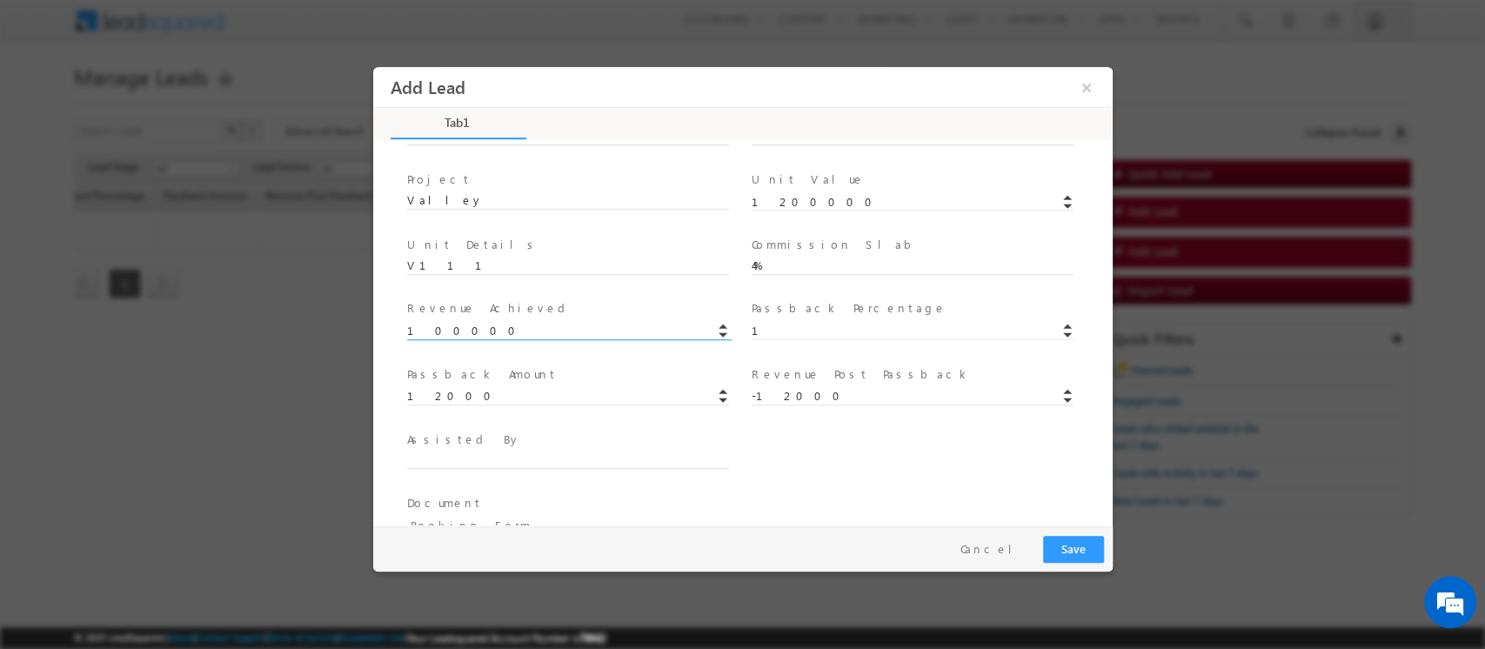
scroll to position [278, 0]
click at [477, 333] on input "100000" at bounding box center [567, 332] width 322 height 17
click at [411, 329] on input "100000" at bounding box center [567, 332] width 322 height 17
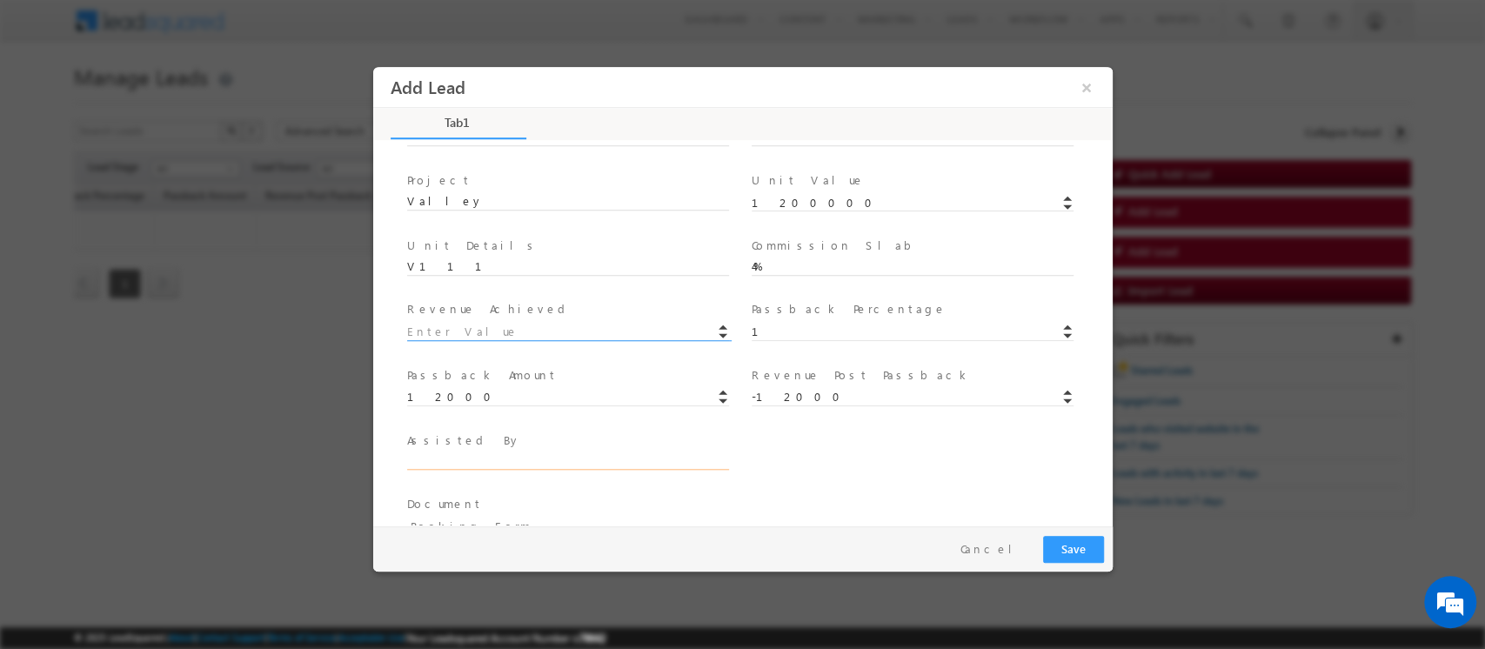
click at [447, 453] on input "text" at bounding box center [567, 461] width 322 height 17
type input "sooraj"
click at [516, 253] on input at bounding box center [567, 261] width 322 height 17
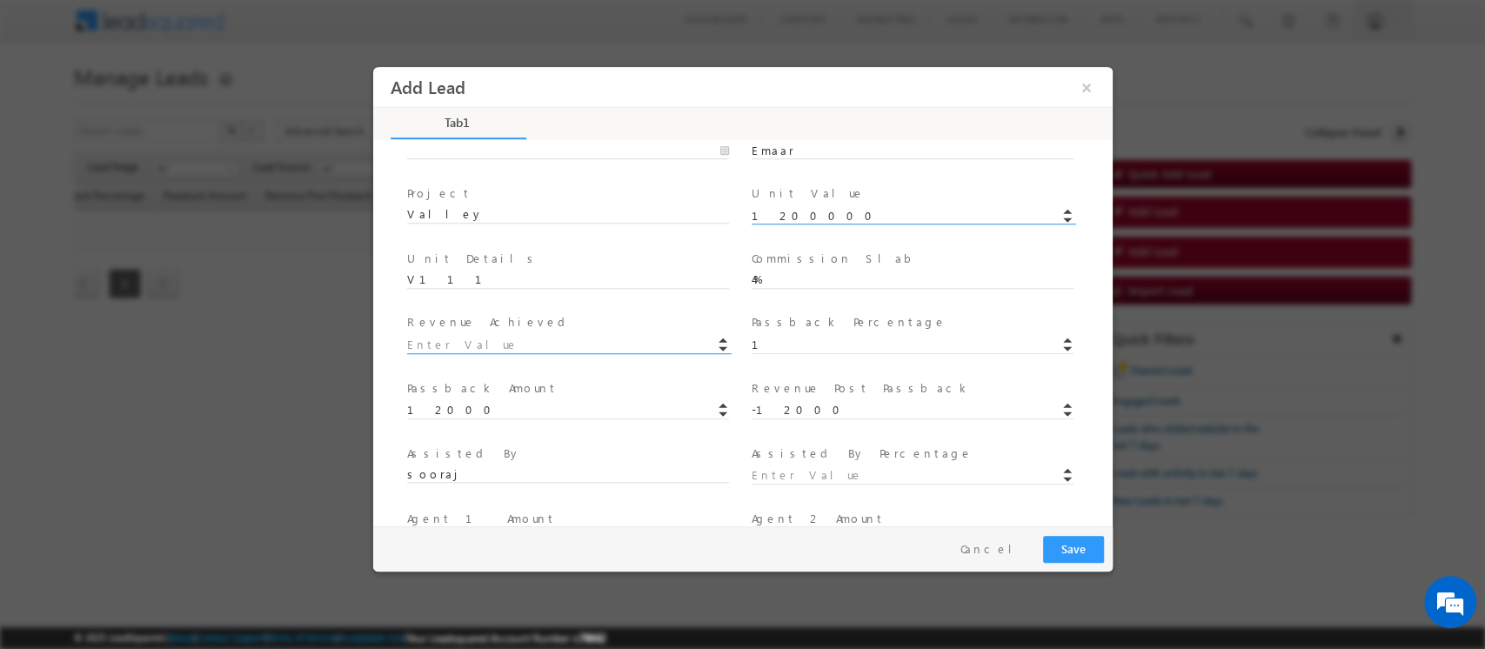
click at [769, 211] on input "1200000" at bounding box center [912, 216] width 322 height 17
click at [445, 342] on input at bounding box center [567, 345] width 322 height 17
paste input "48,000"
type input "48000"
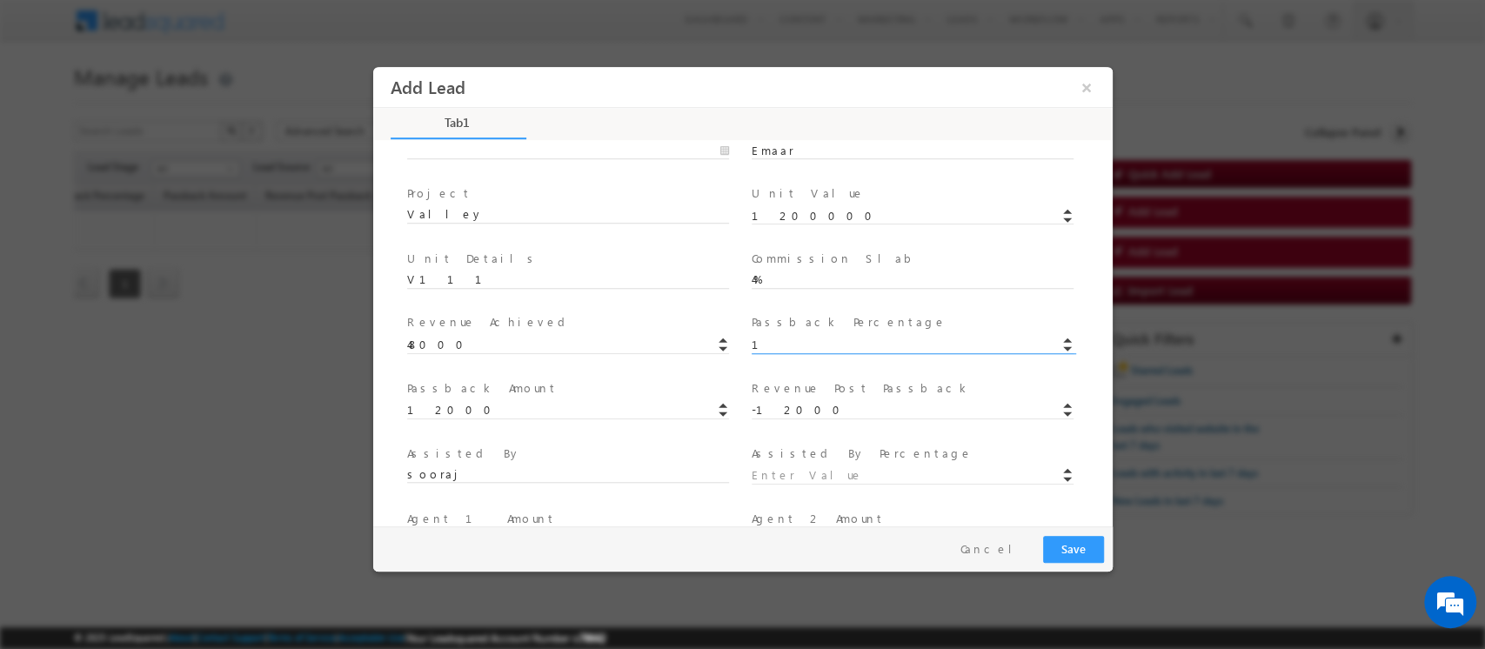
click at [770, 344] on input "1" at bounding box center [912, 345] width 322 height 17
click at [637, 462] on div "Assisted By * sooraj" at bounding box center [574, 464] width 337 height 40
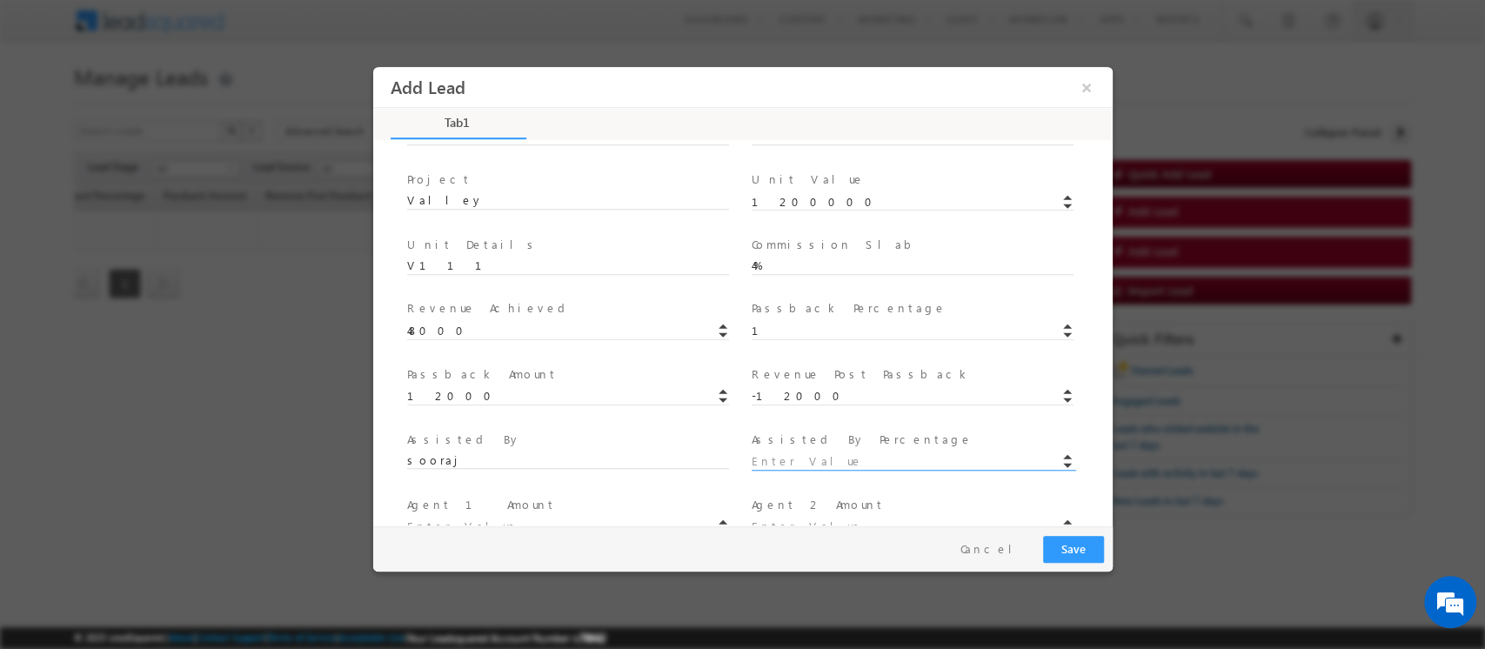
click at [820, 464] on input at bounding box center [912, 461] width 322 height 17
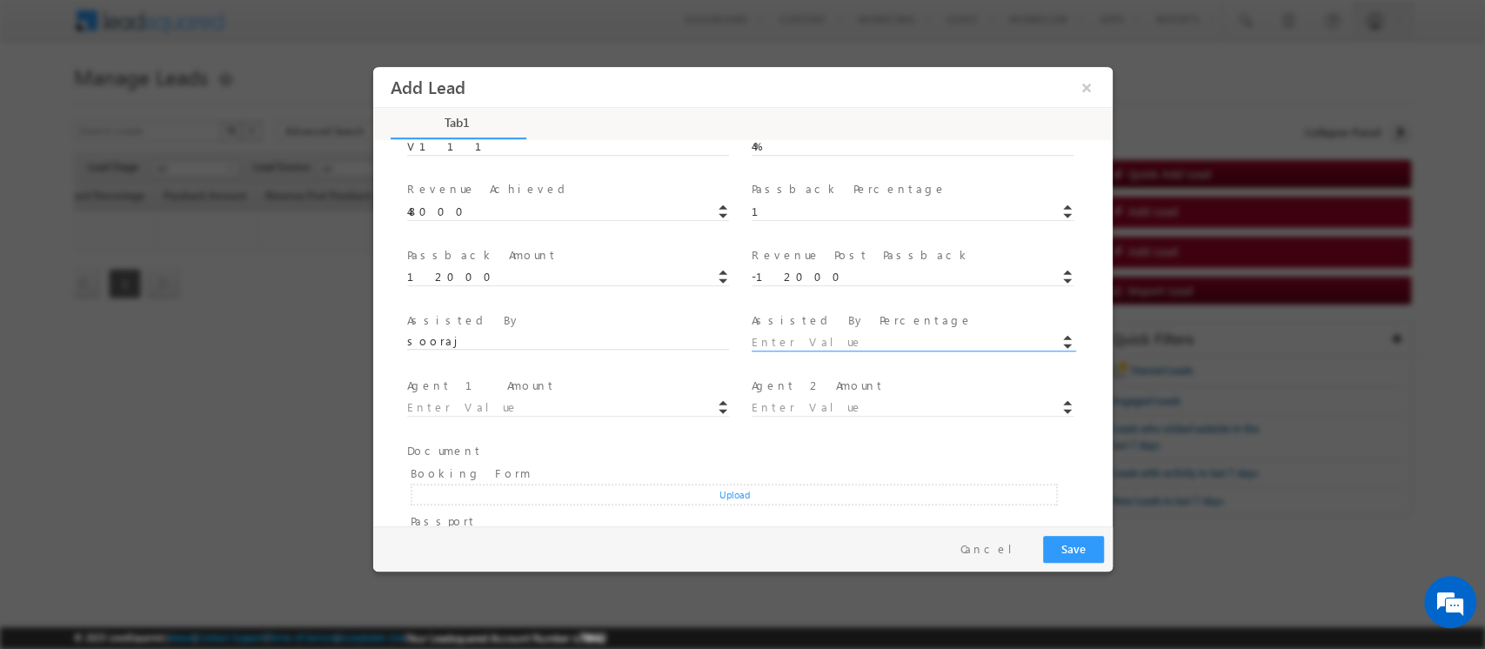
scroll to position [435, 0]
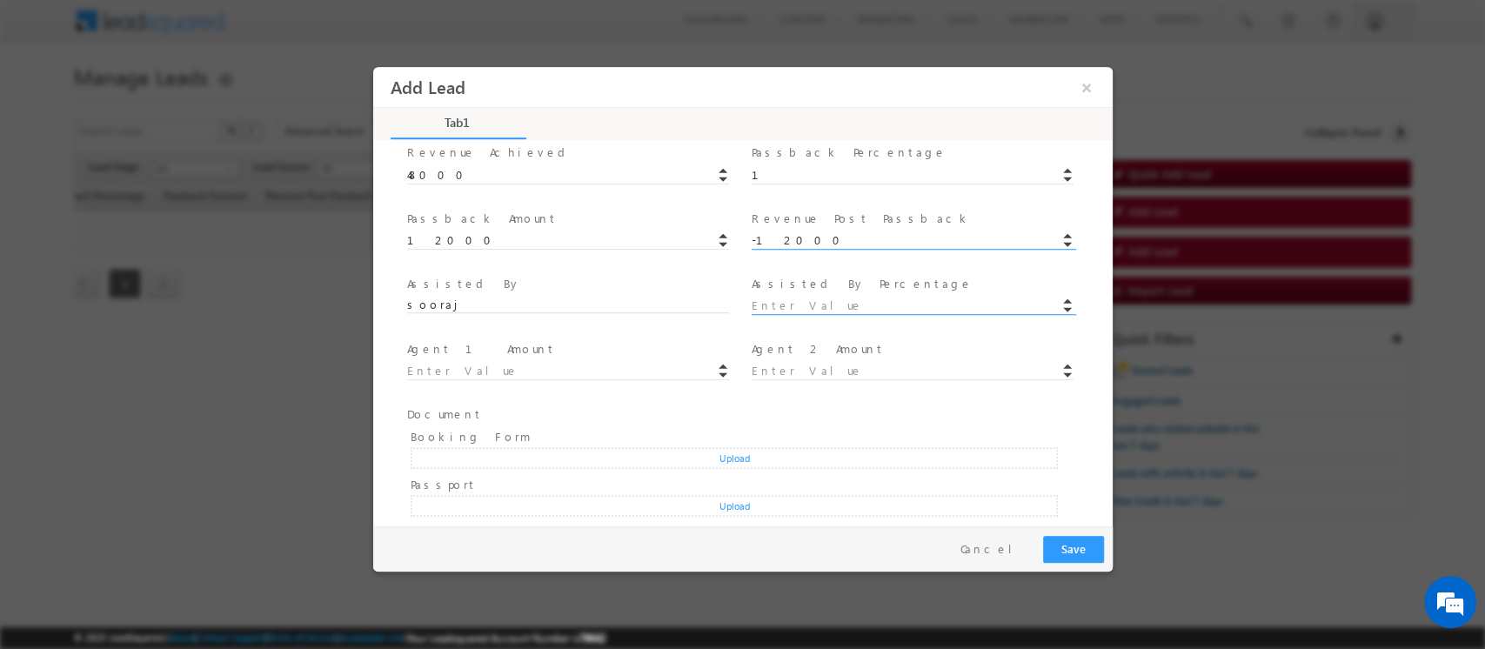
click at [764, 235] on input "-12000" at bounding box center [912, 240] width 322 height 17
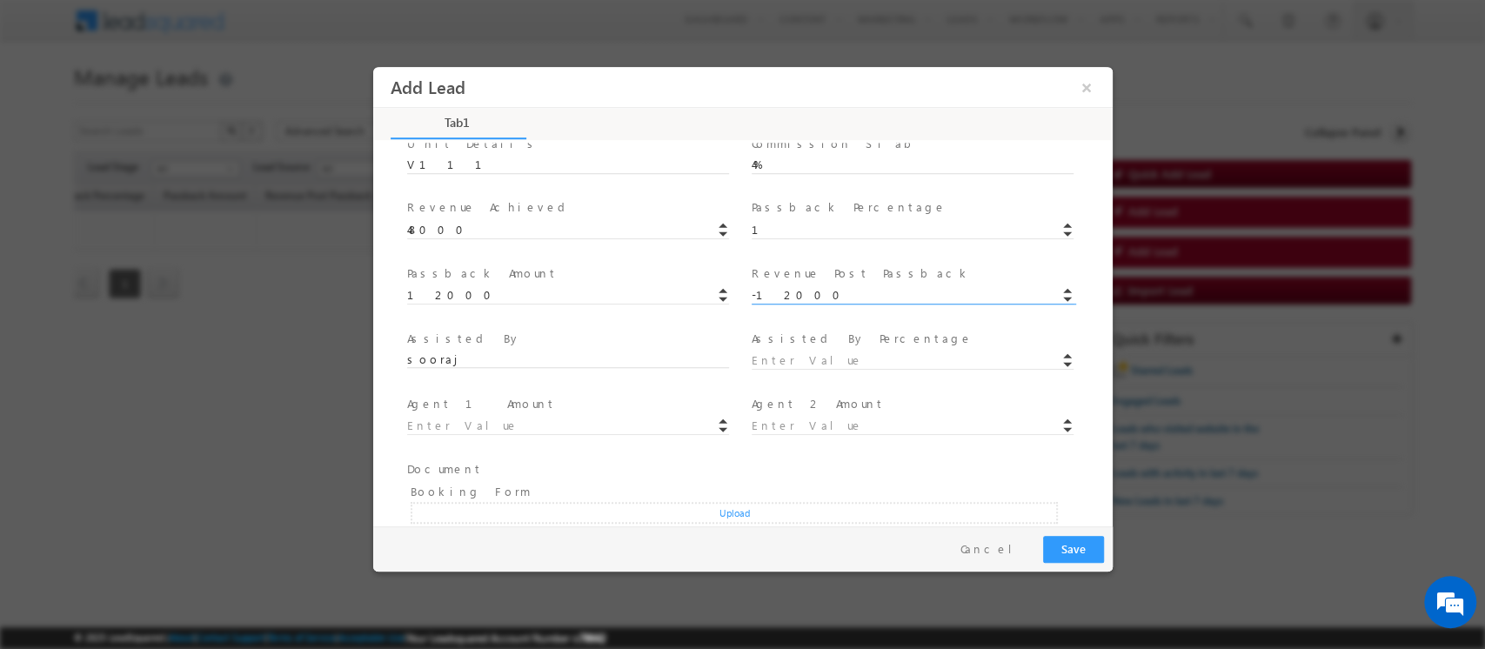
scroll to position [377, 0]
drag, startPoint x: 817, startPoint y: 373, endPoint x: 870, endPoint y: 357, distance: 55.6
click at [870, 357] on span at bounding box center [919, 364] width 337 height 20
click at [870, 357] on input at bounding box center [912, 364] width 322 height 17
type input "10"
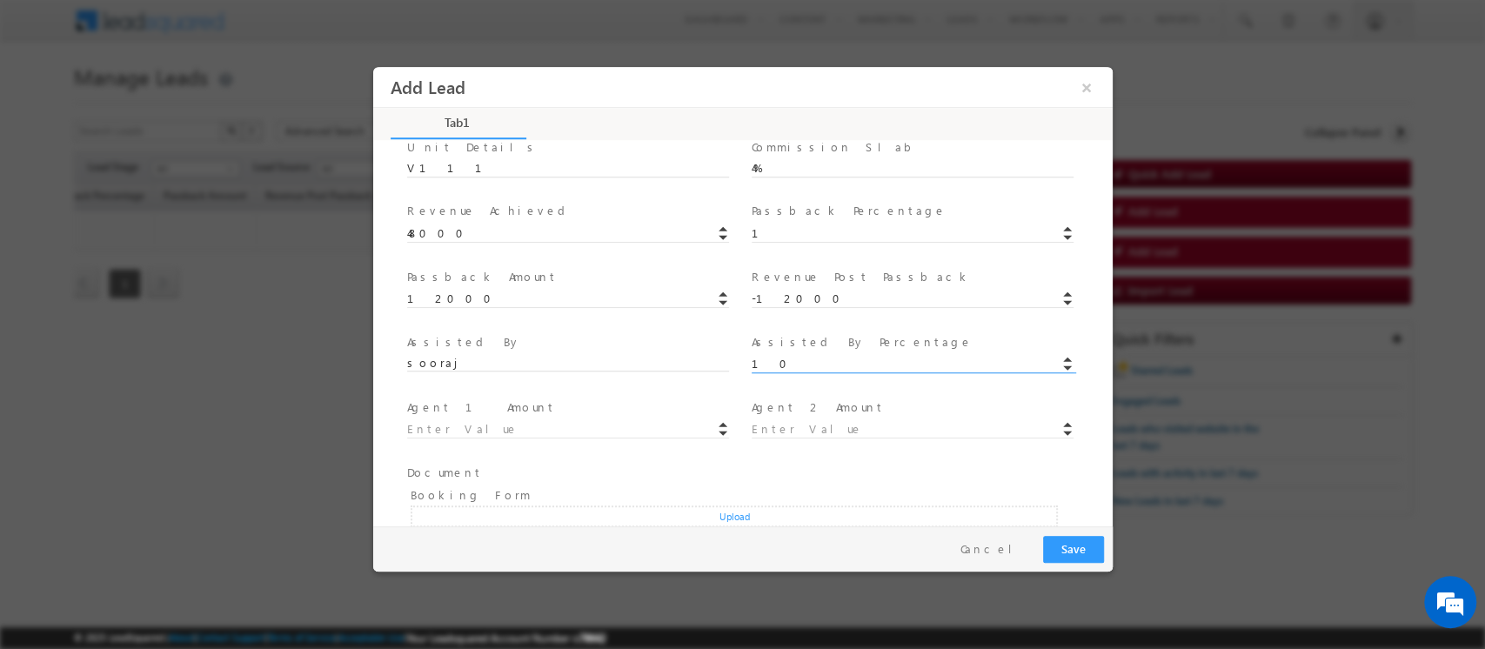
type input "-1200"
type input "-10800"
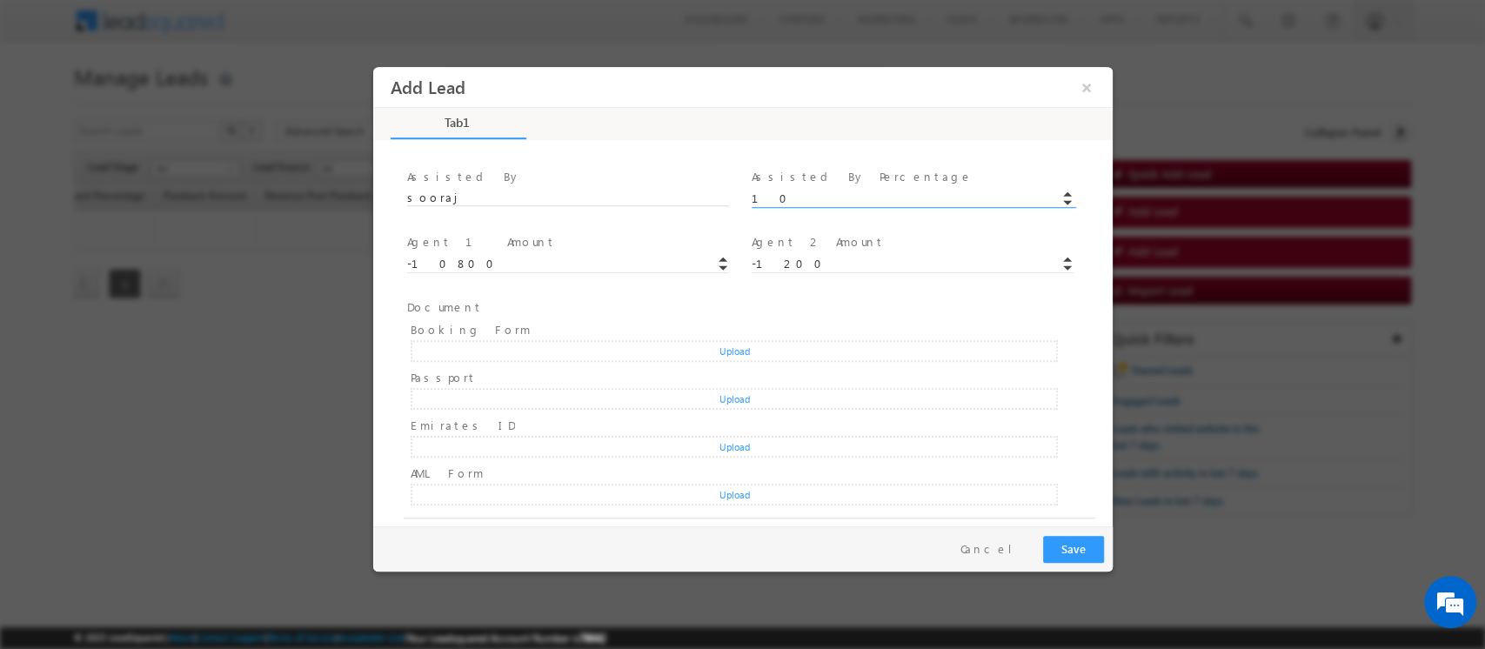
scroll to position [543, 0]
click at [1021, 557] on button "Cancel" at bounding box center [991, 549] width 91 height 25
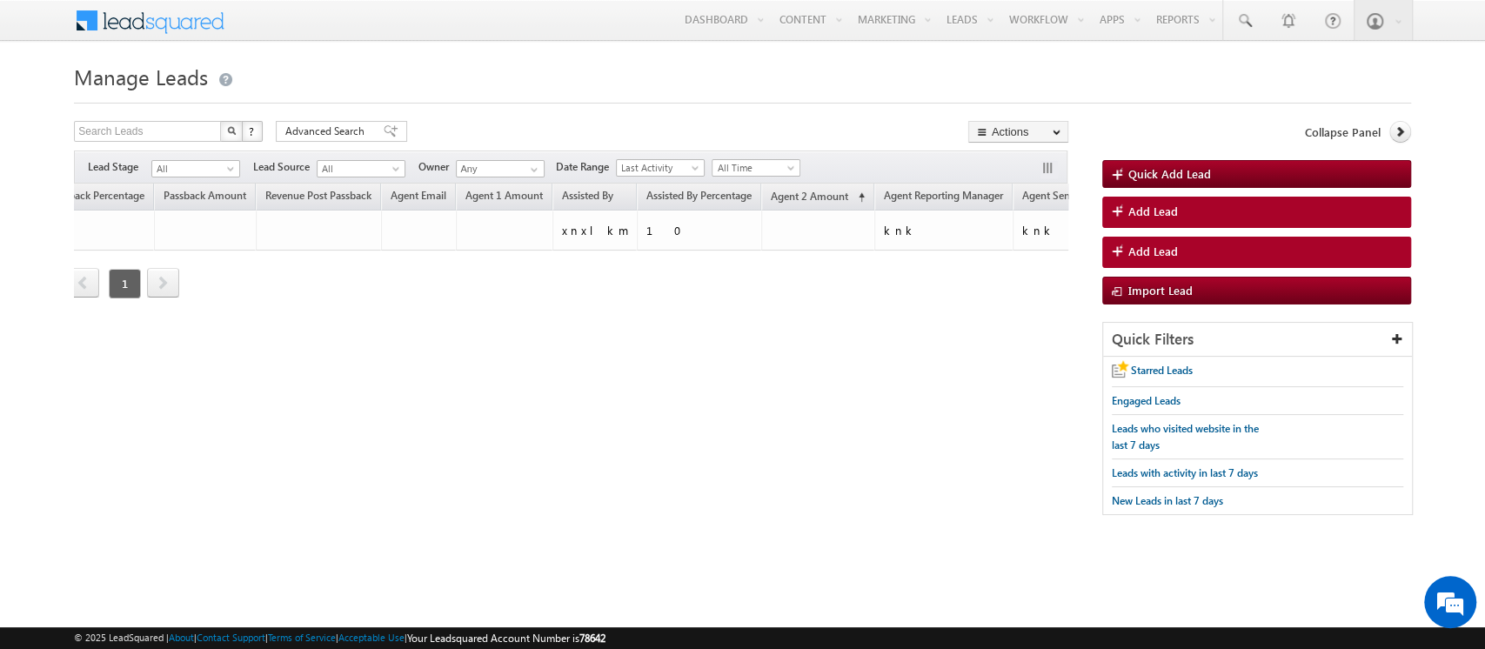
click at [638, 288] on div "Lead Name Lead Stage Developer Project D" at bounding box center [570, 254] width 993 height 141
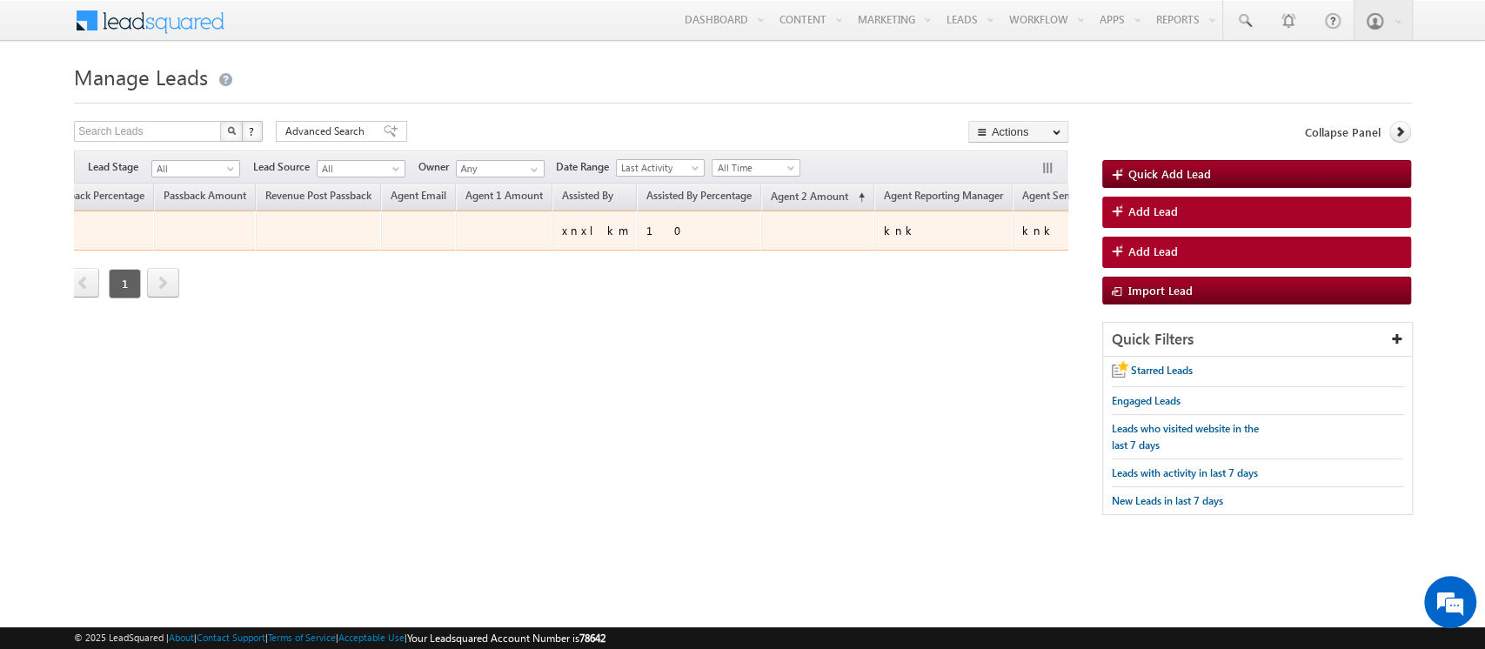
scroll to position [0, 0]
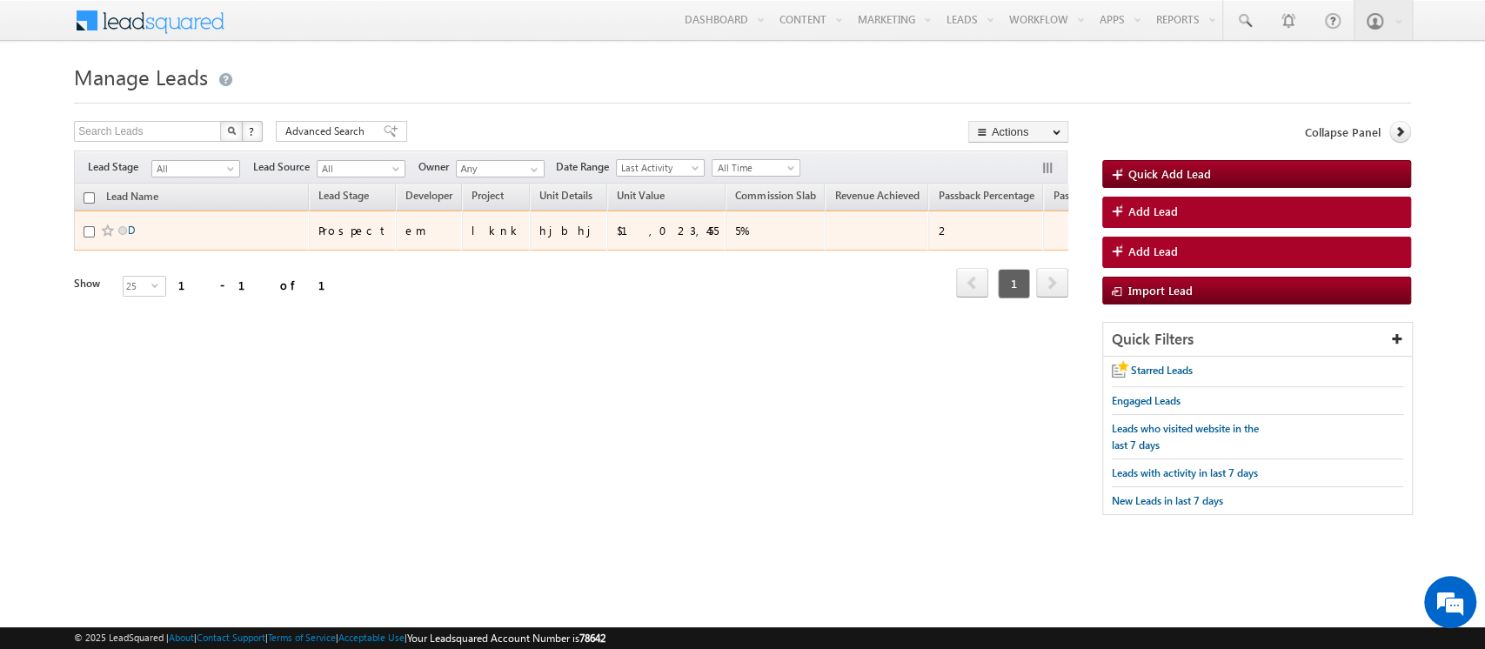
click at [129, 229] on link "D" at bounding box center [131, 230] width 7 height 13
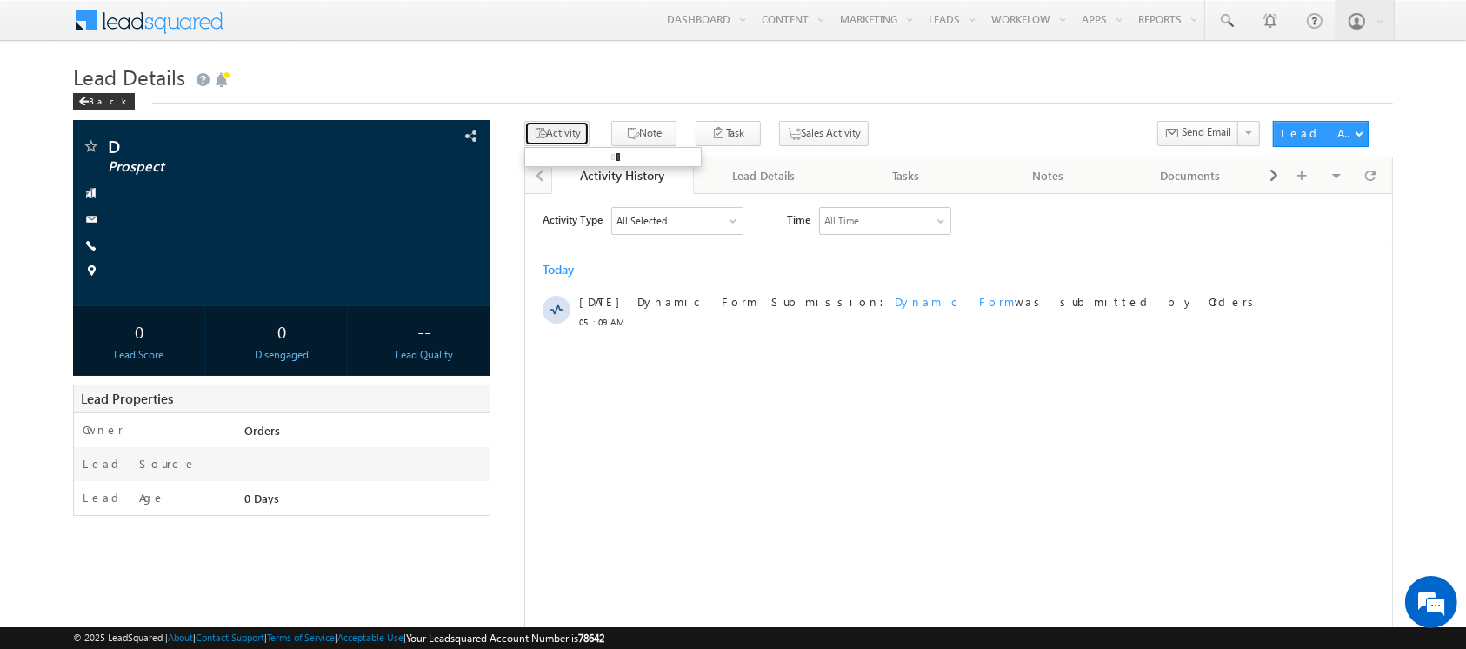
click at [563, 137] on button "Activity" at bounding box center [556, 133] width 65 height 25
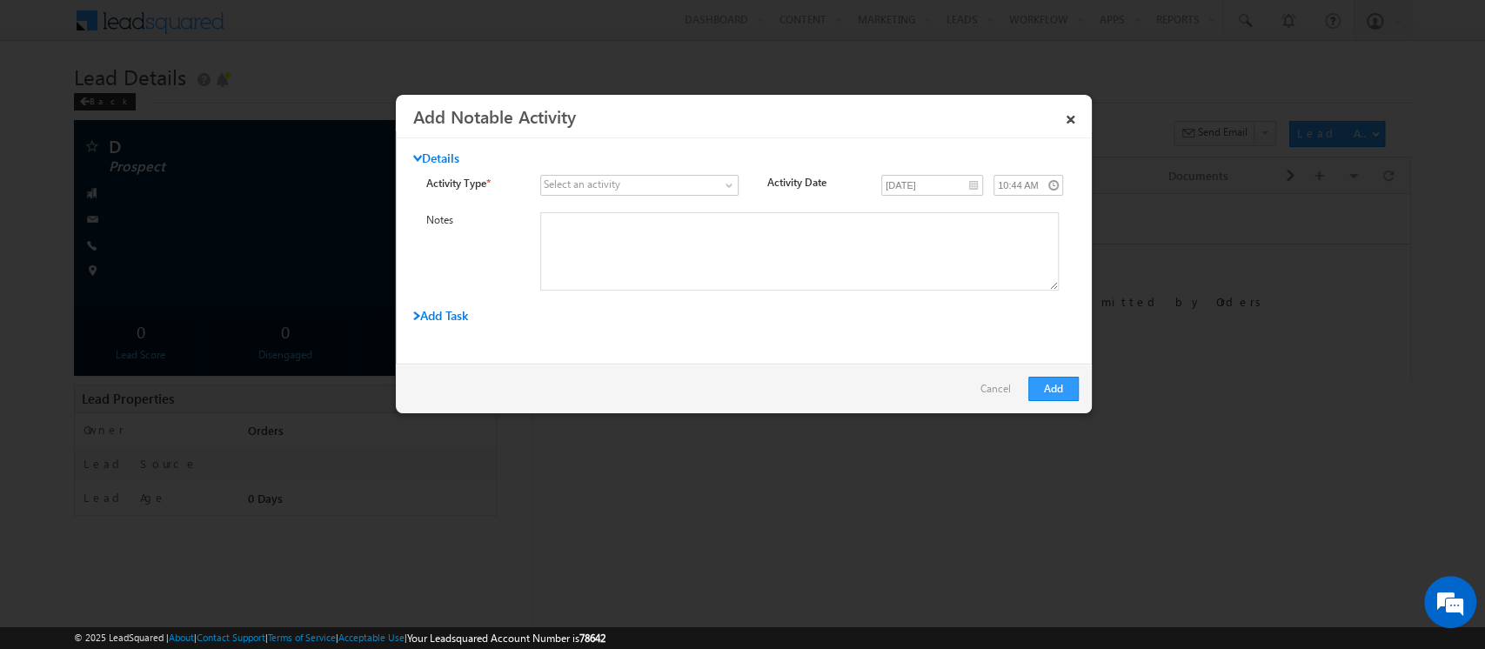
click at [577, 184] on div "Select an activity" at bounding box center [582, 185] width 77 height 16
click at [728, 184] on span at bounding box center [731, 189] width 14 height 14
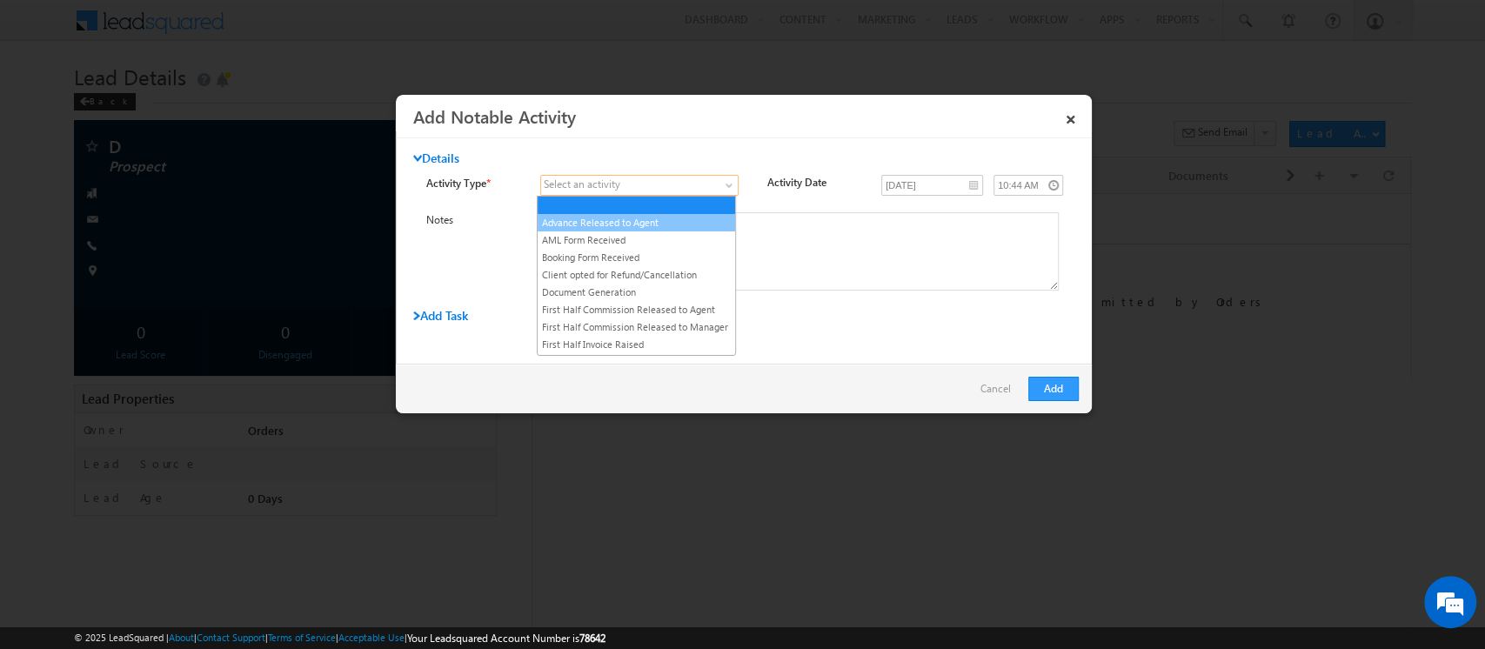
click at [711, 219] on link "Advance Released to Agent" at bounding box center [635, 223] width 197 height 16
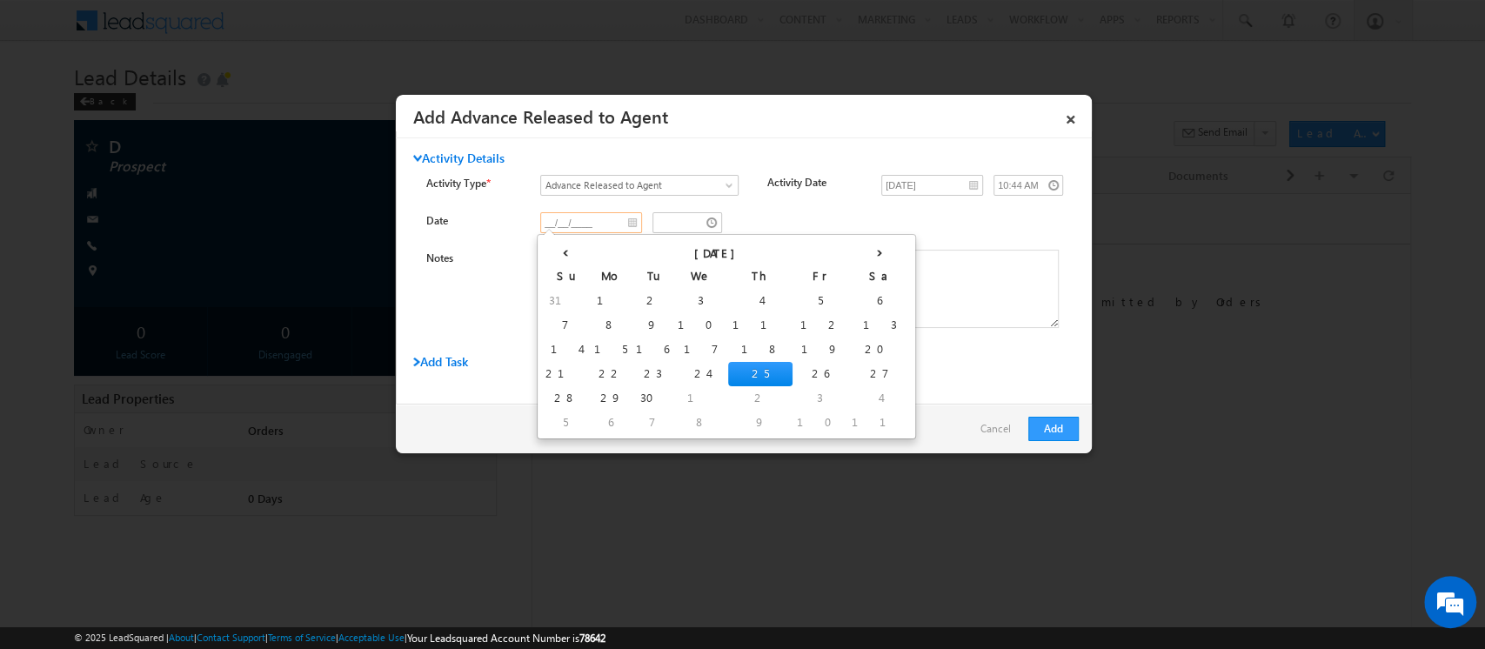
click at [630, 222] on input "__/__/____" at bounding box center [591, 222] width 102 height 21
click at [728, 372] on td "25" at bounding box center [760, 374] width 64 height 24
type input "09/25/2025"
type input "09:44 AM"
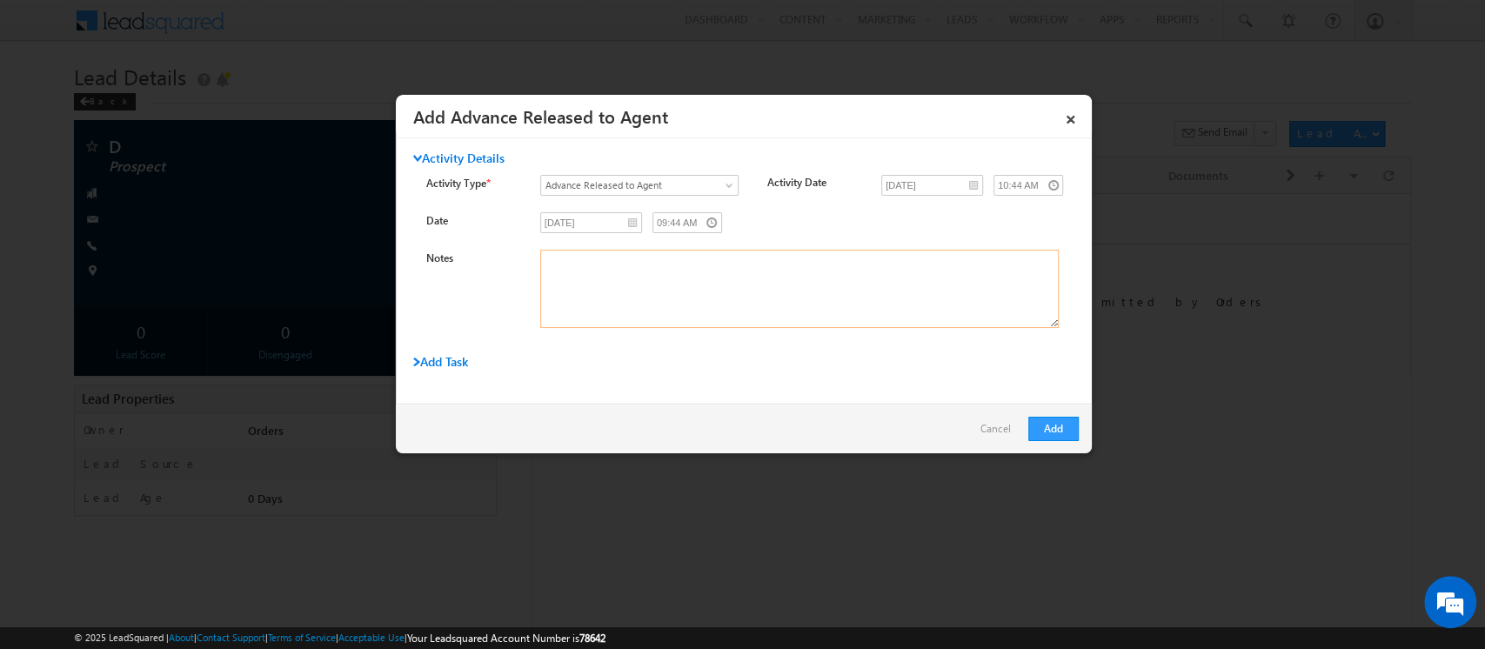
click at [771, 281] on textarea "Notes" at bounding box center [799, 289] width 518 height 78
click at [437, 353] on span "Add Task" at bounding box center [440, 361] width 55 height 17
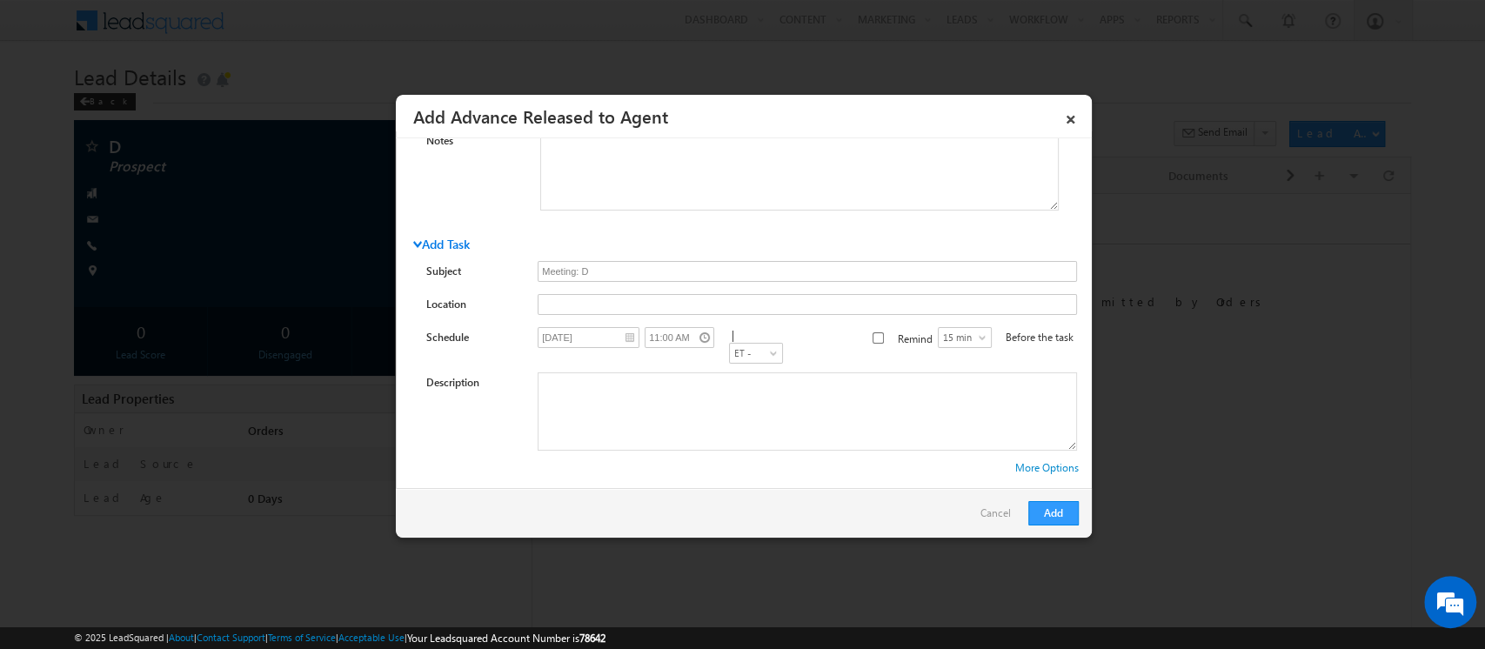
scroll to position [125, 0]
click at [1031, 453] on link "More Options" at bounding box center [1046, 459] width 63 height 13
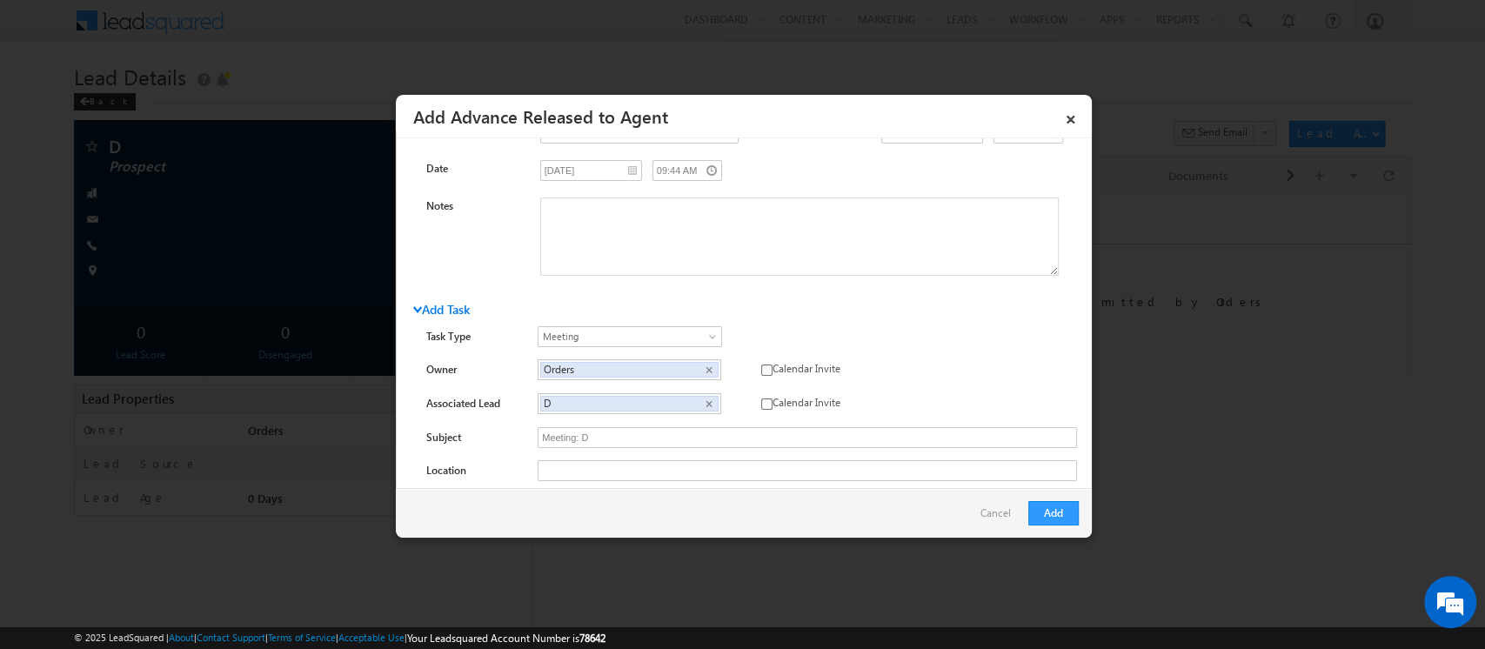
scroll to position [0, 0]
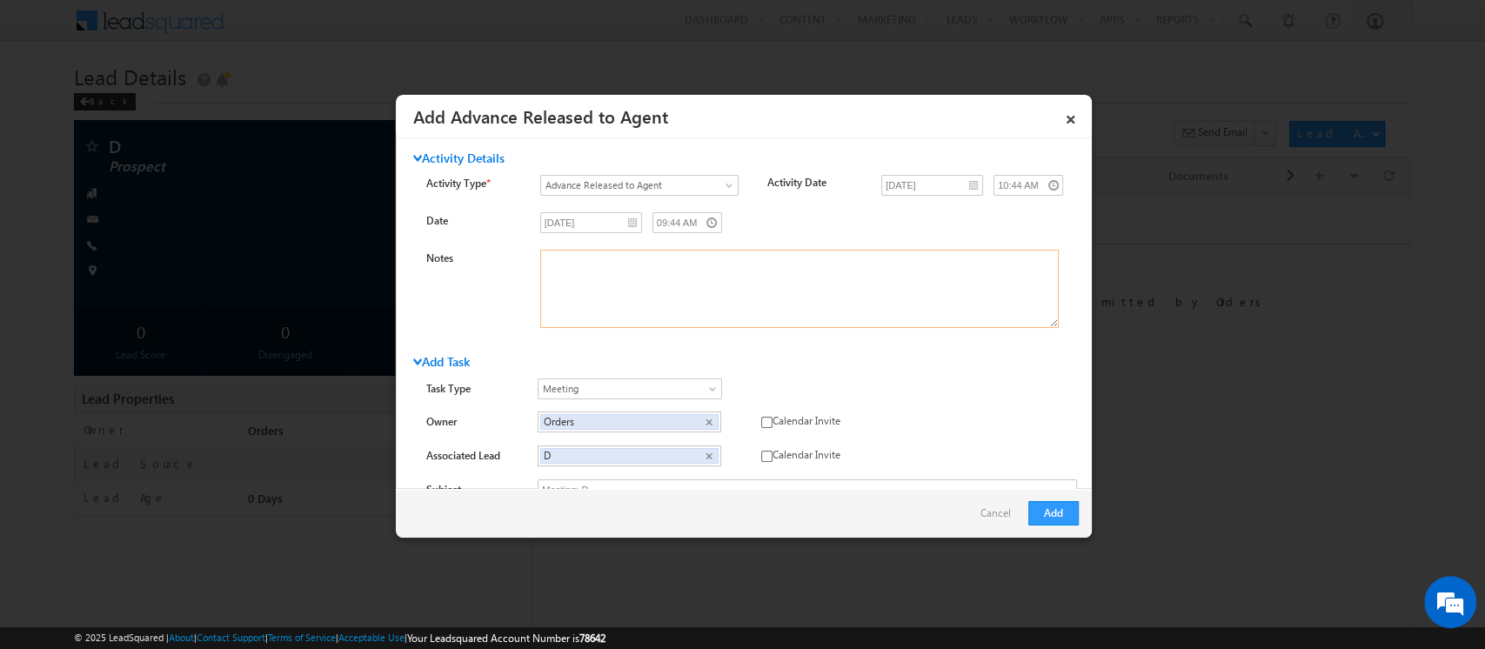
click at [789, 310] on textarea "Notes" at bounding box center [799, 289] width 518 height 78
click at [724, 185] on span at bounding box center [731, 189] width 14 height 14
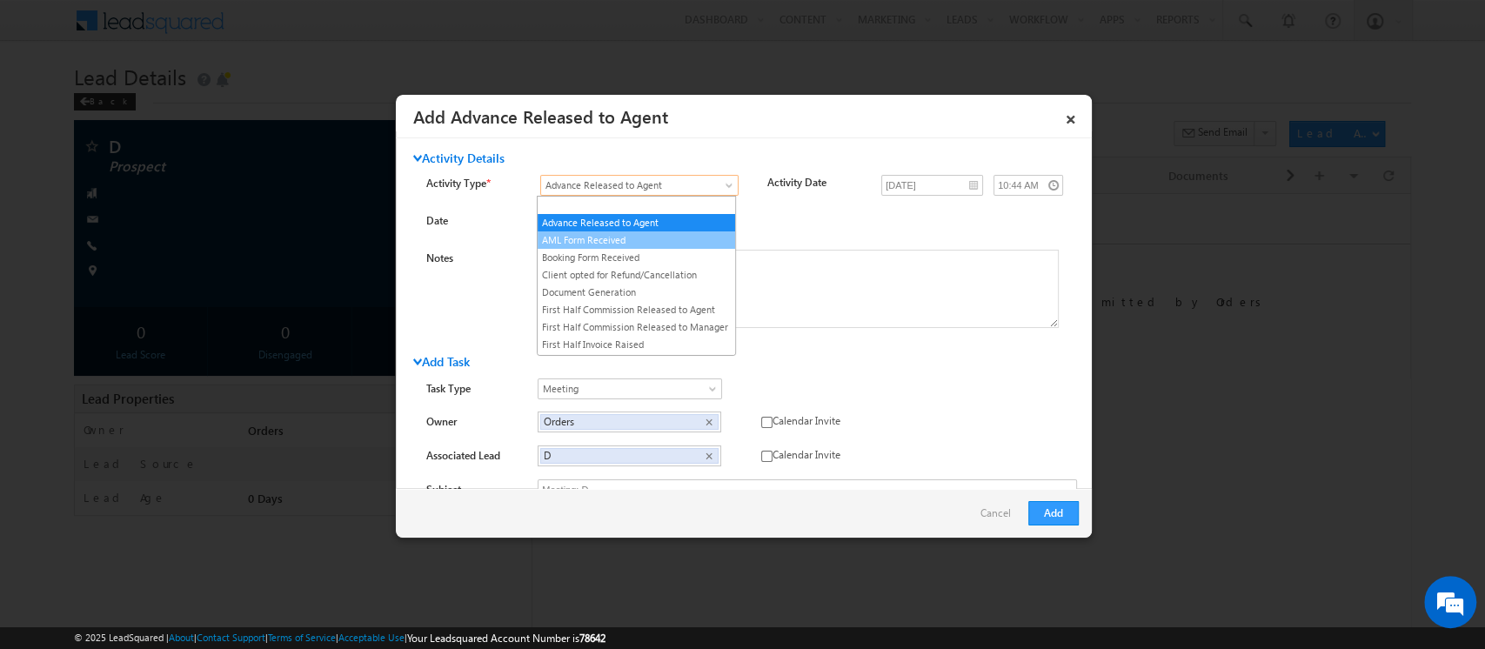
click at [672, 236] on link "AML Form Received" at bounding box center [635, 240] width 197 height 16
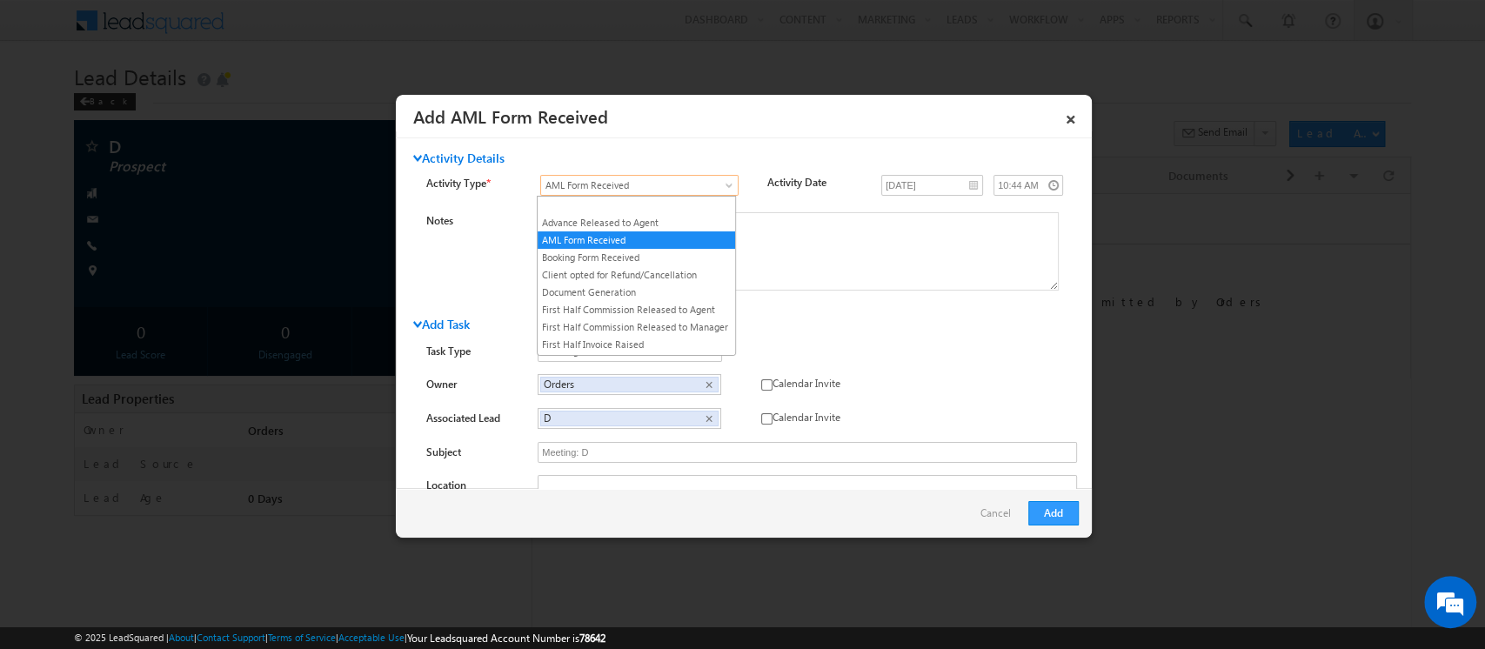
click at [717, 179] on link "AML Form Received" at bounding box center [639, 185] width 198 height 21
click at [651, 290] on link "Document Generation" at bounding box center [635, 292] width 197 height 16
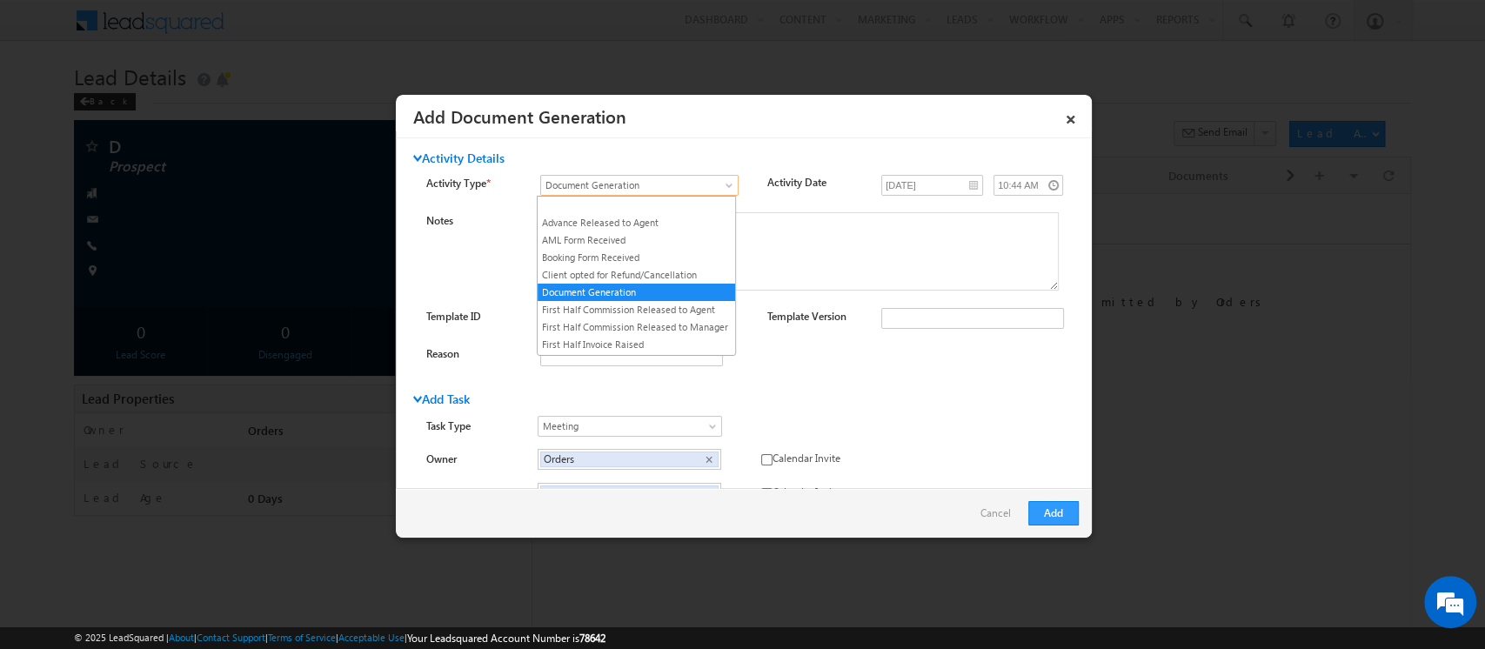
click at [704, 179] on span "Document Generation" at bounding box center [629, 185] width 176 height 16
click at [657, 303] on link "First Half Commission Released to Agent" at bounding box center [635, 310] width 197 height 16
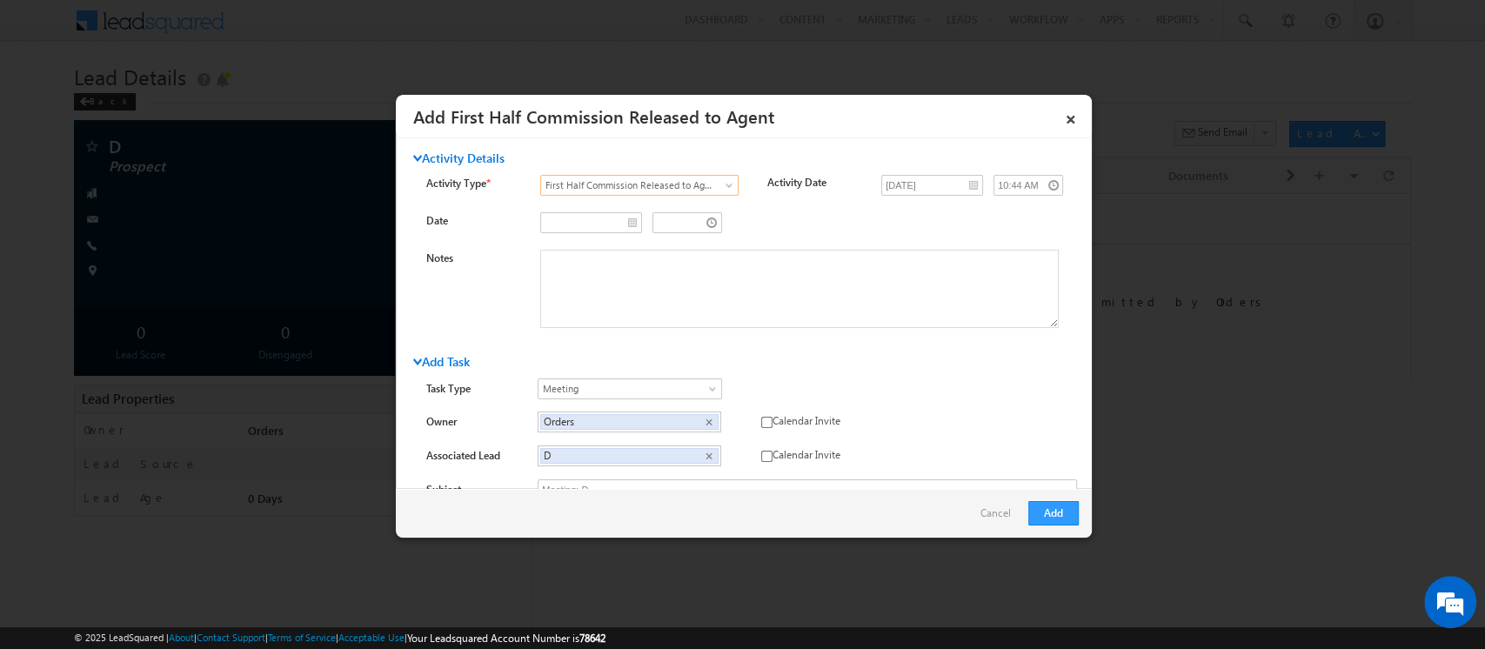
click at [986, 524] on link "Cancel" at bounding box center [999, 517] width 39 height 33
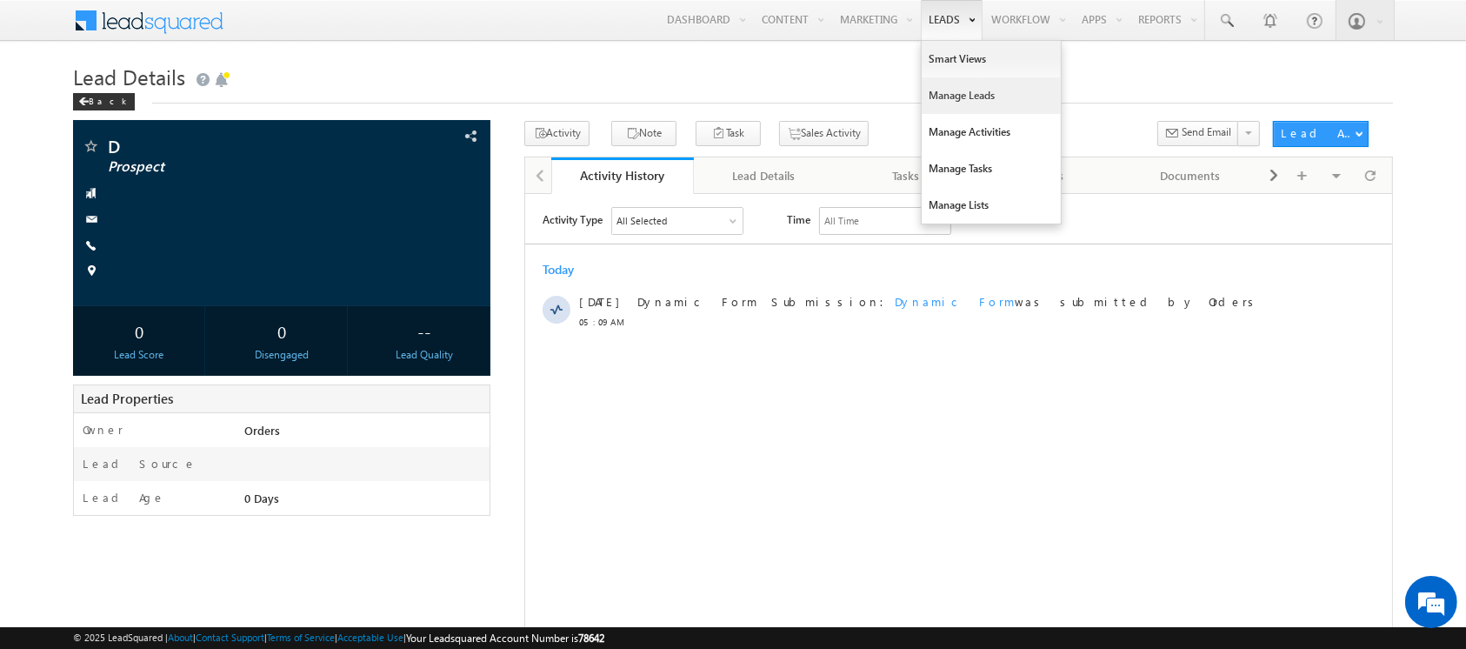
click at [952, 96] on link "Manage Leads" at bounding box center [991, 95] width 139 height 37
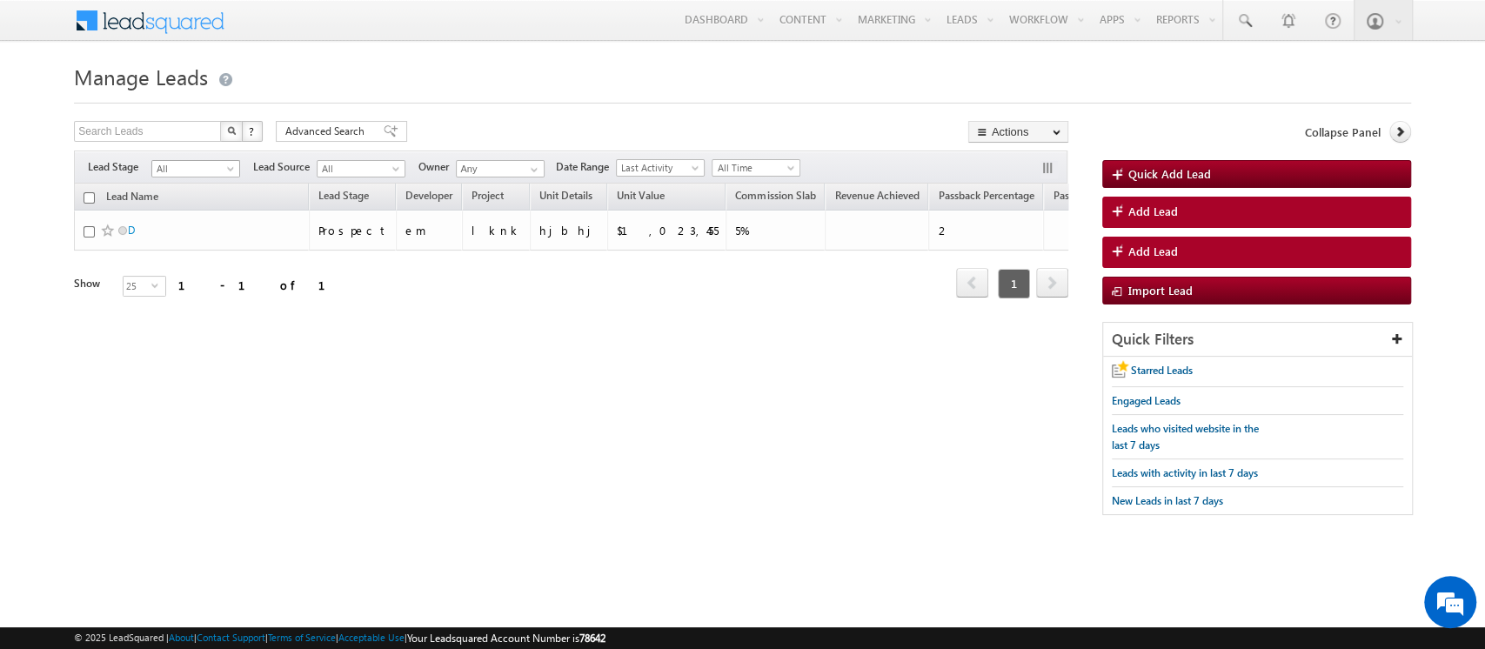
click at [218, 171] on span "All" at bounding box center [193, 169] width 83 height 16
click at [537, 123] on div "Search Leads X ? 1 results found Advanced Search Advanced Search Advanced searc…" at bounding box center [570, 133] width 993 height 25
click at [1064, 67] on h1 "Manage Leads" at bounding box center [742, 75] width 1336 height 34
